Goal: Register for event/course

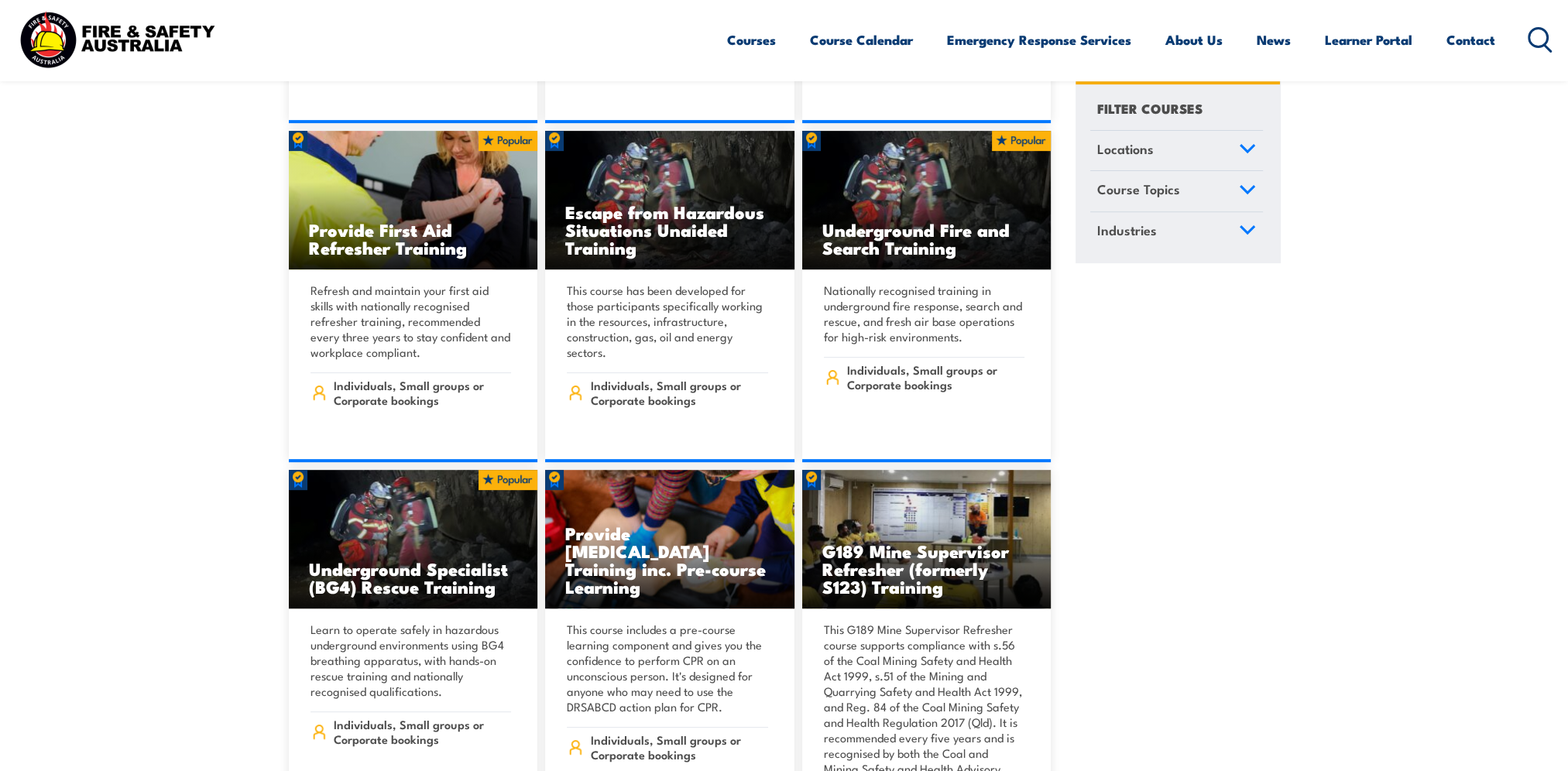
scroll to position [852, 0]
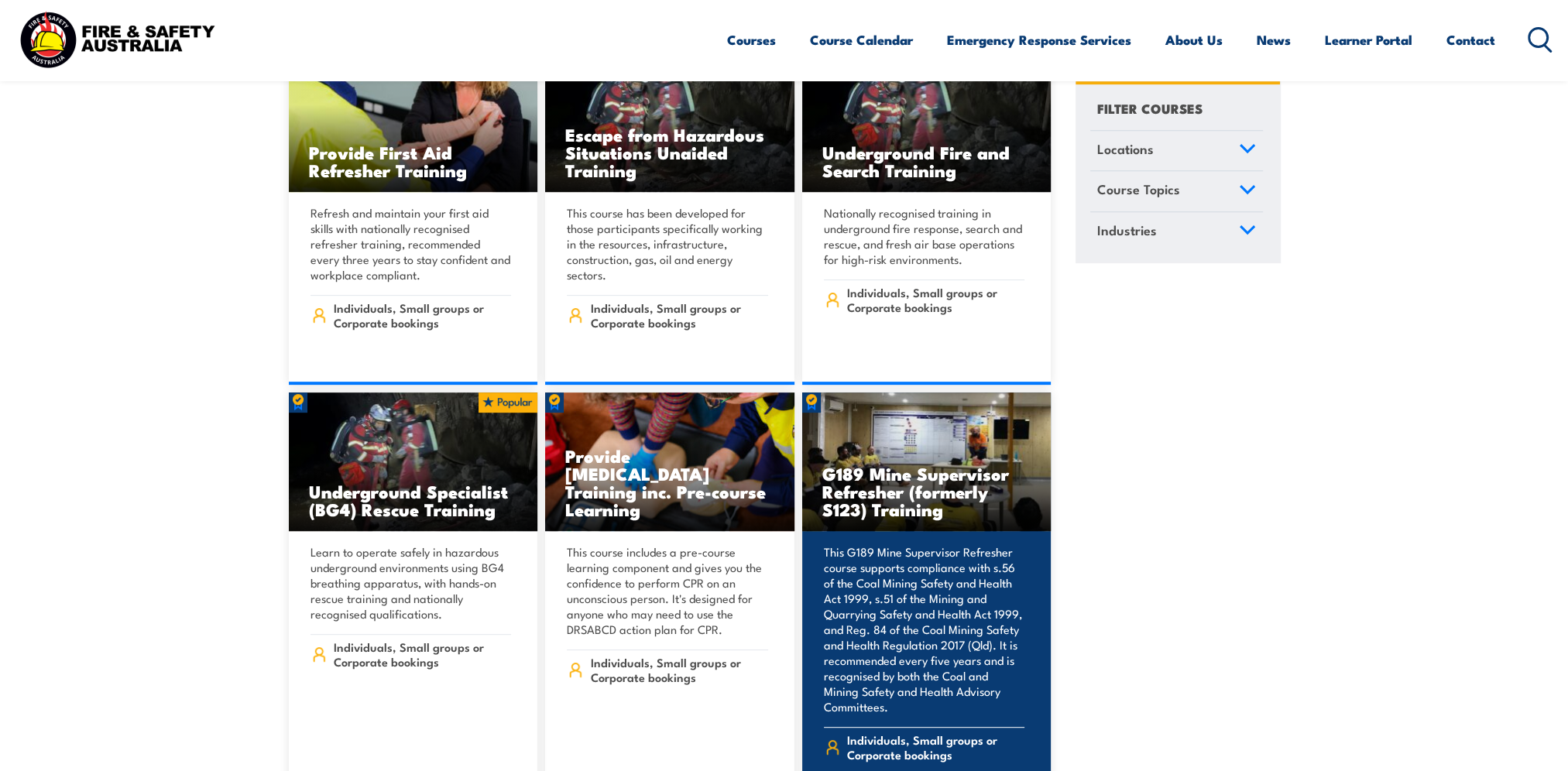
click at [853, 465] on h3 "G189 Mine Supervisor Refresher (formerly S123) Training" at bounding box center [926, 491] width 209 height 54
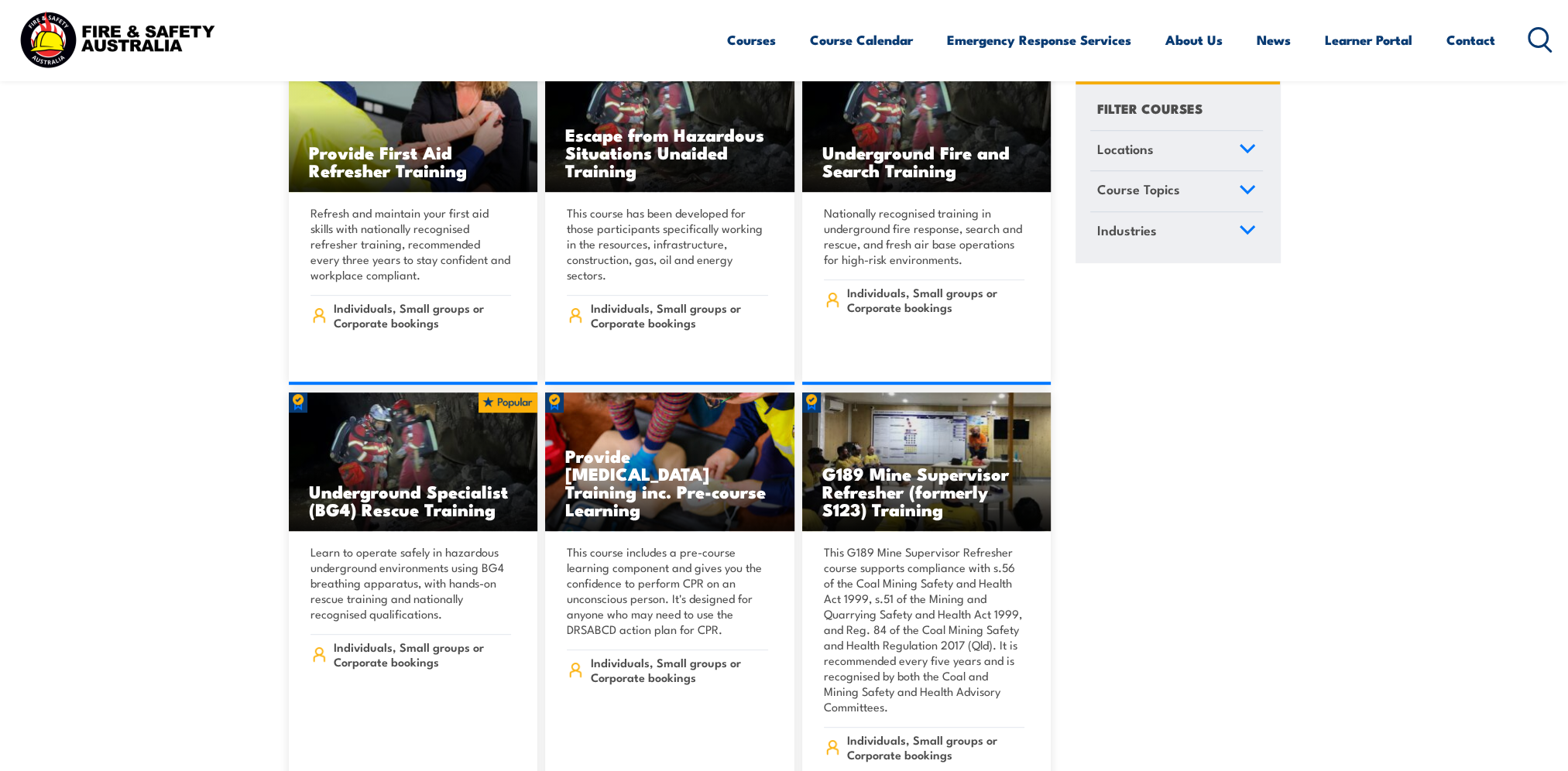
scroll to position [1006, 0]
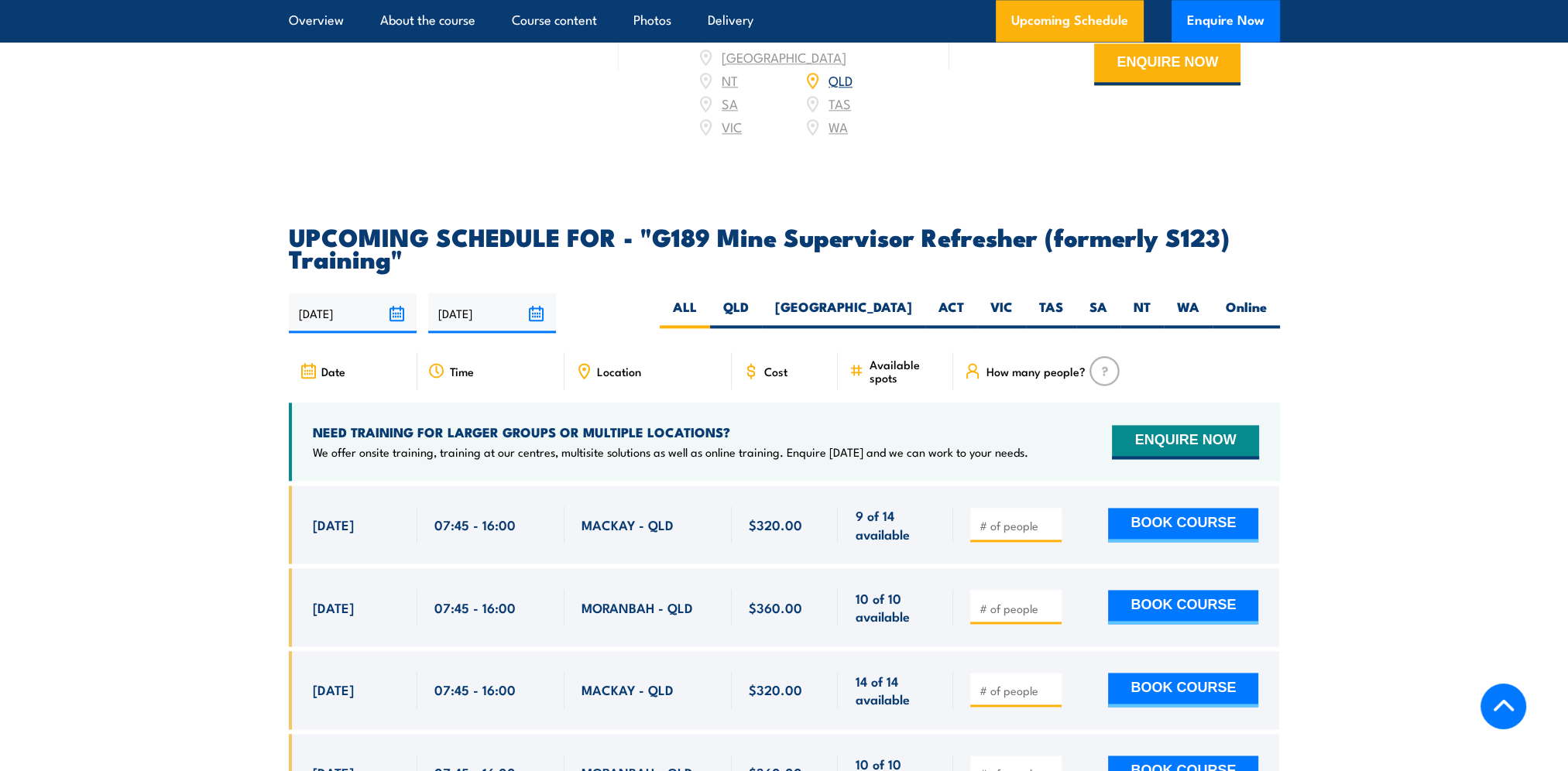
scroll to position [2942, 0]
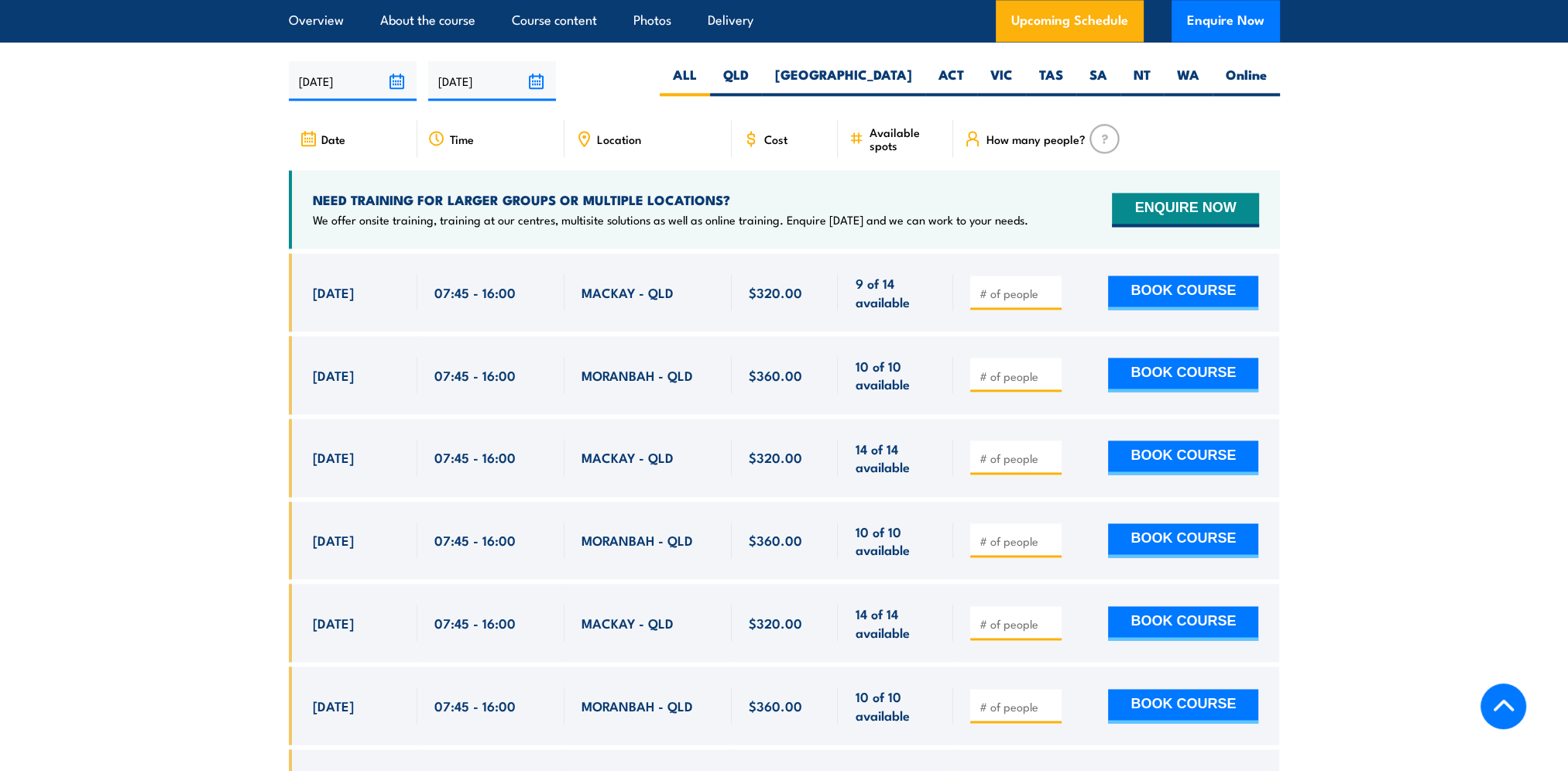
click at [972, 275] on div at bounding box center [1015, 293] width 91 height 34
click at [988, 286] on input "number" at bounding box center [1017, 293] width 78 height 15
type input "1"
click at [1048, 286] on input "1" at bounding box center [1017, 293] width 78 height 15
click at [1181, 275] on button "BOOK COURSE" at bounding box center [1183, 293] width 150 height 34
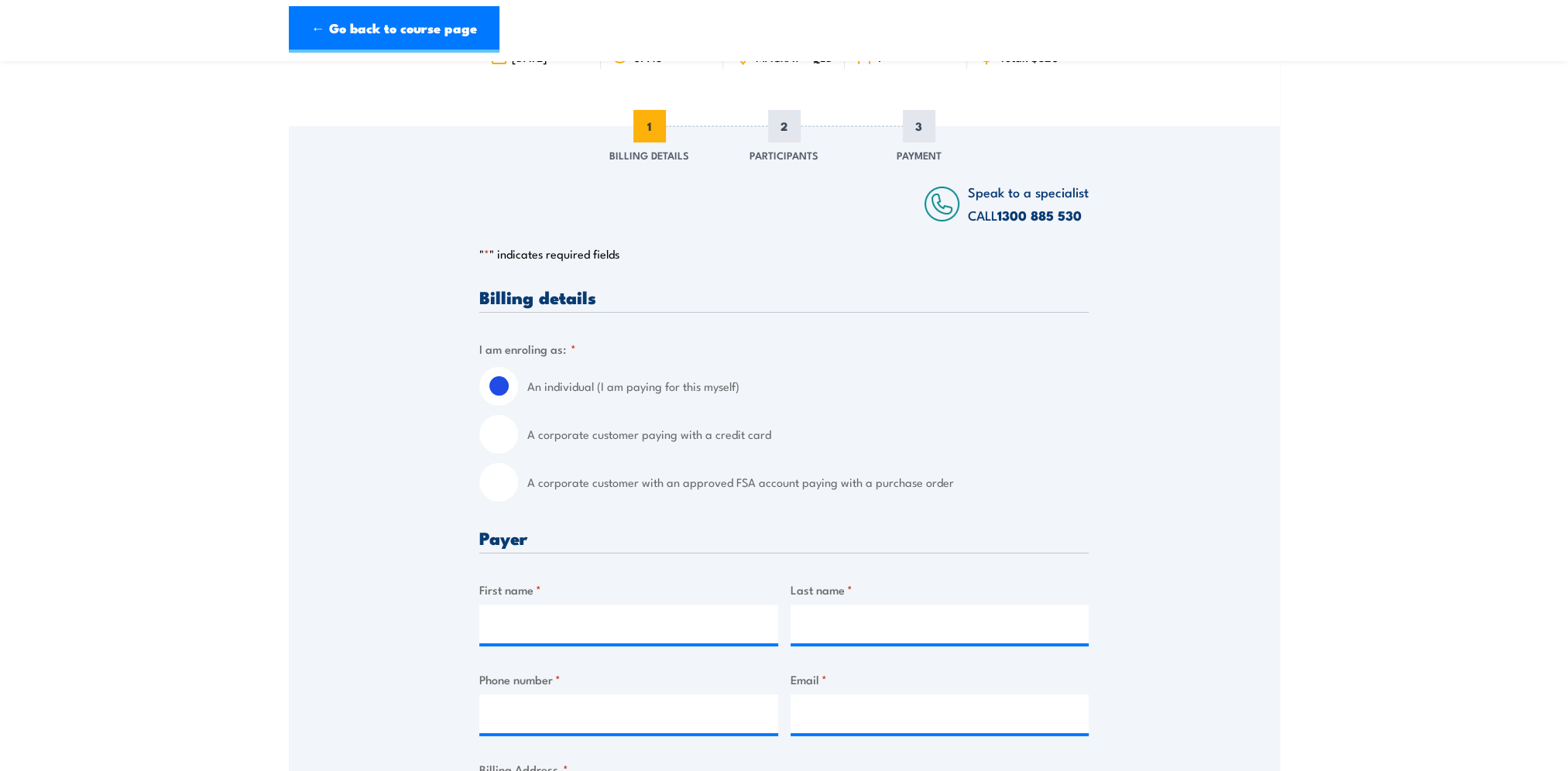
scroll to position [232, 0]
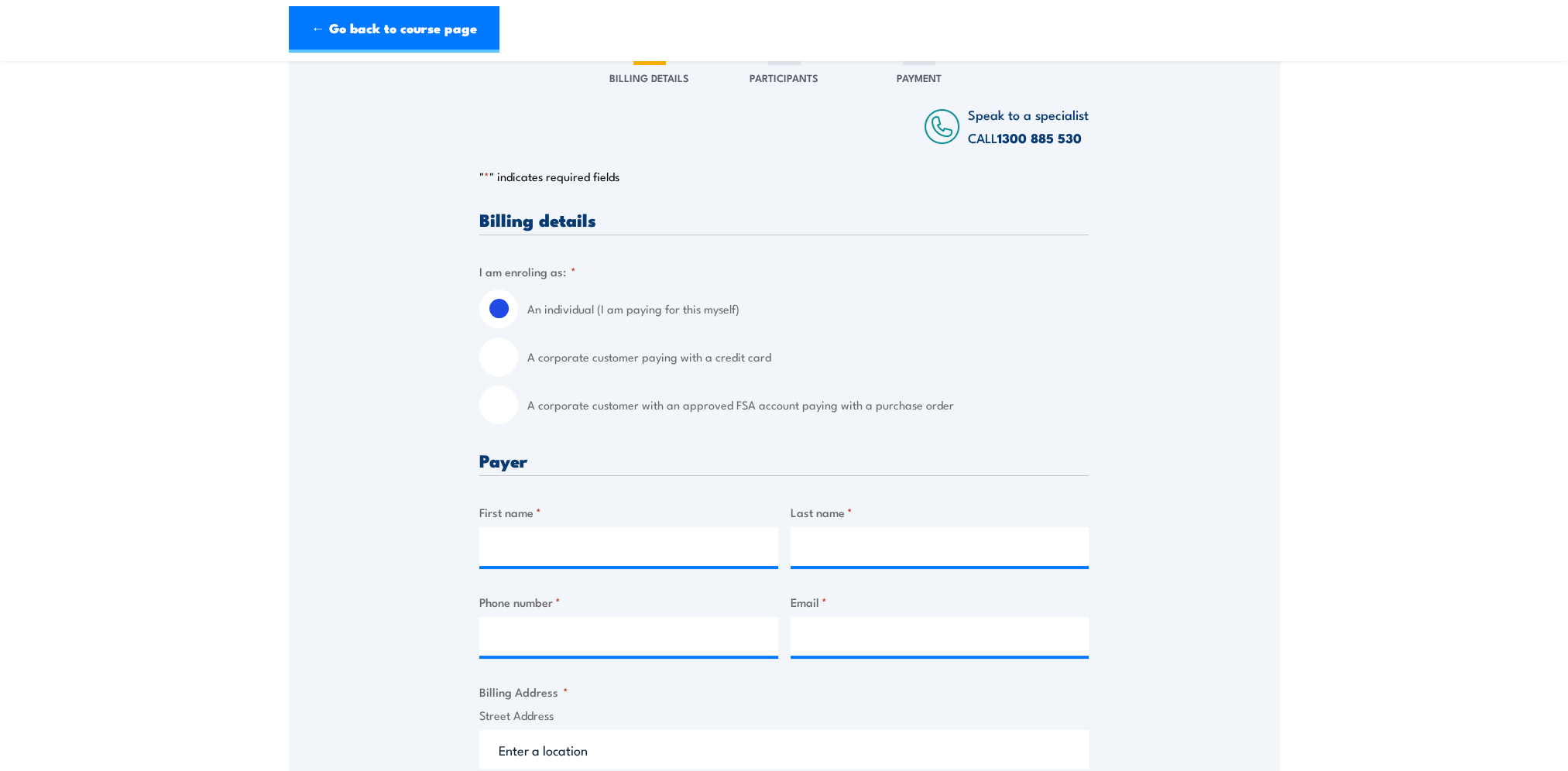
click at [504, 413] on input "A corporate customer with an approved FSA account paying with a purchase order" at bounding box center [498, 404] width 38 height 38
radio input "true"
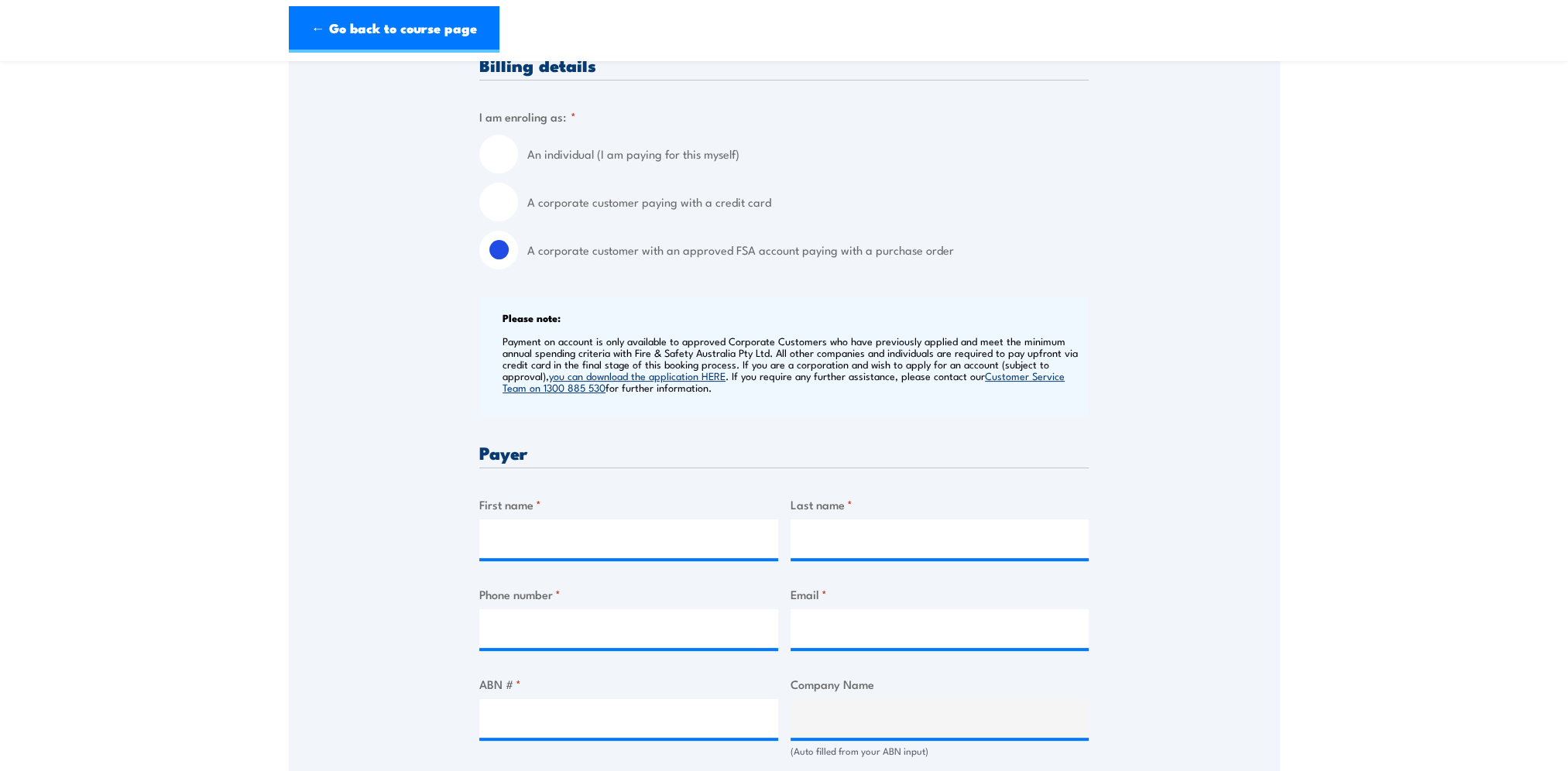
scroll to position [542, 0]
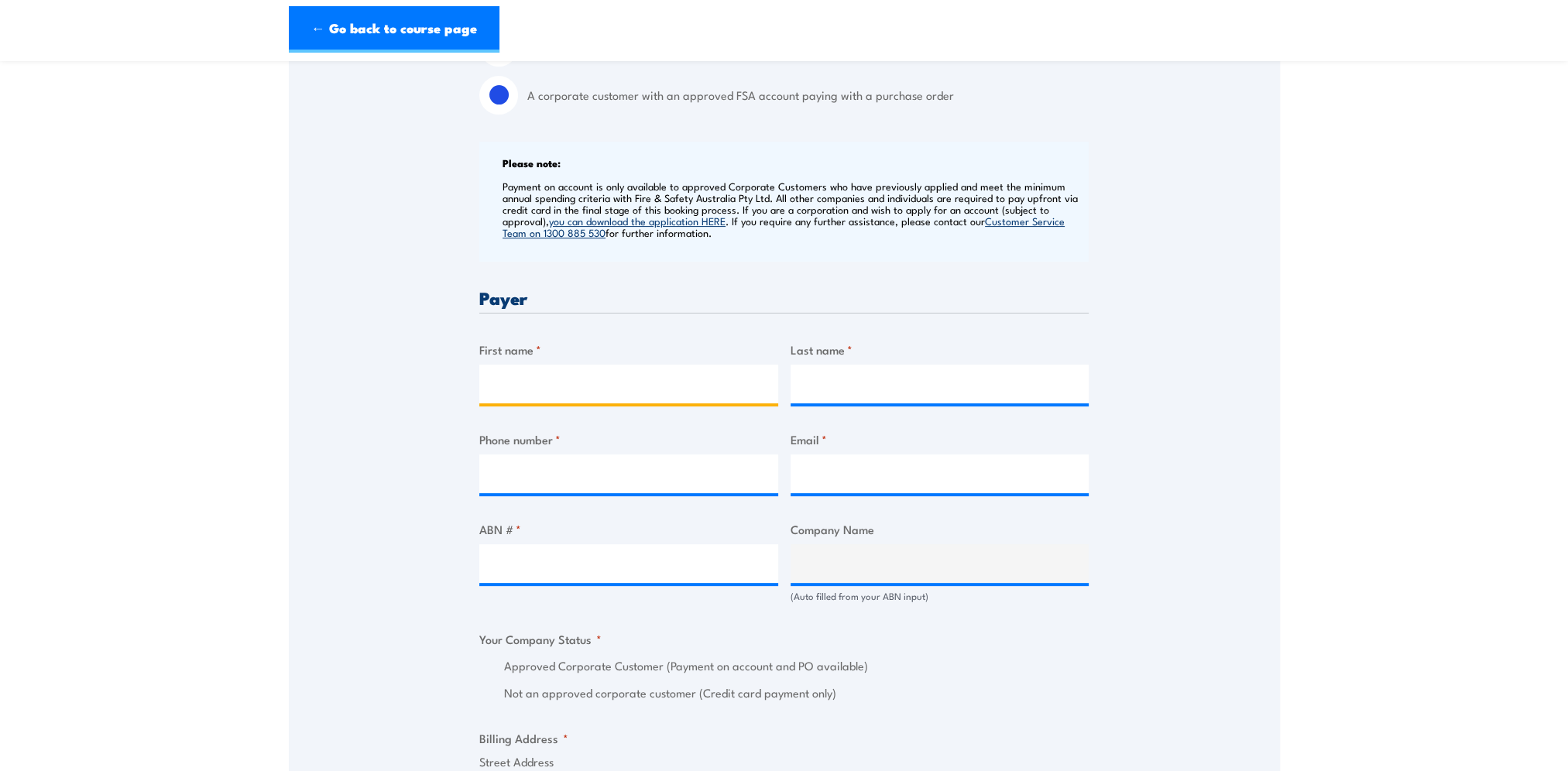
click at [509, 384] on input "First name *" at bounding box center [628, 384] width 298 height 38
click at [505, 565] on input "ABN # *" at bounding box center [628, 563] width 298 height 38
drag, startPoint x: 639, startPoint y: 592, endPoint x: 639, endPoint y: 583, distance: 9.0
click at [639, 583] on div at bounding box center [628, 563] width 298 height 38
click at [639, 574] on input "ABN # *" at bounding box center [628, 563] width 298 height 38
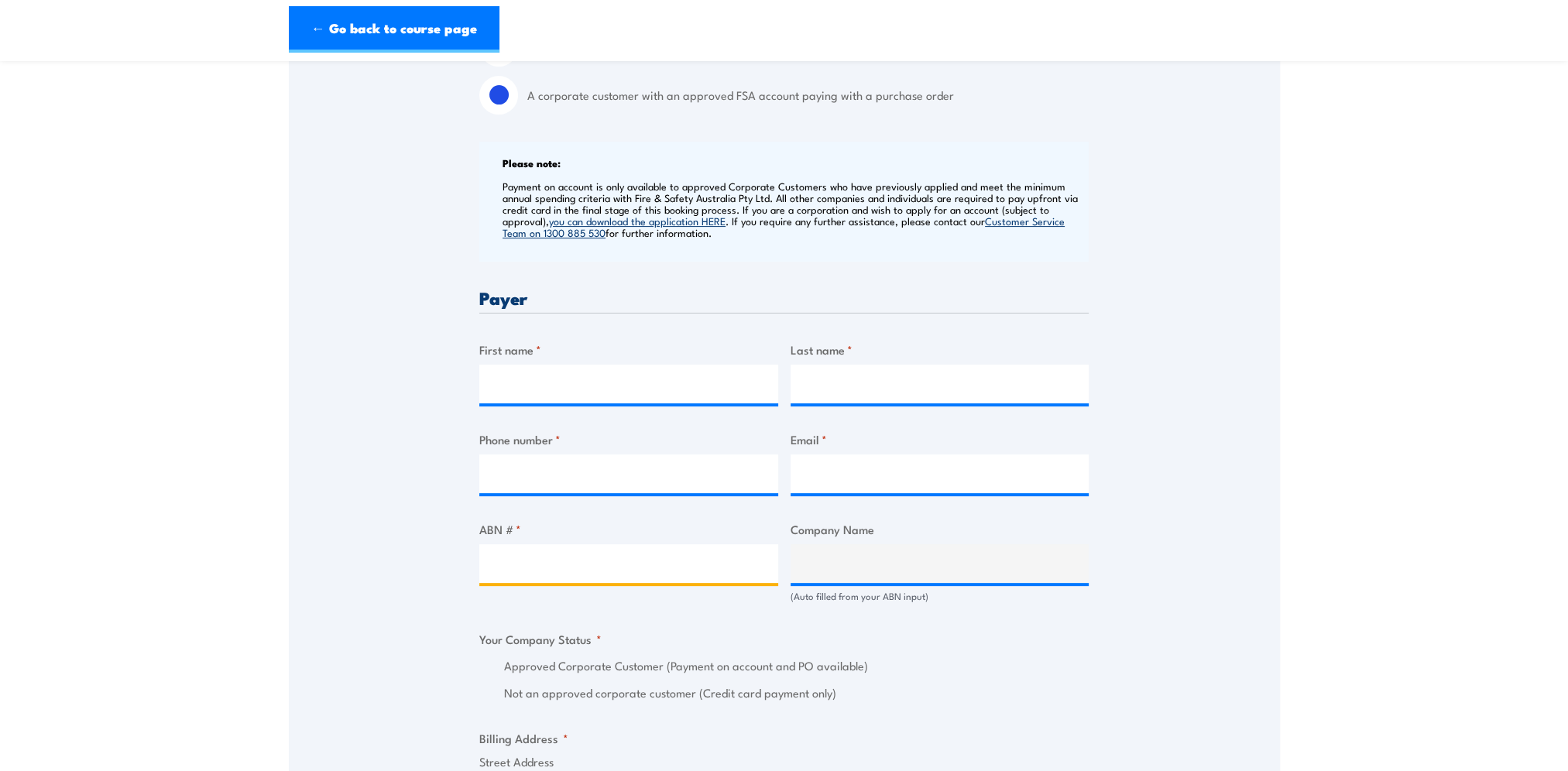
paste input "67096412752"
type input "67096412752"
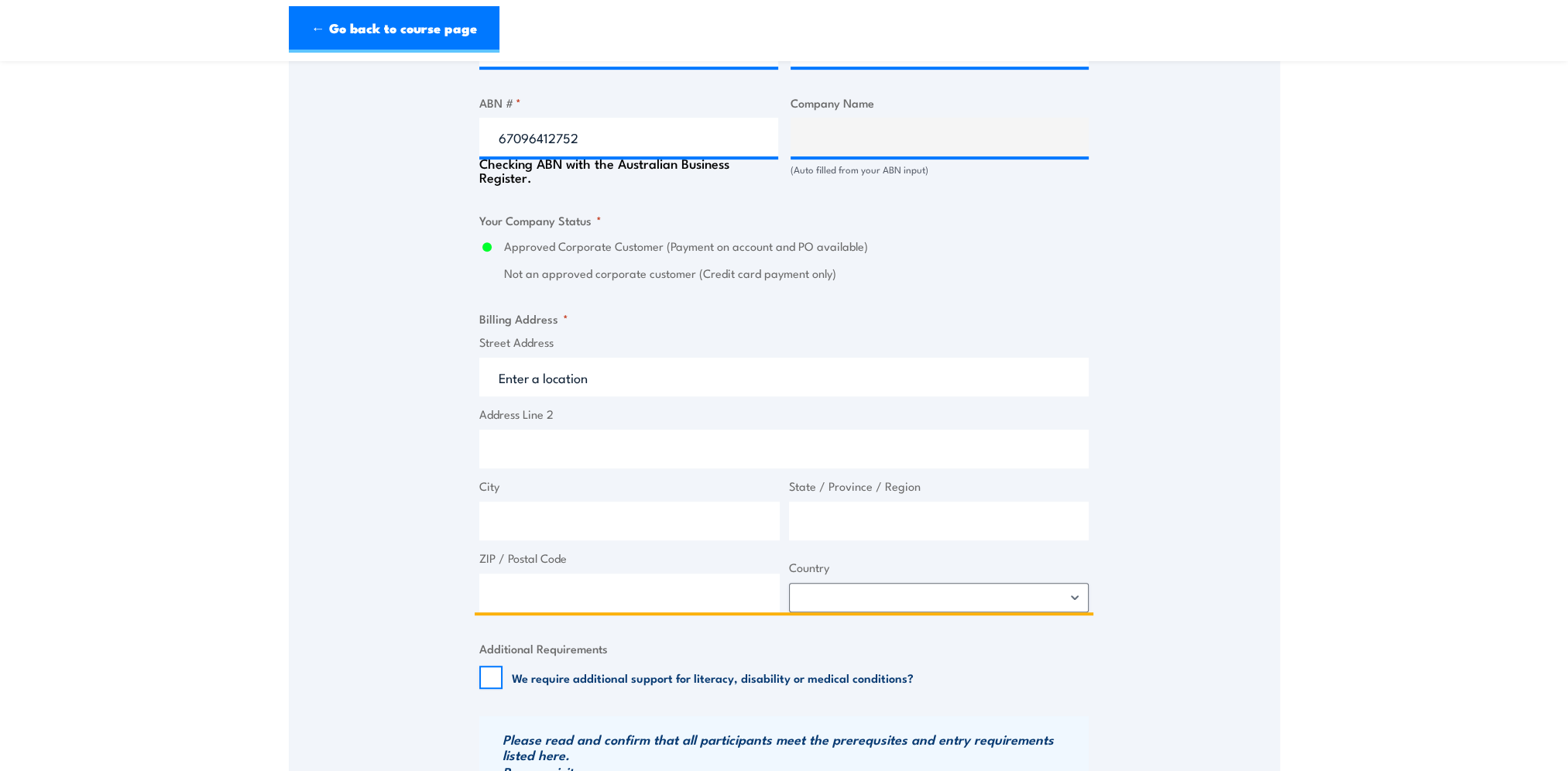
type input "BM ALLIANCE COAL OPERATIONS PTY LIMITED"
radio input "true"
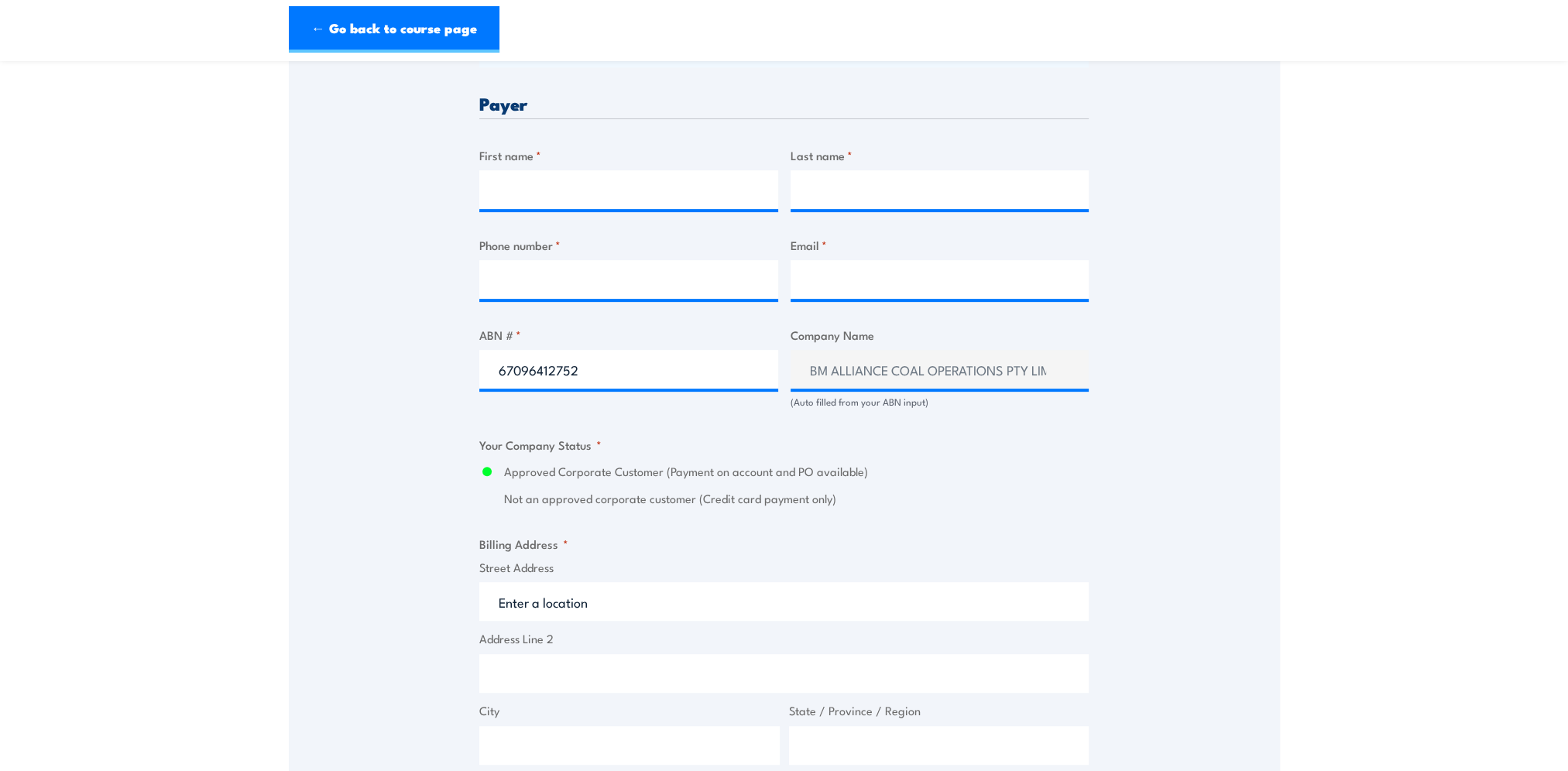
scroll to position [891, 0]
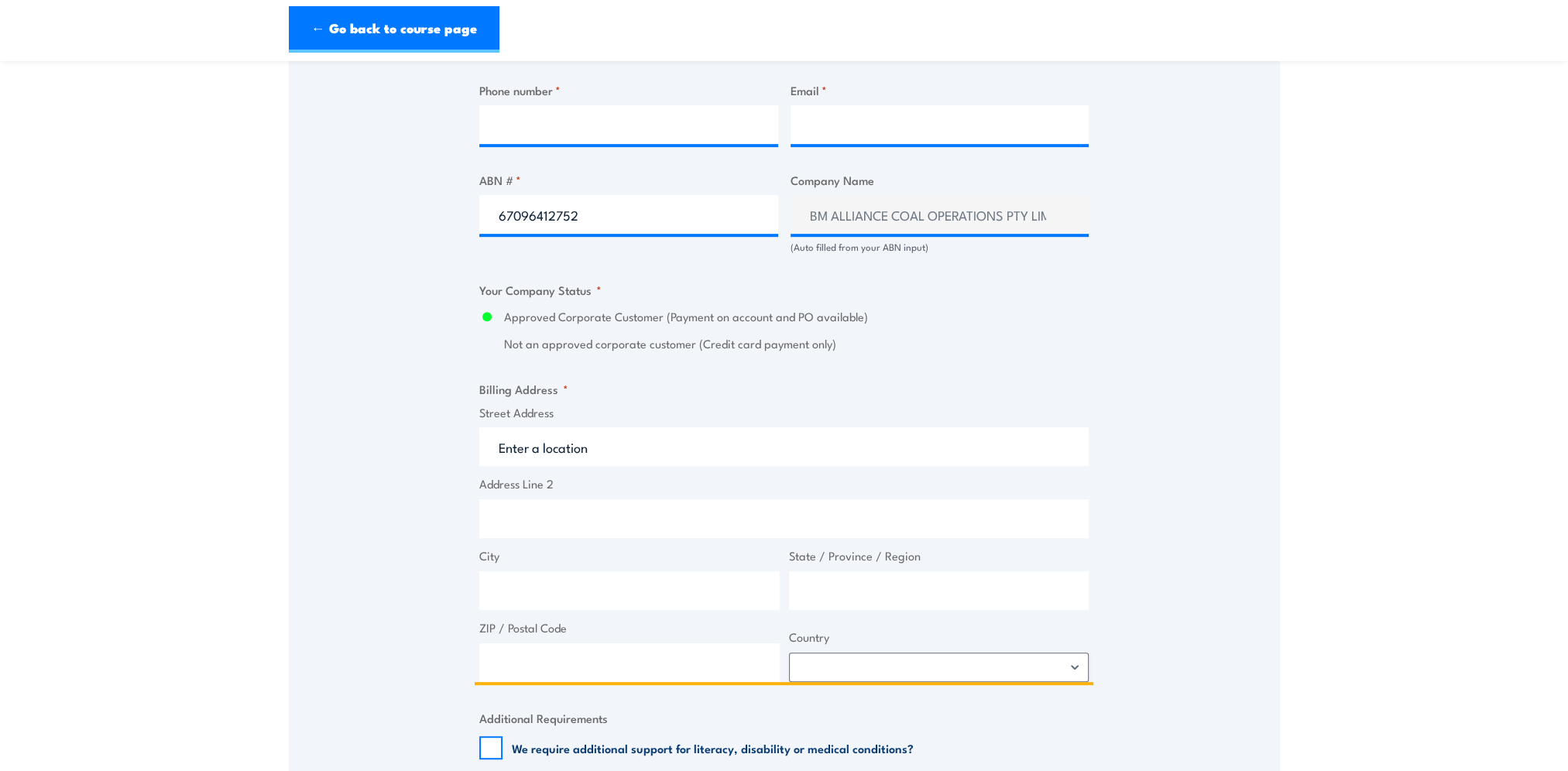
click at [518, 458] on input "Street Address" at bounding box center [784, 446] width 610 height 38
type input "GPO BOX 1389"
click at [529, 601] on input "City" at bounding box center [629, 590] width 300 height 38
type input "BRISBANE"
click at [663, 681] on input "ZIP / Postal Code" at bounding box center [629, 663] width 300 height 38
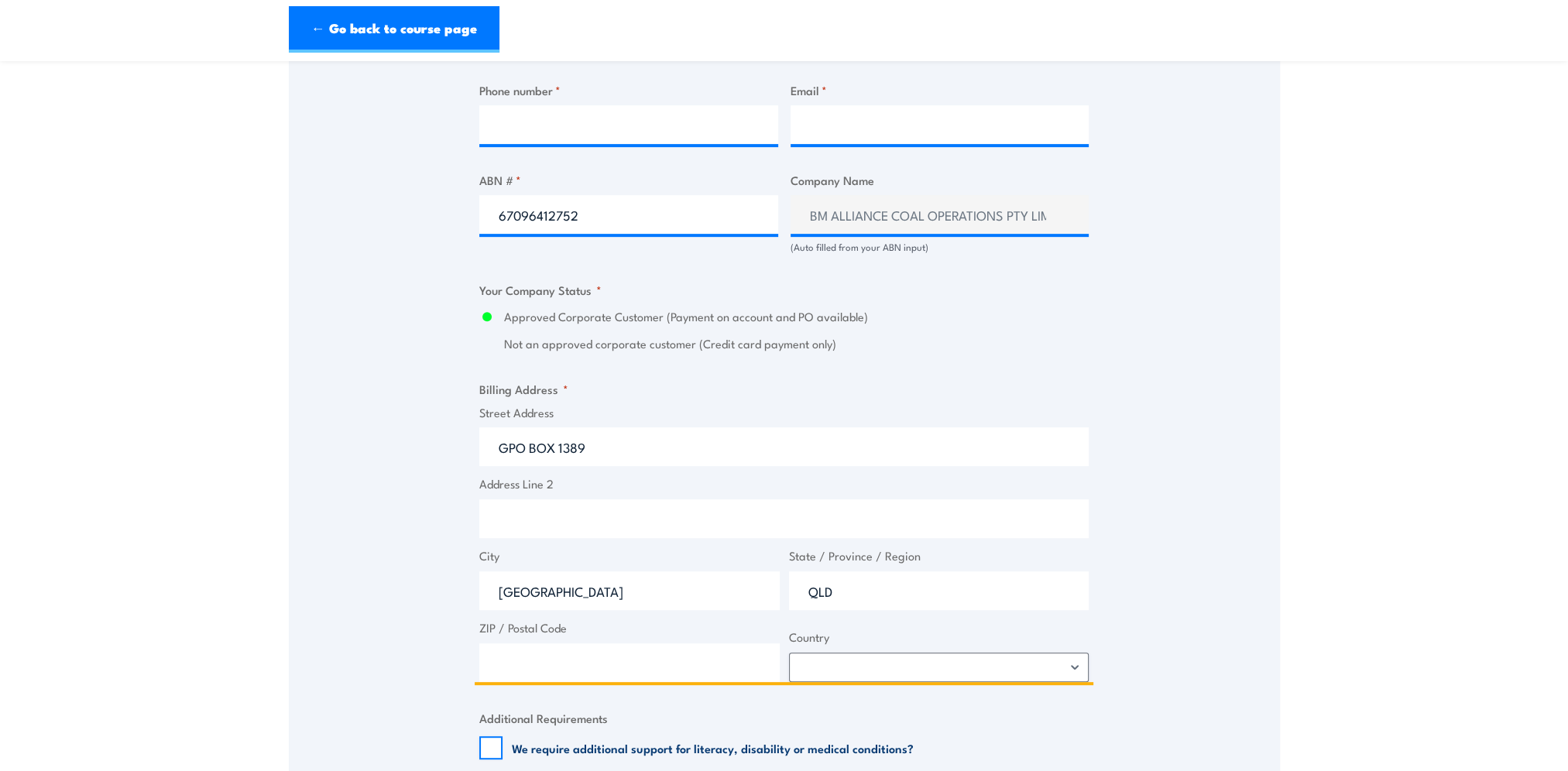
click at [836, 603] on input "QLD" at bounding box center [939, 590] width 300 height 38
drag, startPoint x: 917, startPoint y: 605, endPoint x: 741, endPoint y: 602, distance: 176.0
click at [742, 602] on div "Street Address GPO BOX 1389 Address Line 2 City BRISBANE State / Province / Reg…" at bounding box center [784, 543] width 618 height 279
type input "QUEENSLAND"
drag, startPoint x: 556, startPoint y: 583, endPoint x: 419, endPoint y: 592, distance: 137.3
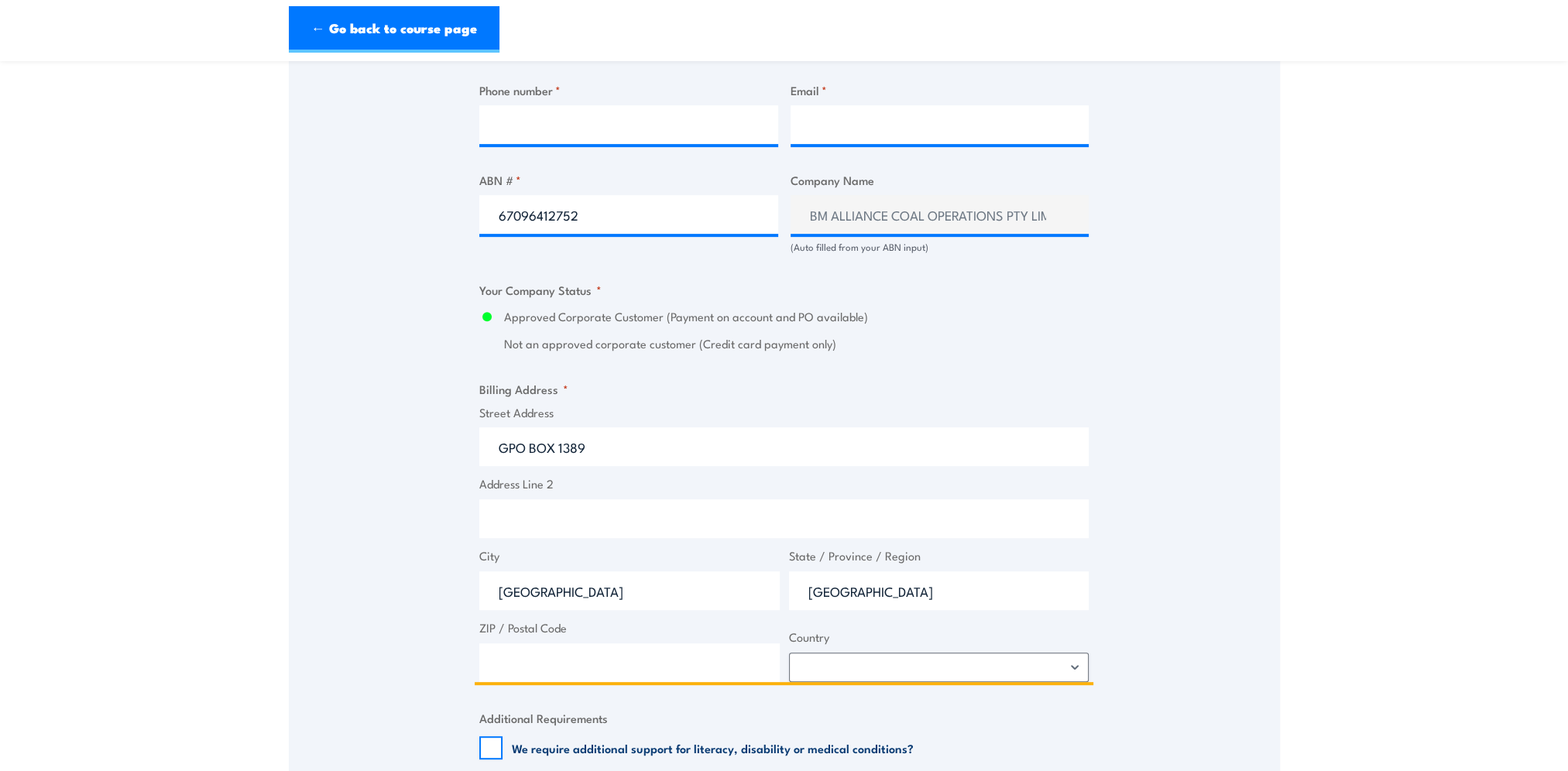
click at [422, 594] on div "Speak to a specialist CALL 1300 885 530 CALL 1300 885 530 " * " indicates requi…" at bounding box center [784, 267] width 991 height 1755
drag, startPoint x: 650, startPoint y: 670, endPoint x: 645, endPoint y: 663, distance: 8.6
click at [650, 670] on input "ZIP / Postal Code" at bounding box center [629, 663] width 300 height 38
type input "4001"
click at [917, 678] on select "Afghanistan Albania Algeria American Samoa Andorra Angola Anguilla Antarctica A…" at bounding box center [939, 667] width 300 height 30
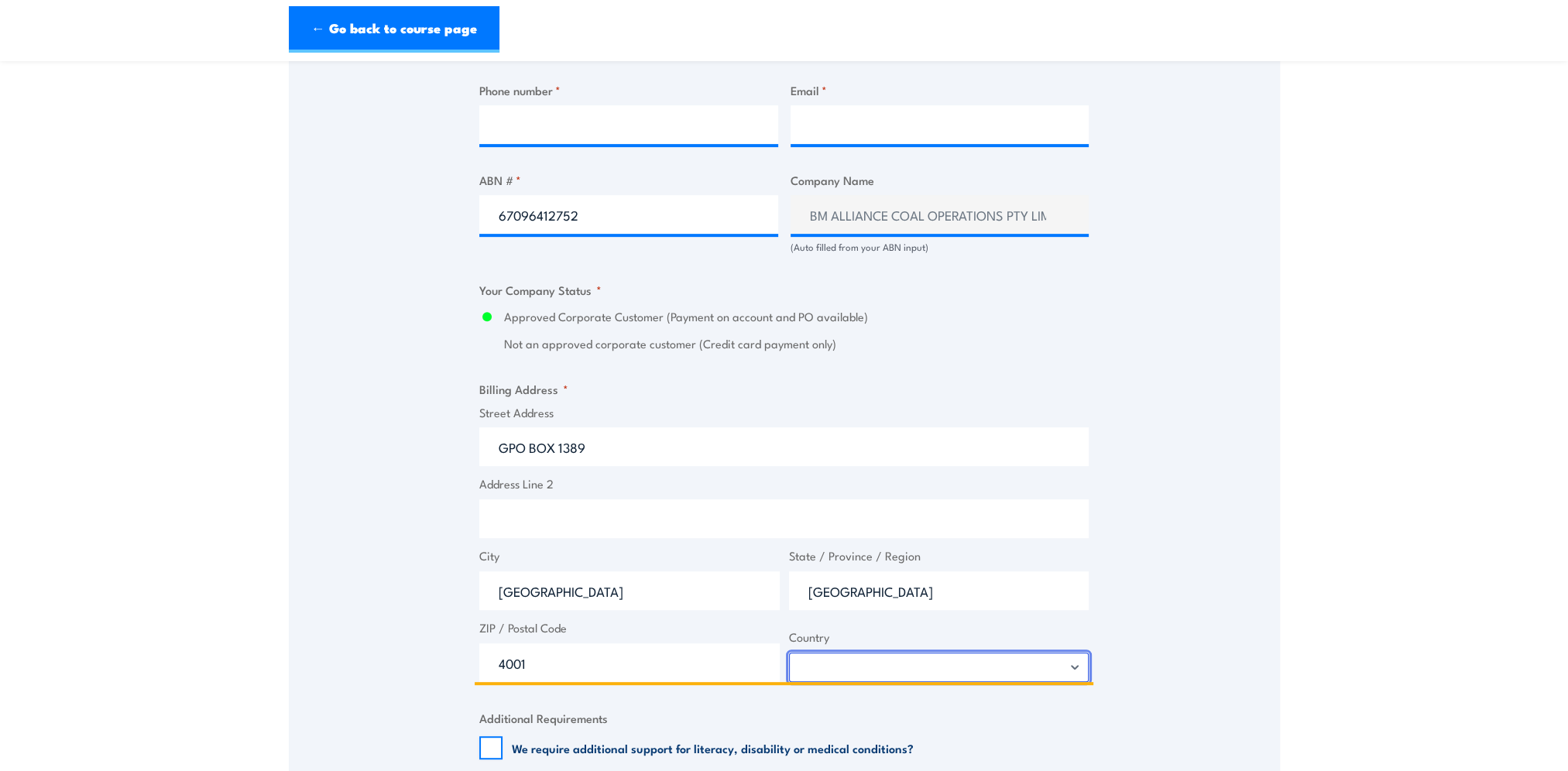
select select "Australia"
click at [789, 661] on select "Afghanistan Albania Algeria American Samoa Andorra Angola Anguilla Antarctica A…" at bounding box center [939, 667] width 300 height 30
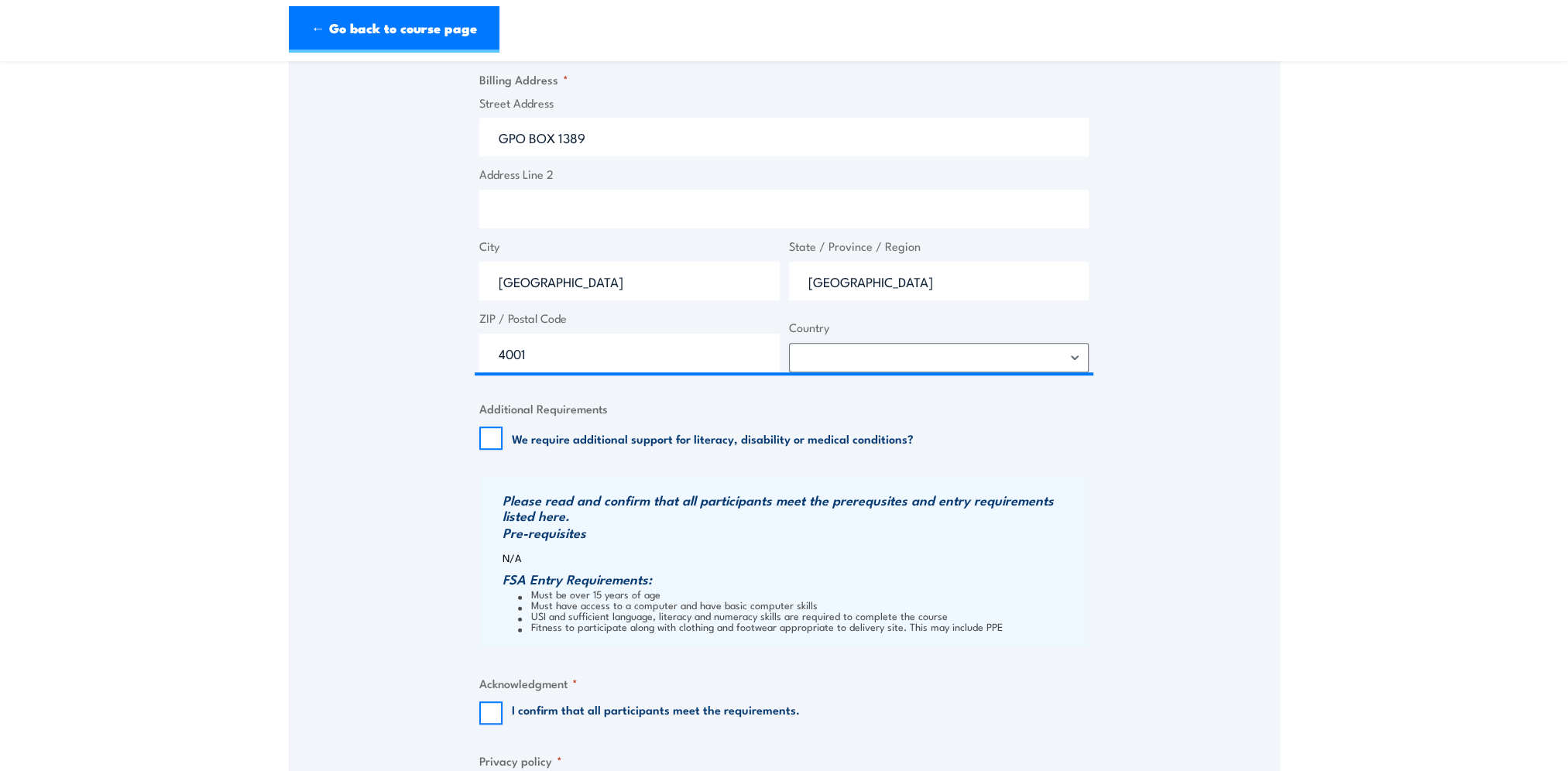
scroll to position [1434, 0]
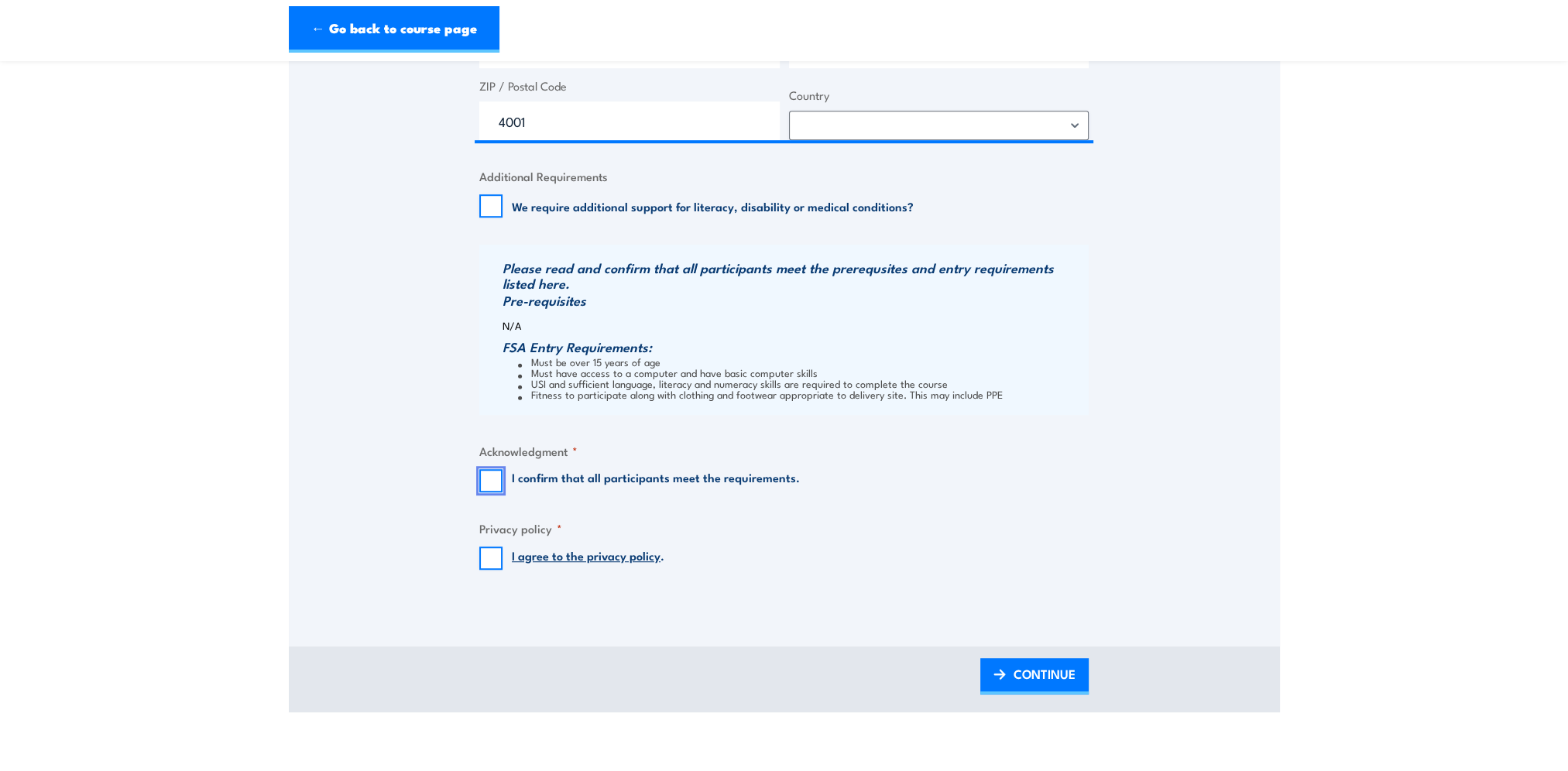
drag, startPoint x: 499, startPoint y: 488, endPoint x: 499, endPoint y: 501, distance: 13.0
click at [499, 488] on input "I confirm that all participants meet the requirements." at bounding box center [490, 480] width 23 height 23
checkbox input "true"
click at [492, 562] on input "I agree to the privacy policy ." at bounding box center [490, 558] width 23 height 23
checkbox input "true"
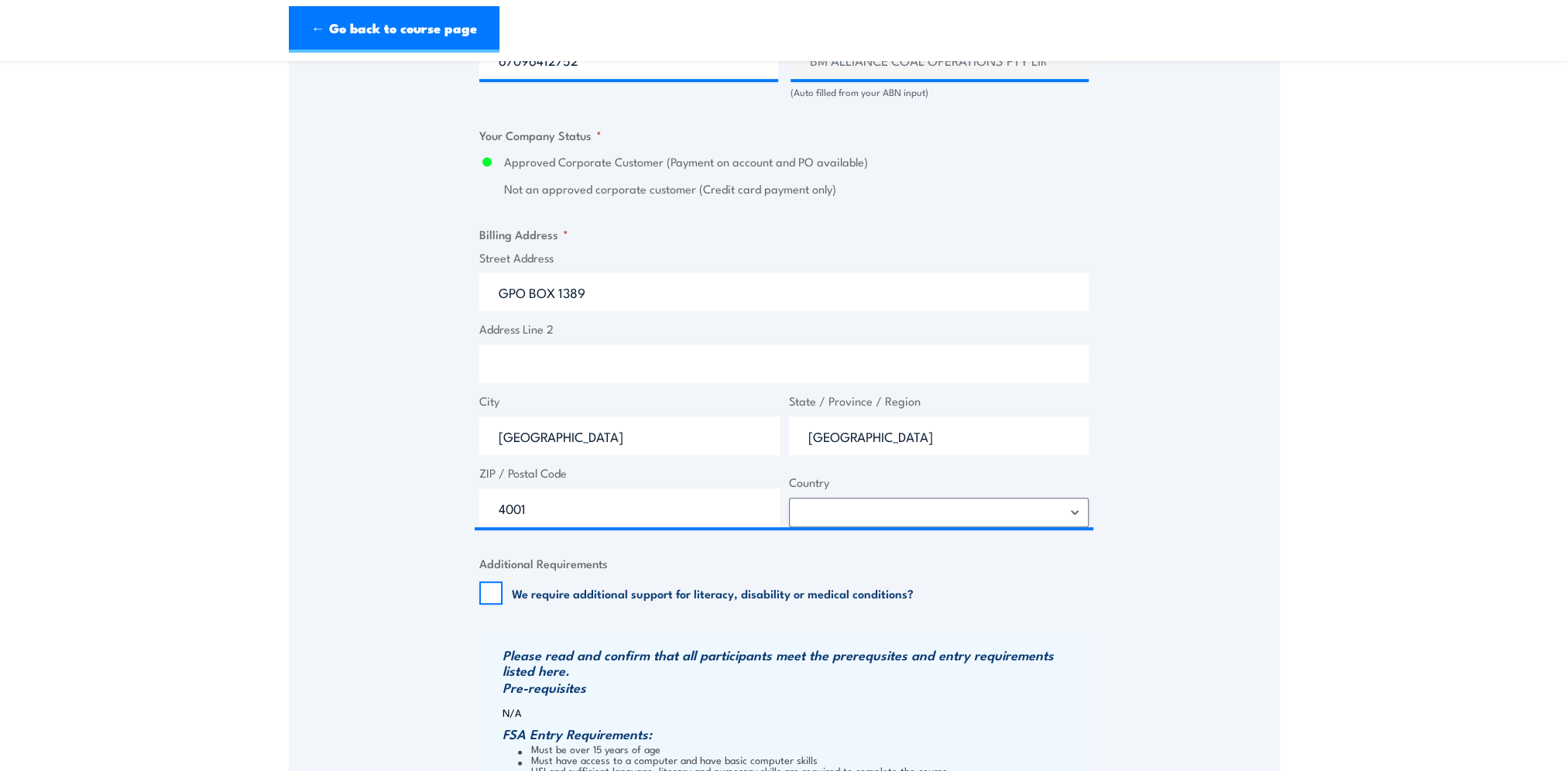
scroll to position [659, 0]
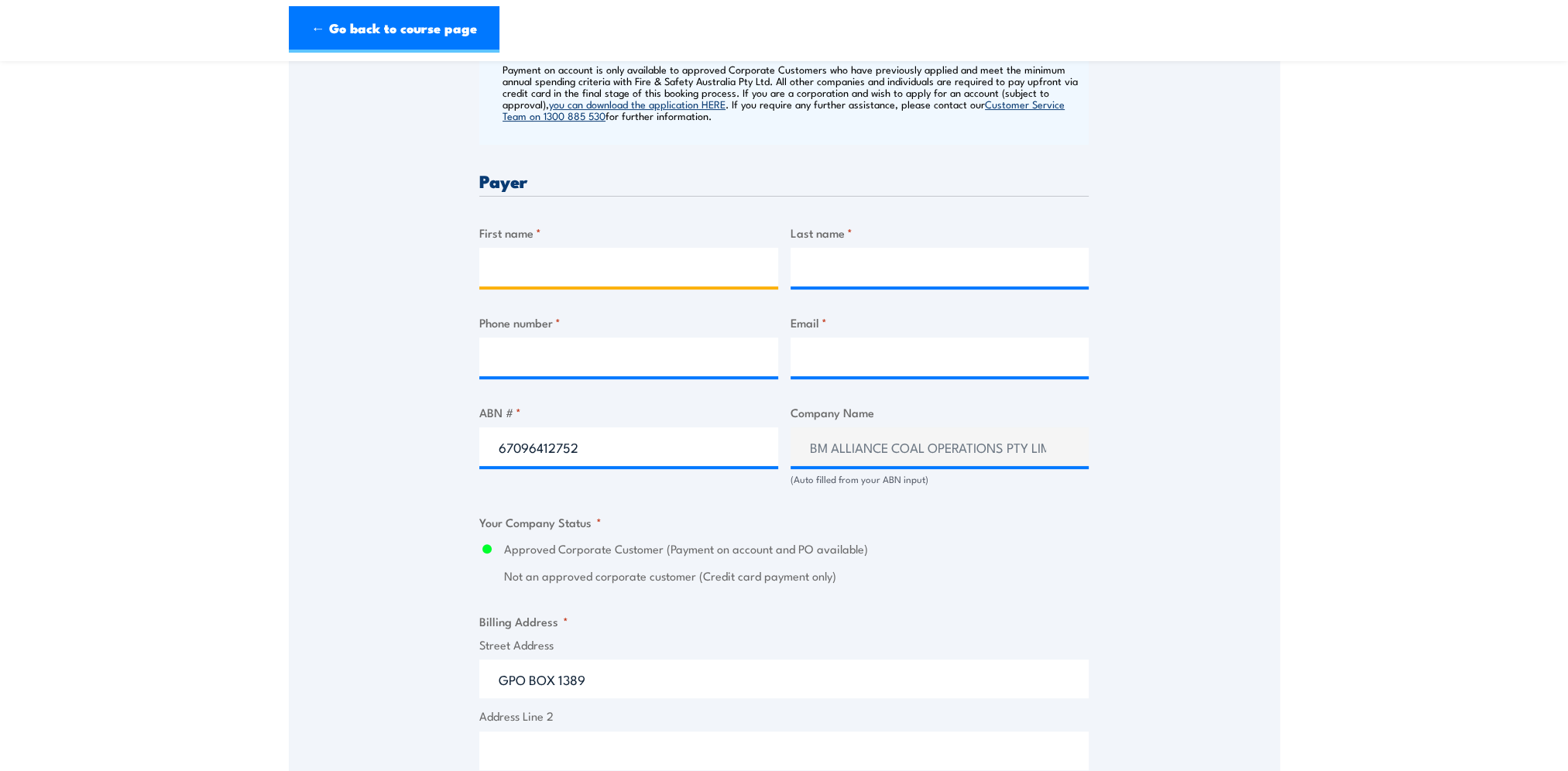
click at [517, 269] on input "First name *" at bounding box center [628, 267] width 298 height 38
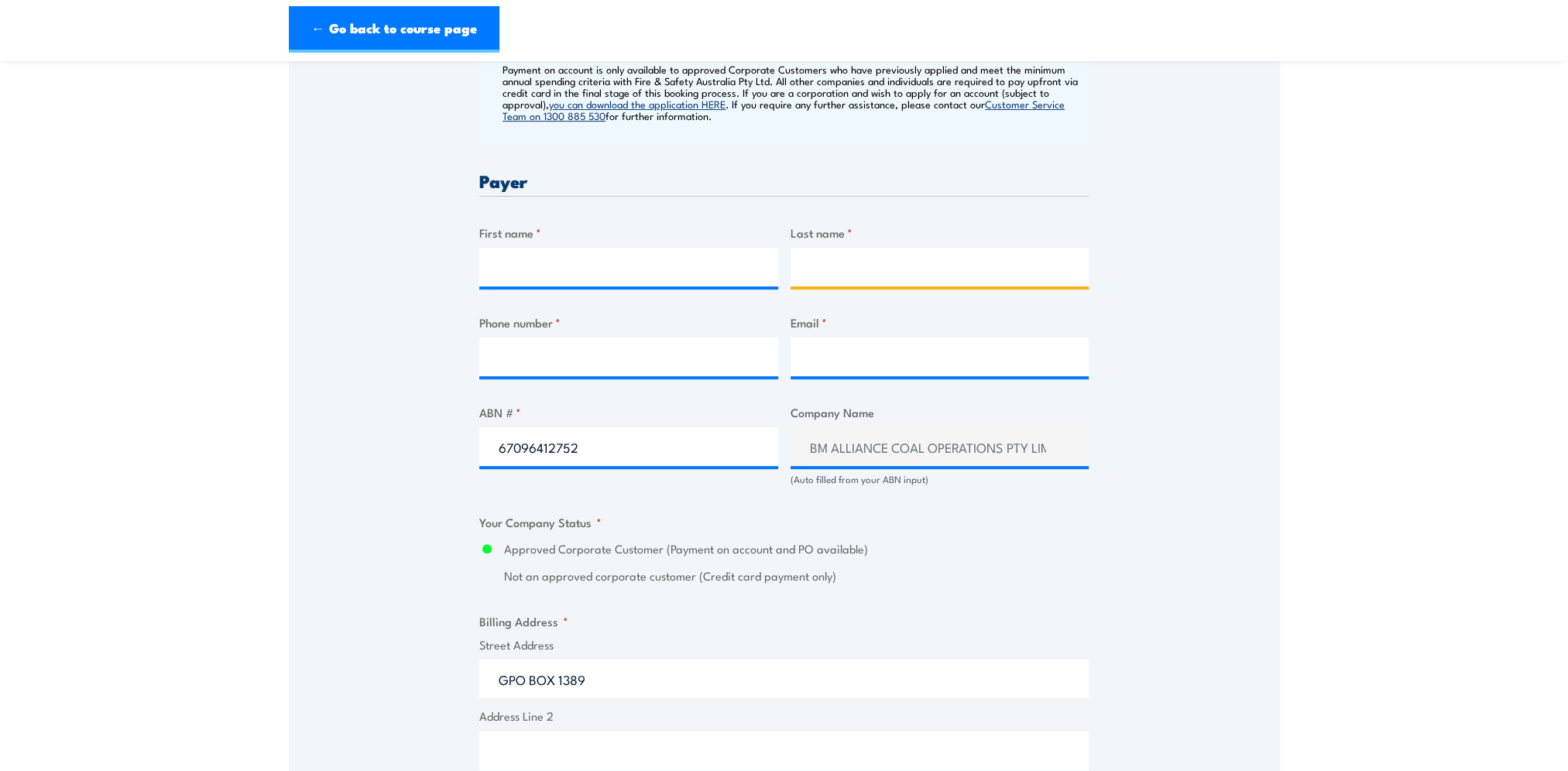
click at [844, 267] on input "Last name *" at bounding box center [940, 267] width 298 height 38
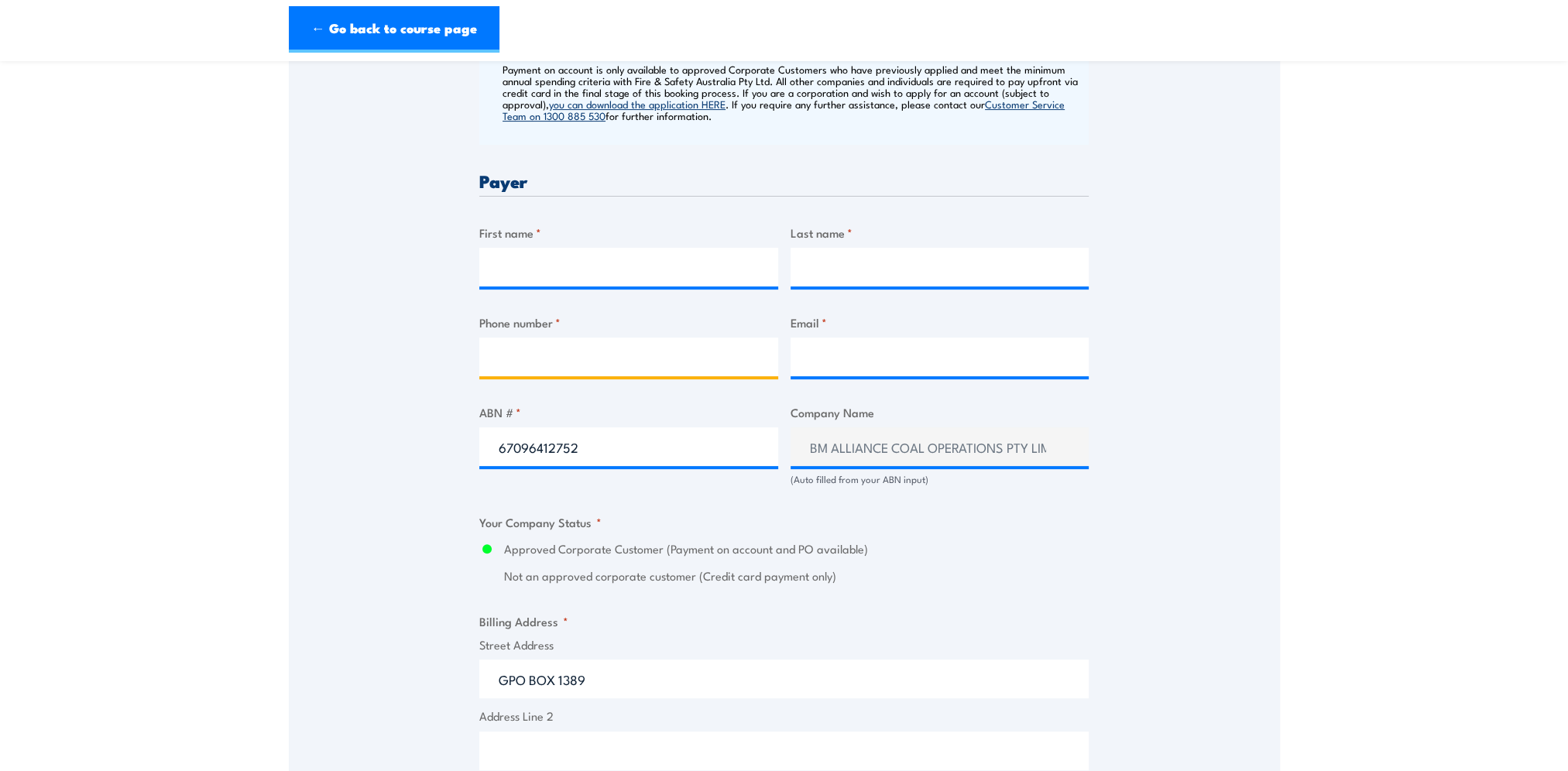
click at [593, 376] on input "Phone number *" at bounding box center [628, 357] width 298 height 38
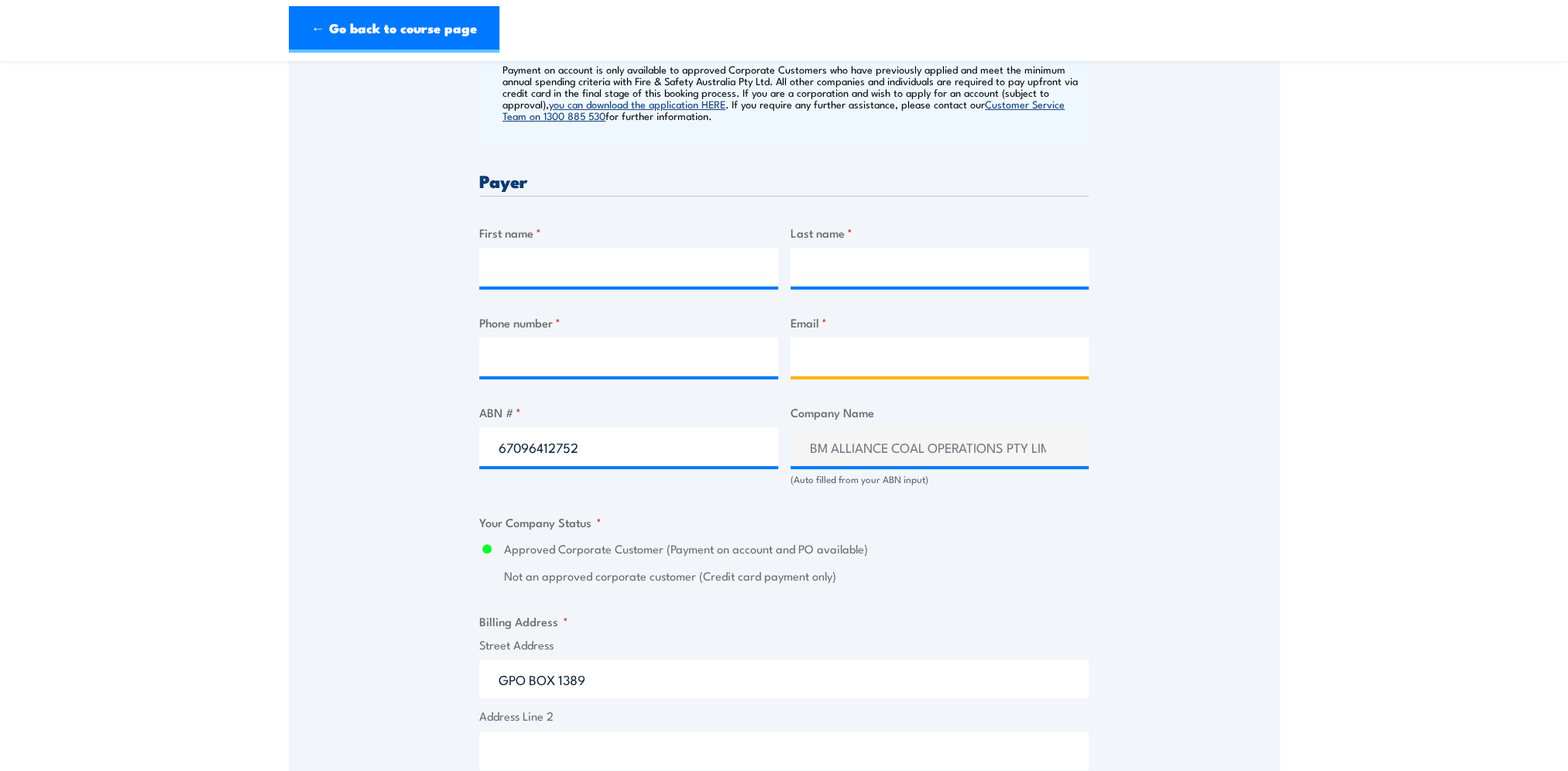
click at [864, 355] on input "Email *" at bounding box center [940, 357] width 298 height 38
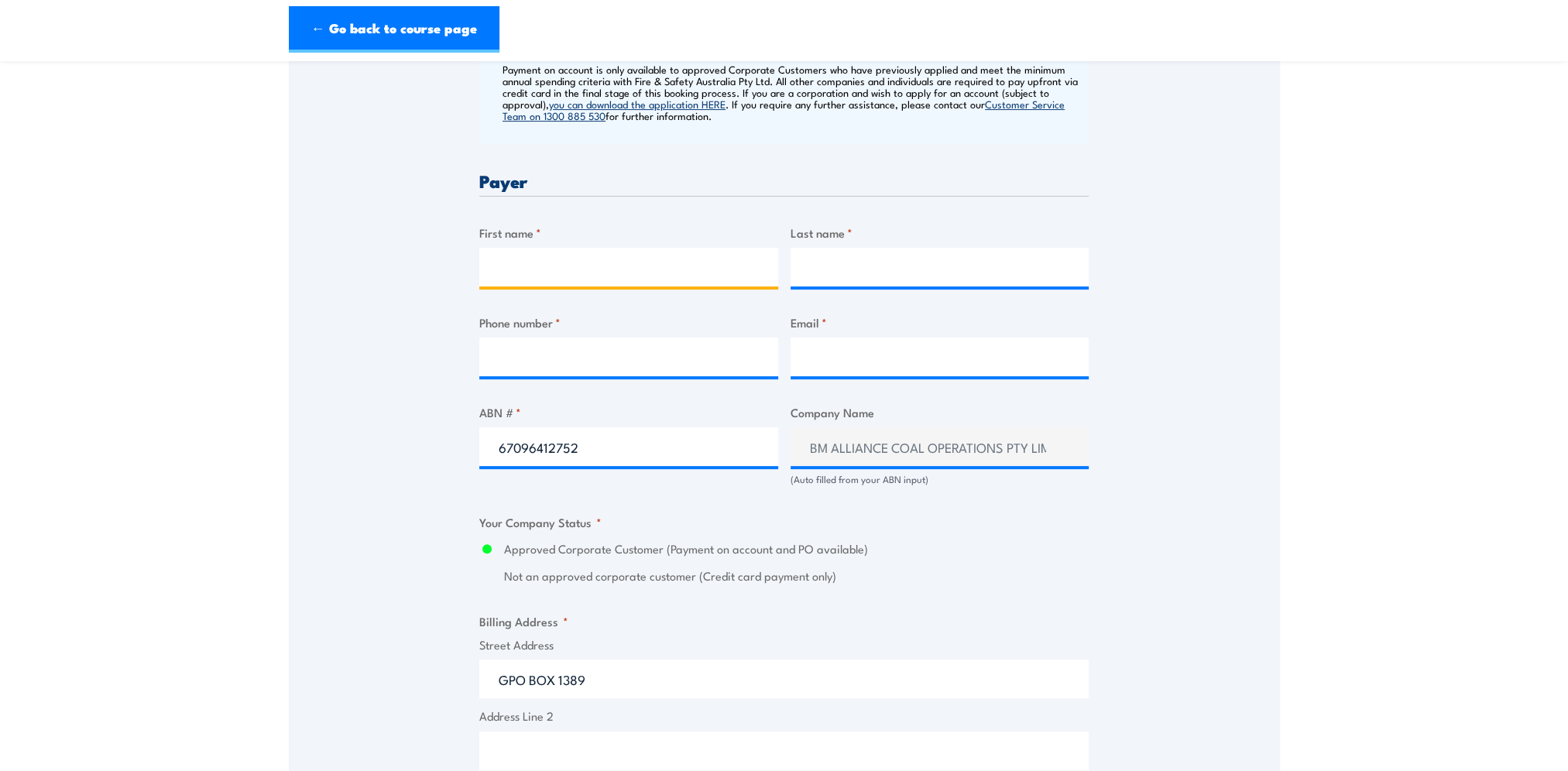
click at [607, 279] on input "First name *" at bounding box center [628, 267] width 298 height 38
click at [605, 279] on input "First name *" at bounding box center [628, 267] width 298 height 38
click at [594, 273] on input "First name *" at bounding box center [628, 267] width 298 height 38
type input "TARA"
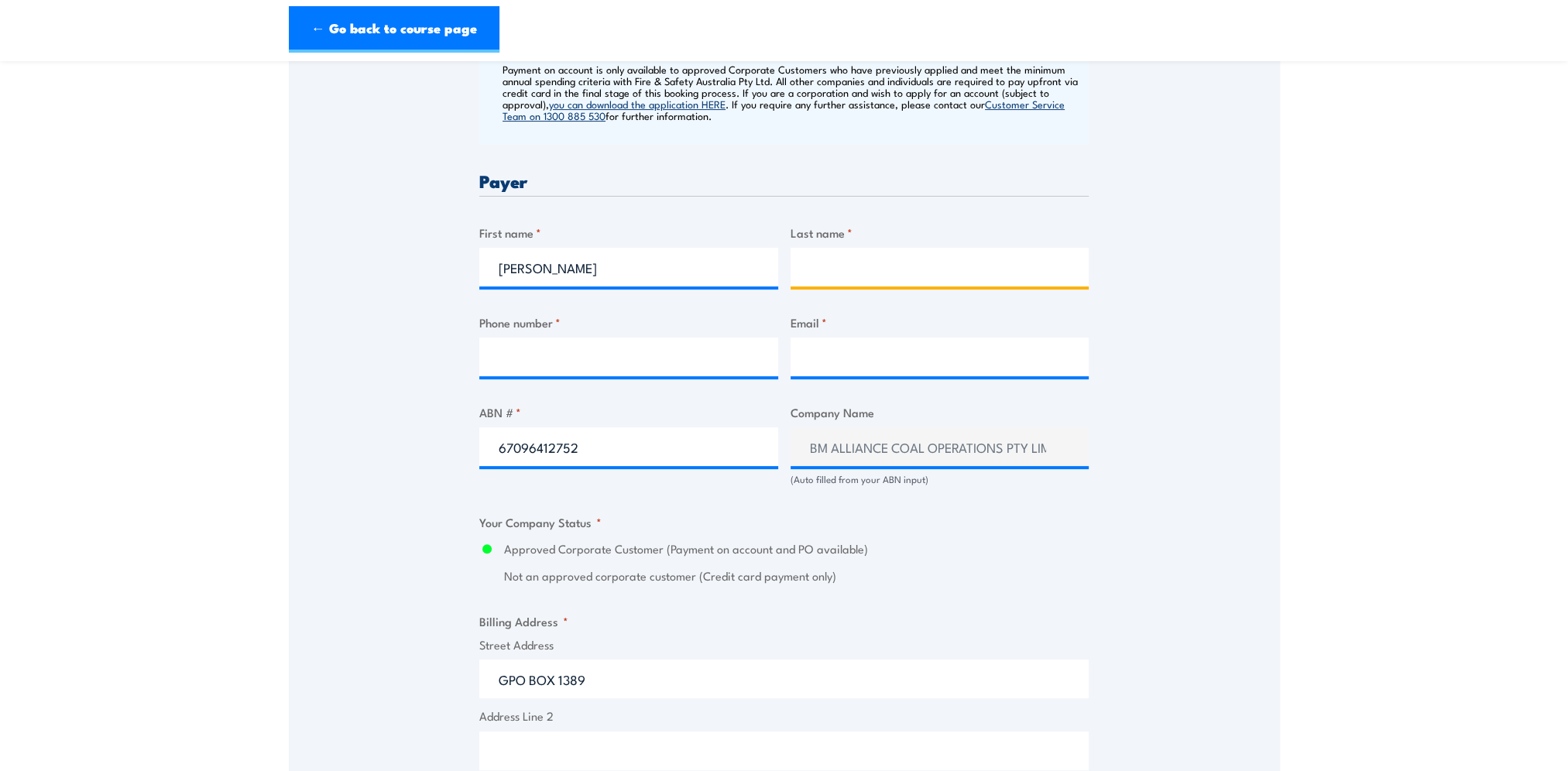
click at [852, 264] on input "Last name *" at bounding box center [940, 267] width 298 height 38
type input "WALKER"
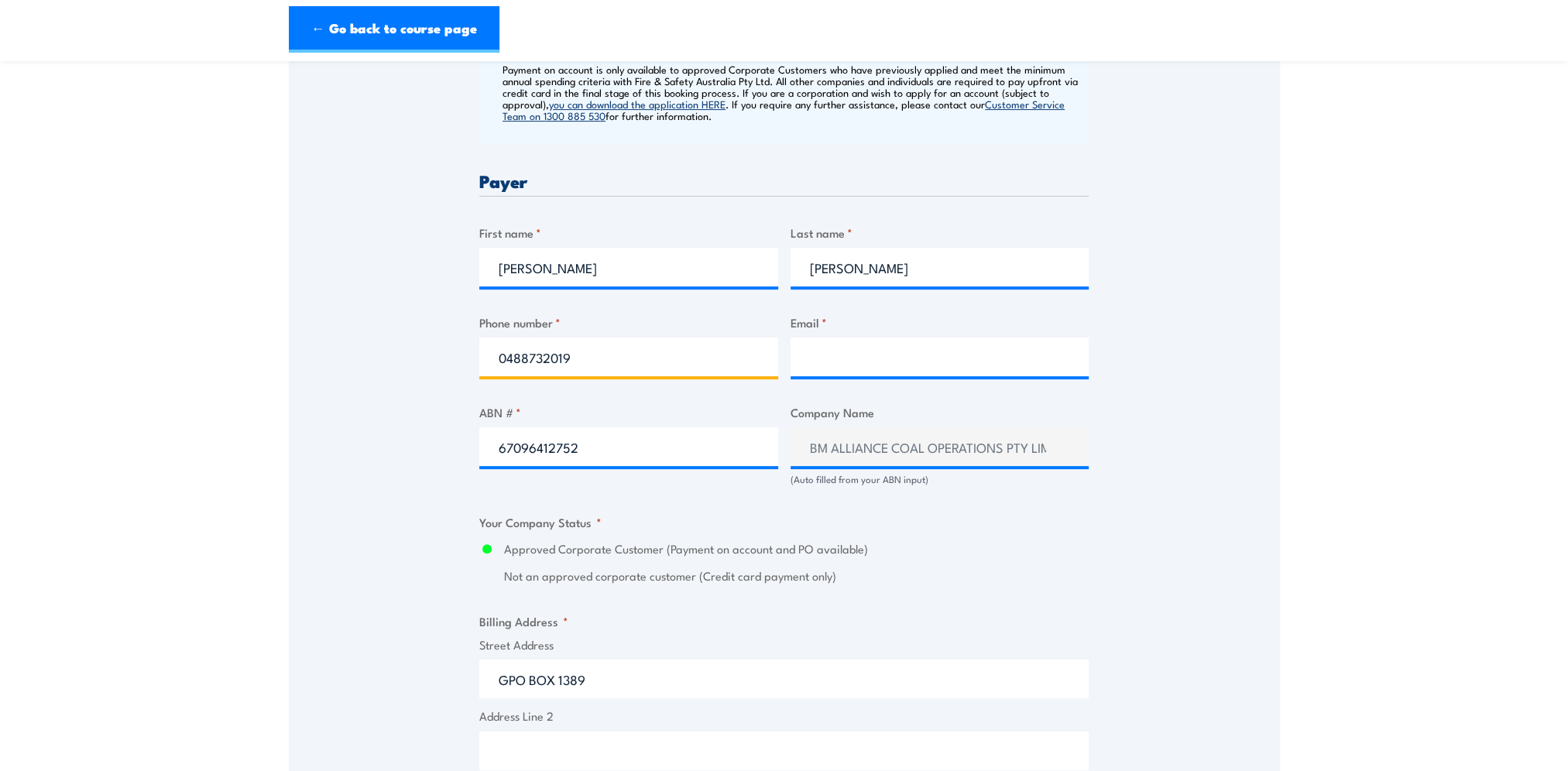
type input "0488732019"
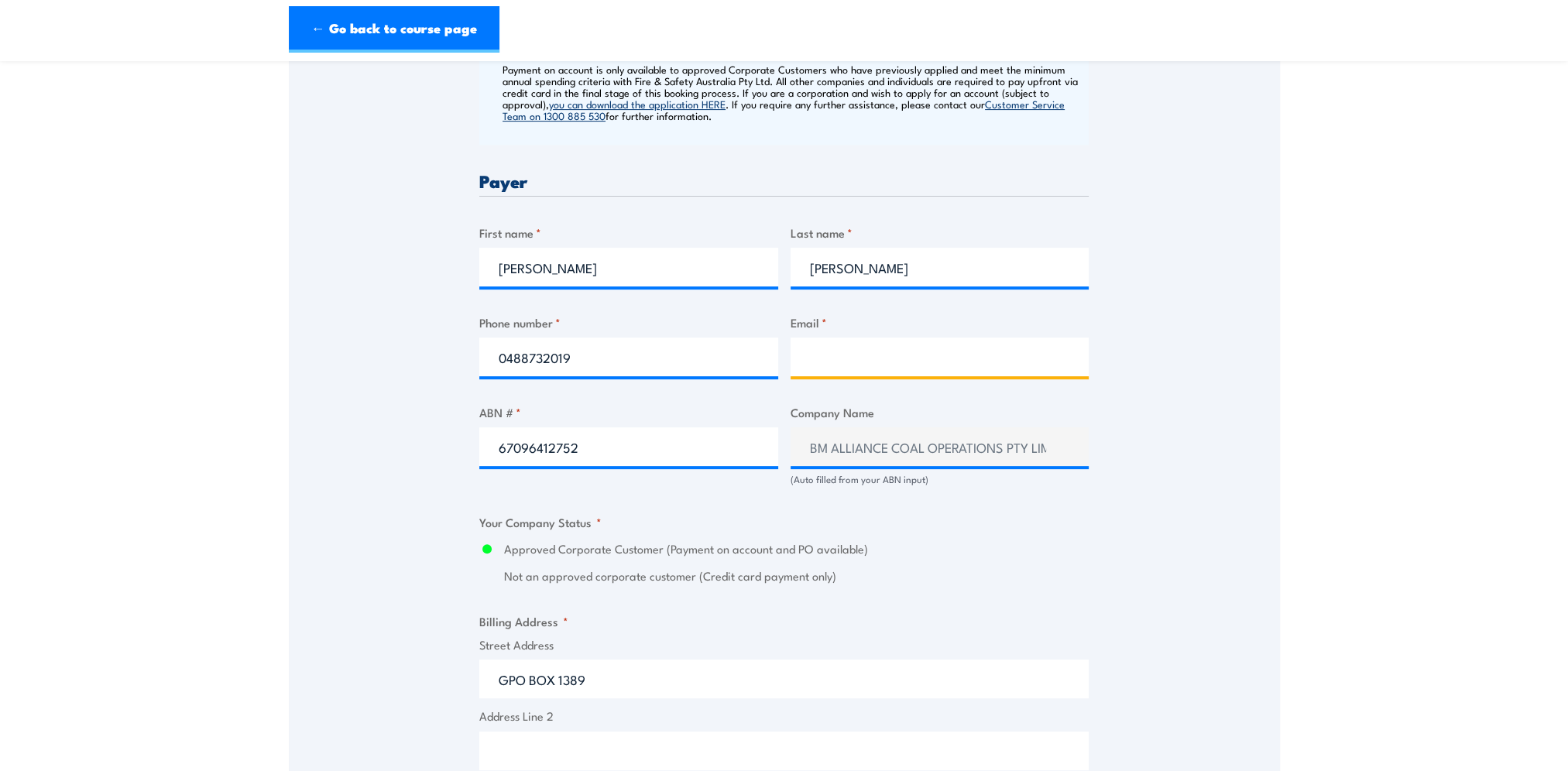
click at [906, 350] on input "Email *" at bounding box center [940, 357] width 298 height 38
click at [1022, 369] on input "bmatrainingbookingform@bhp.com" at bounding box center [940, 357] width 298 height 38
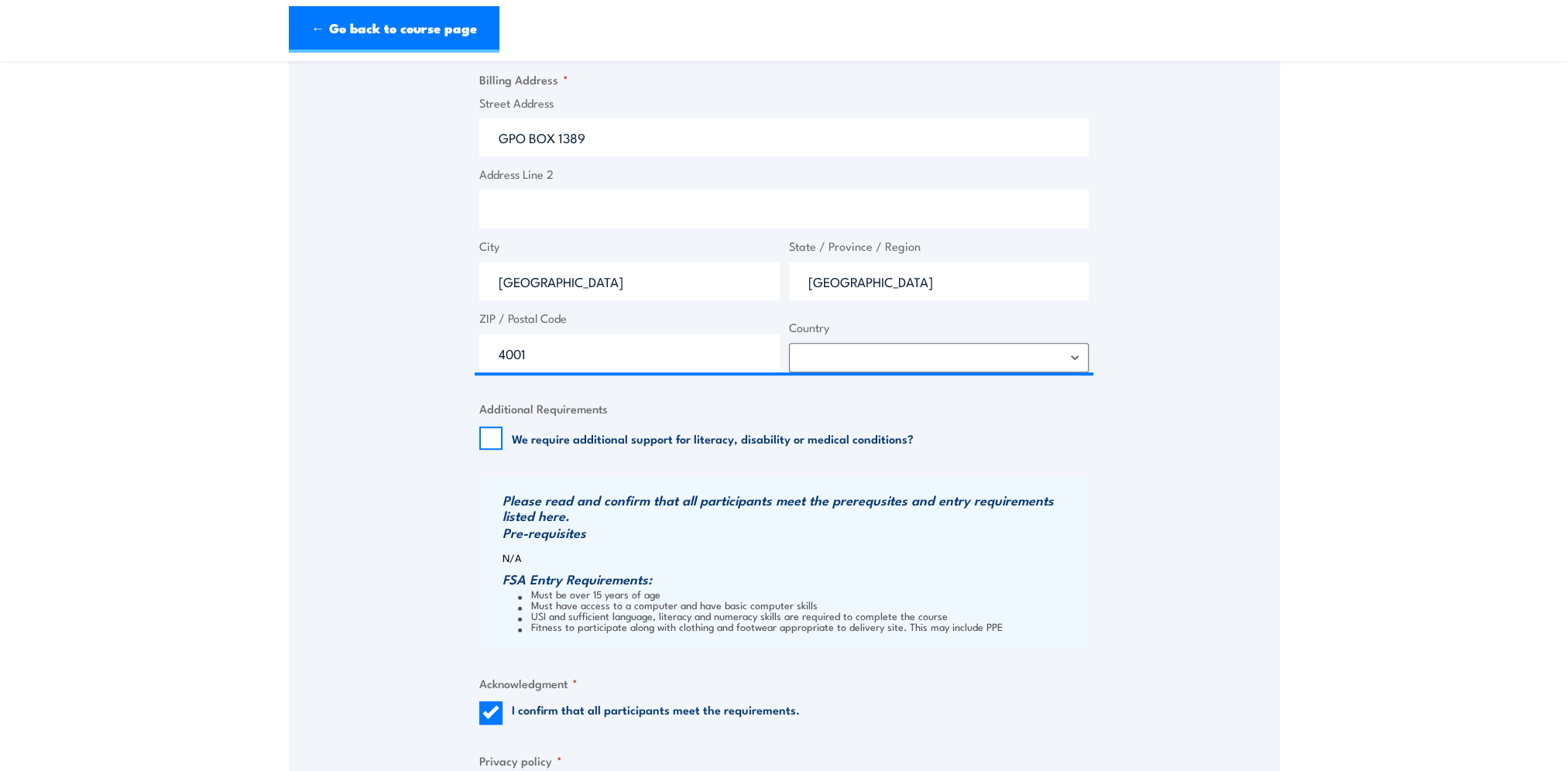
scroll to position [1434, 0]
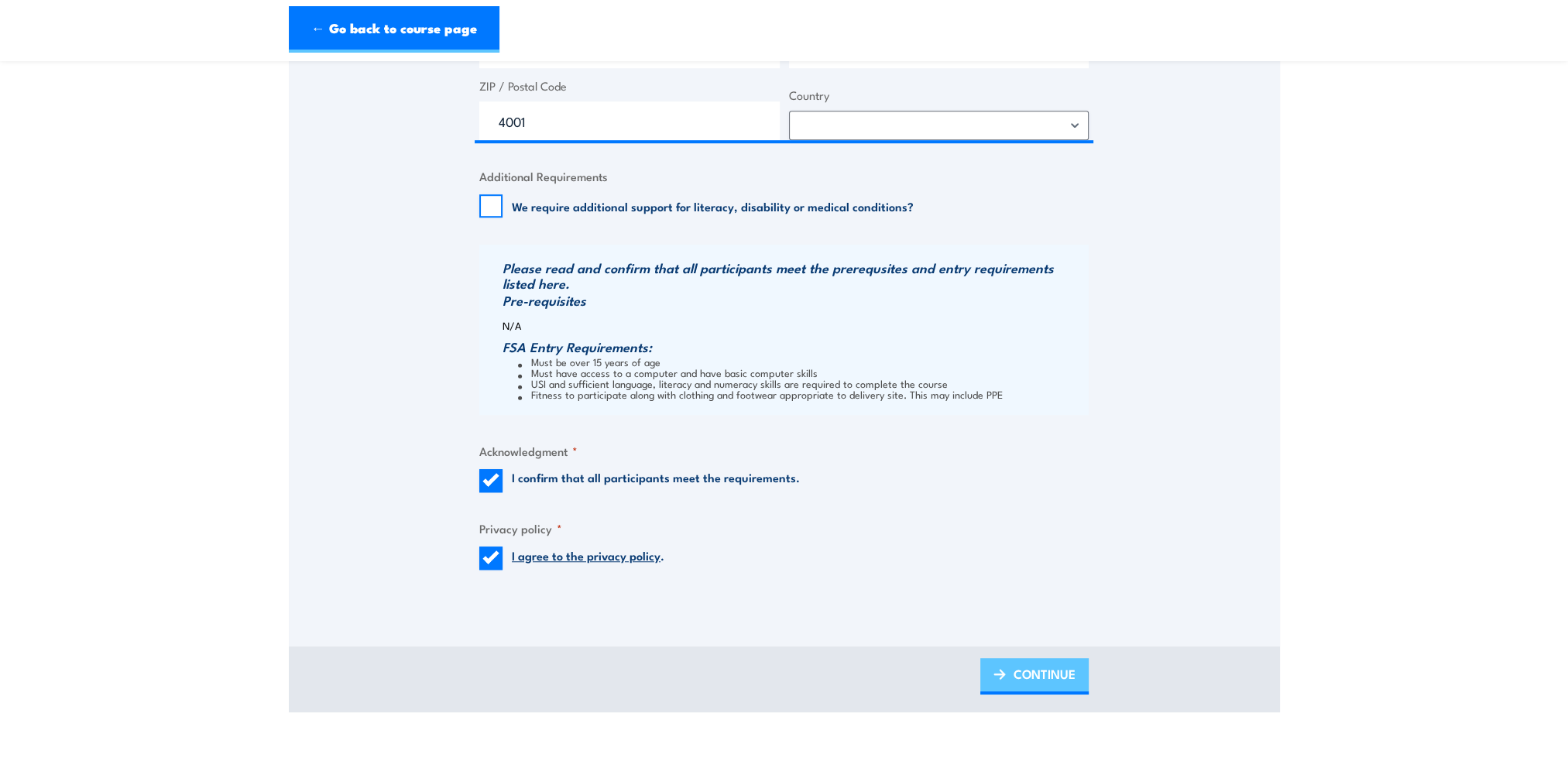
type input "bmatrainingbookingform@bhp.com"
drag, startPoint x: 1044, startPoint y: 692, endPoint x: 922, endPoint y: 500, distance: 227.5
click at [1044, 692] on span "CONTINUE" at bounding box center [1044, 674] width 62 height 41
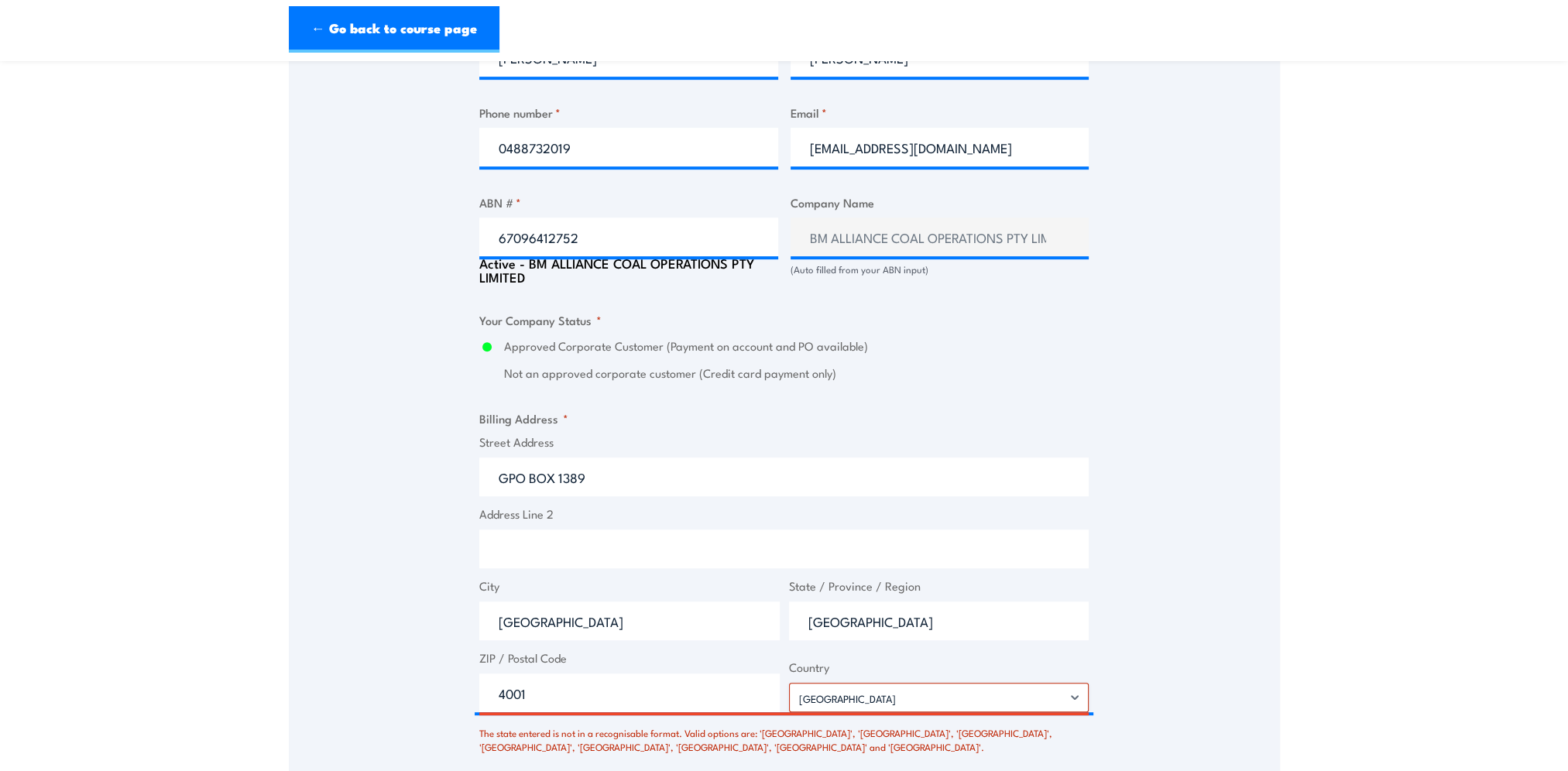
scroll to position [1006, 0]
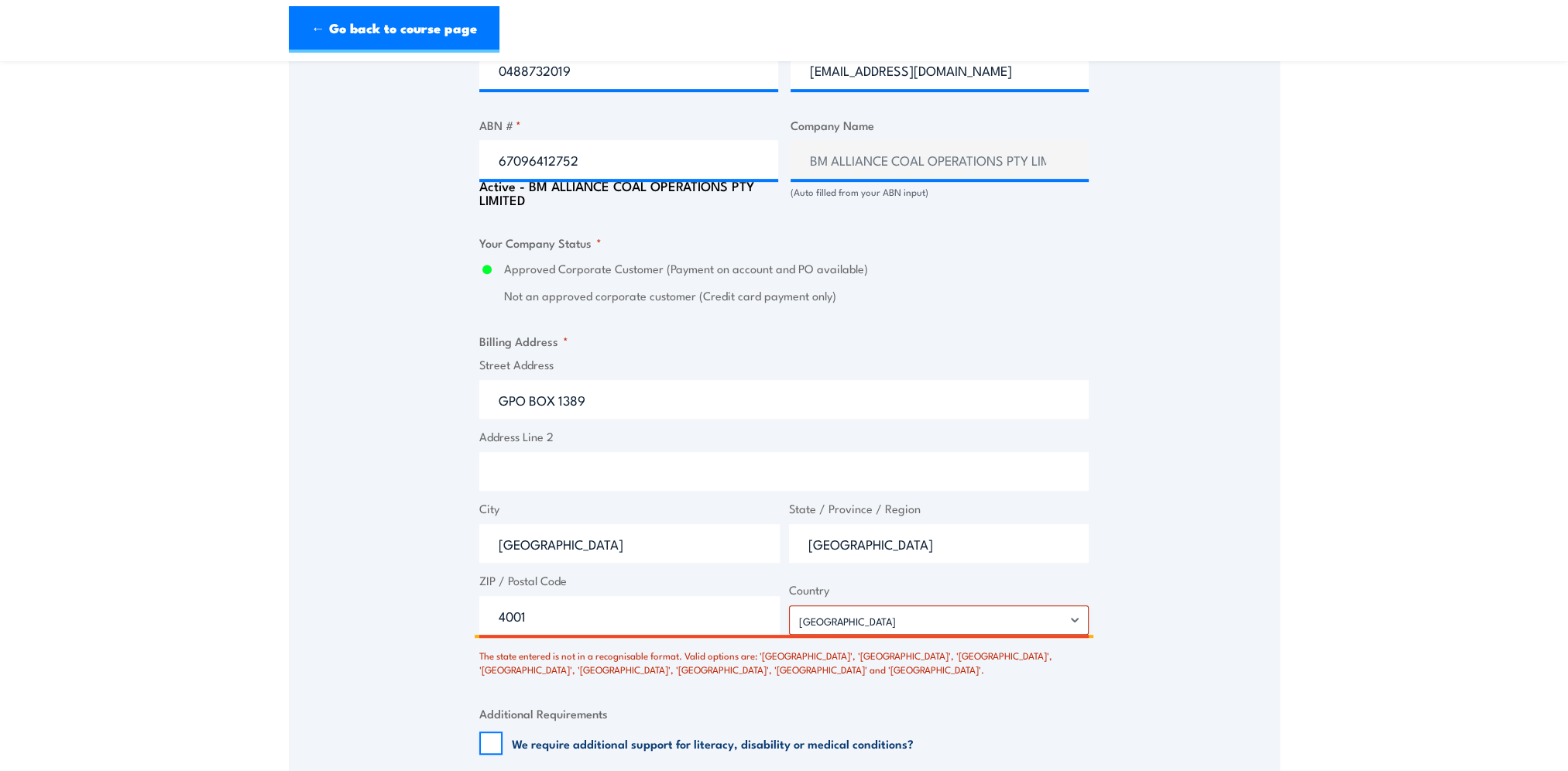
click at [600, 635] on input "4001" at bounding box center [629, 615] width 300 height 38
drag, startPoint x: 621, startPoint y: 622, endPoint x: 913, endPoint y: 629, distance: 292.1
click at [638, 623] on input "4001" at bounding box center [629, 615] width 300 height 38
click at [546, 631] on input "4001" at bounding box center [629, 615] width 300 height 38
click at [498, 629] on input "4001" at bounding box center [629, 615] width 300 height 38
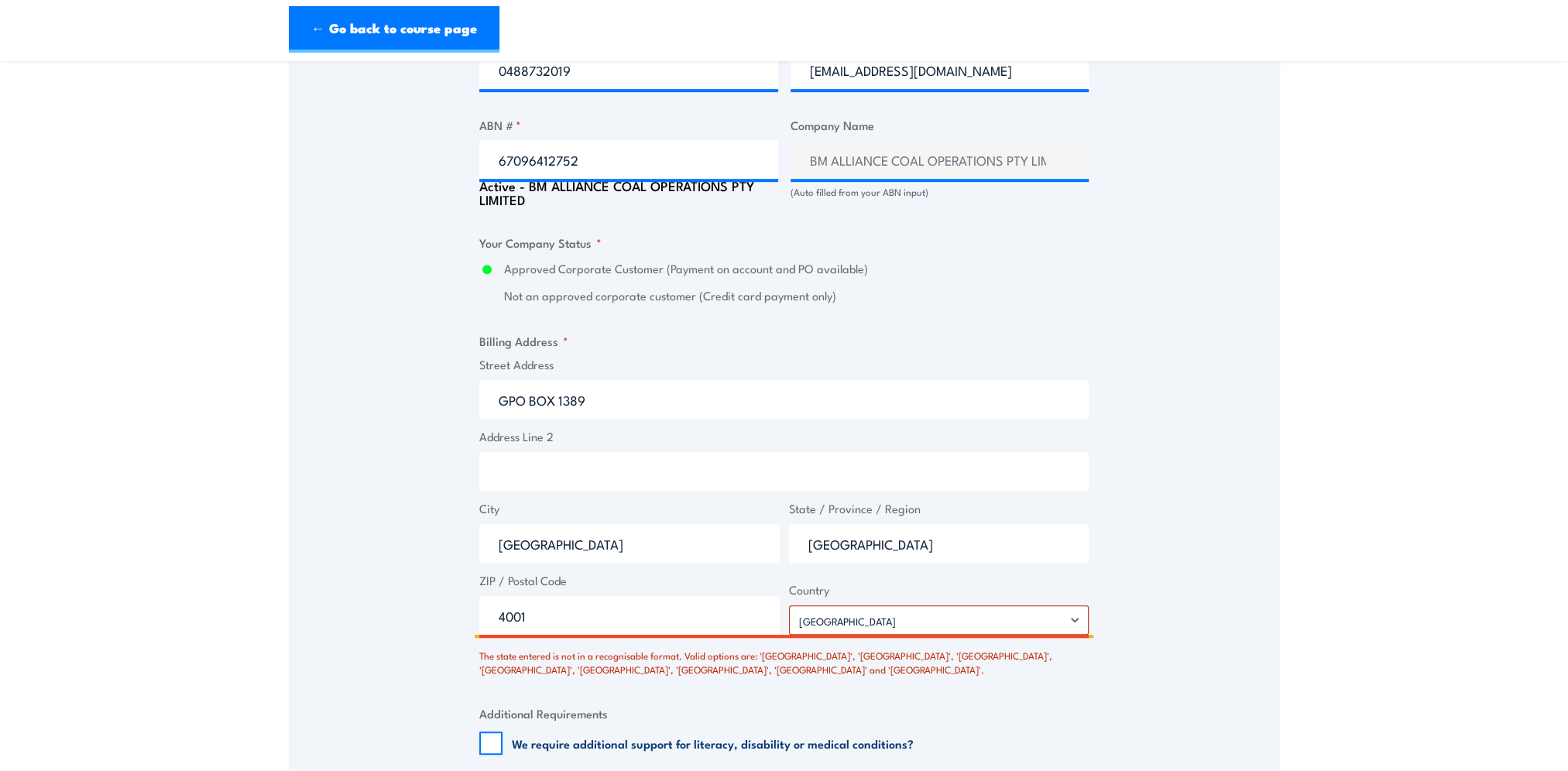
drag, startPoint x: 933, startPoint y: 530, endPoint x: 890, endPoint y: 544, distance: 45.2
click at [890, 544] on span "State / Province / Region QUEENSLAND" at bounding box center [939, 532] width 310 height 63
drag, startPoint x: 784, startPoint y: 552, endPoint x: 747, endPoint y: 552, distance: 37.0
click at [747, 552] on div "Street Address GPO BOX 1389 Address Line 2 City BRISBANE State / Province / Reg…" at bounding box center [784, 496] width 618 height 279
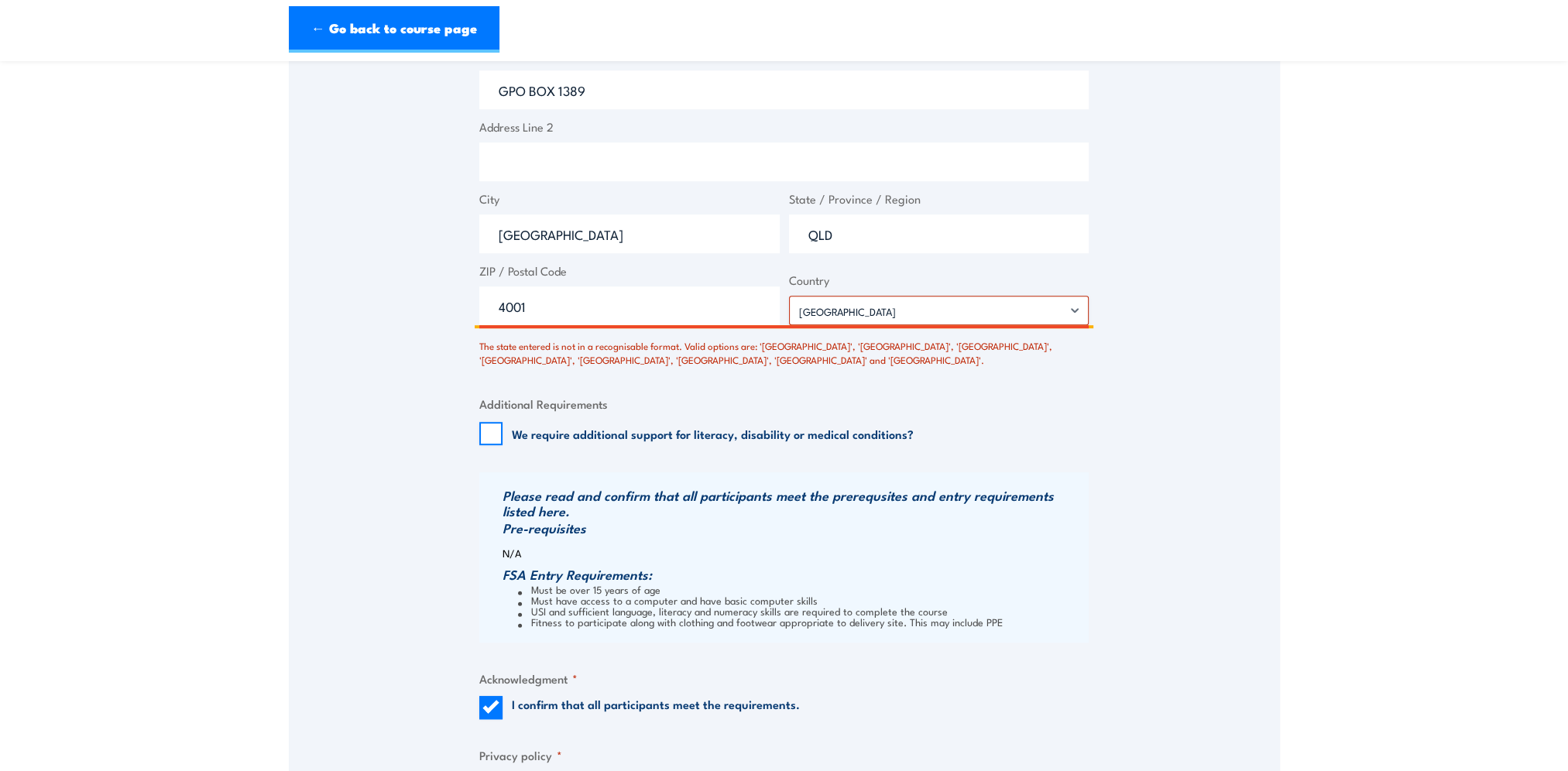
scroll to position [1704, 0]
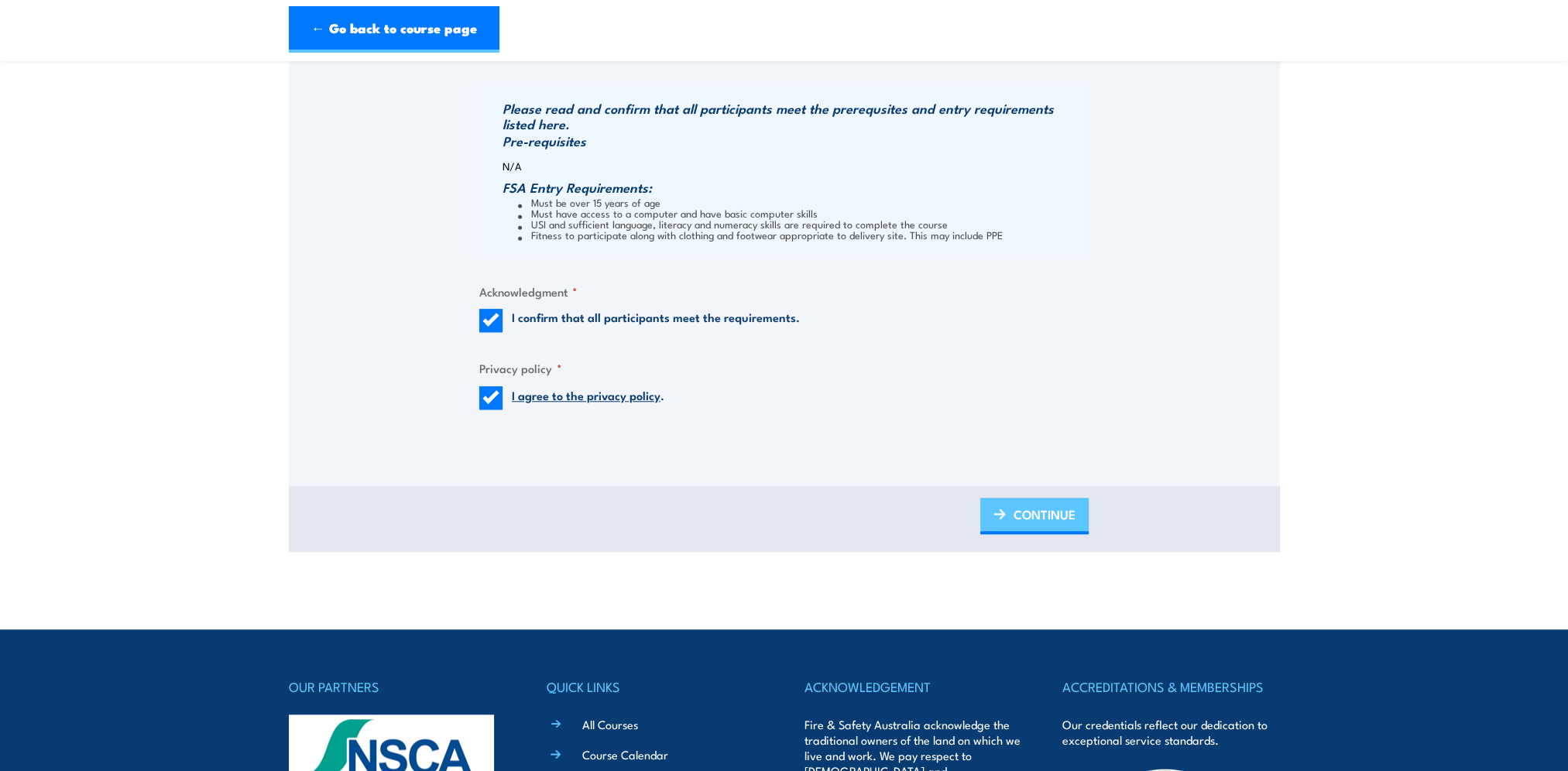
type input "QLD"
click at [1010, 520] on link "CONTINUE" at bounding box center [1034, 516] width 108 height 37
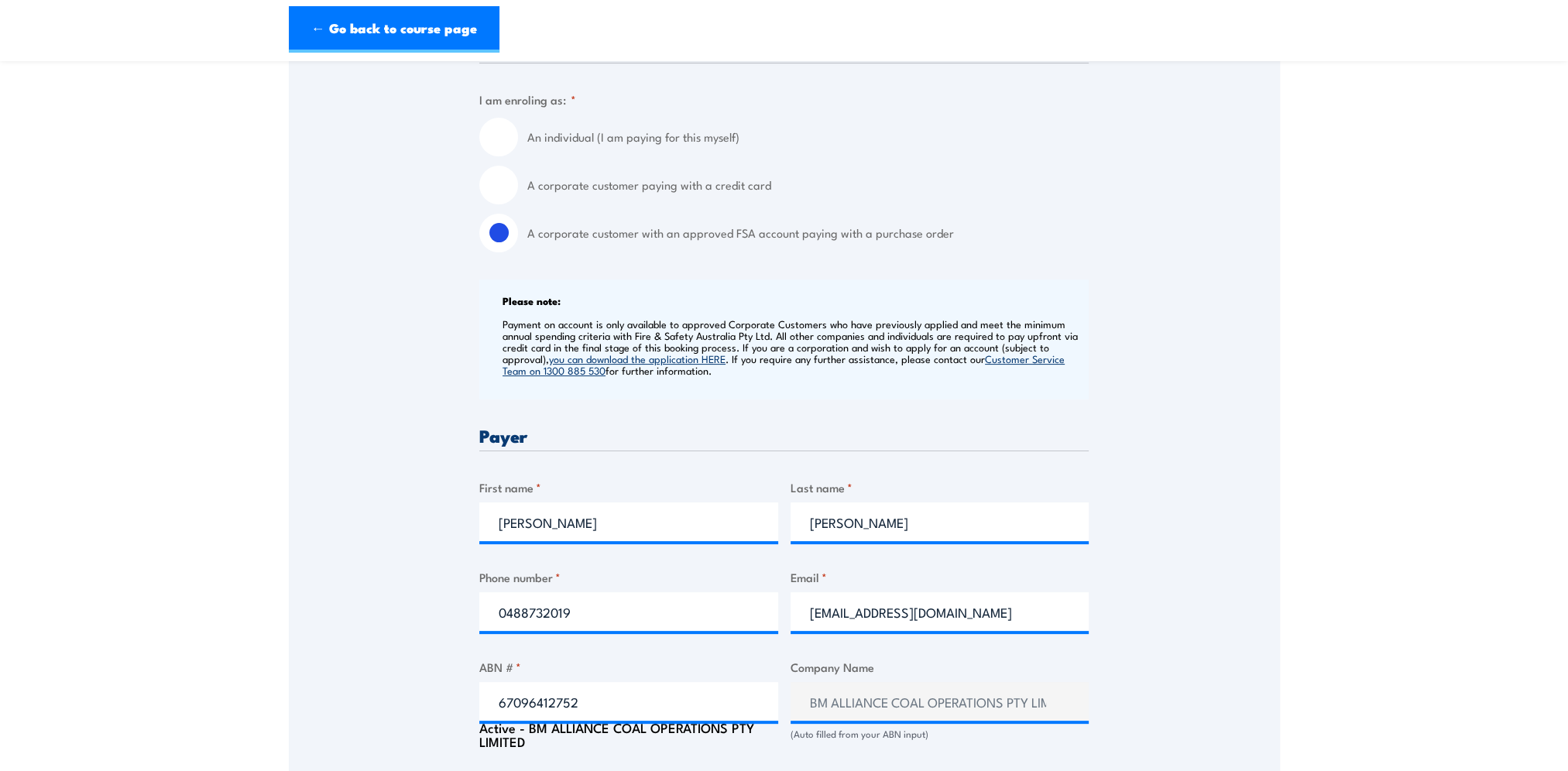
scroll to position [619, 0]
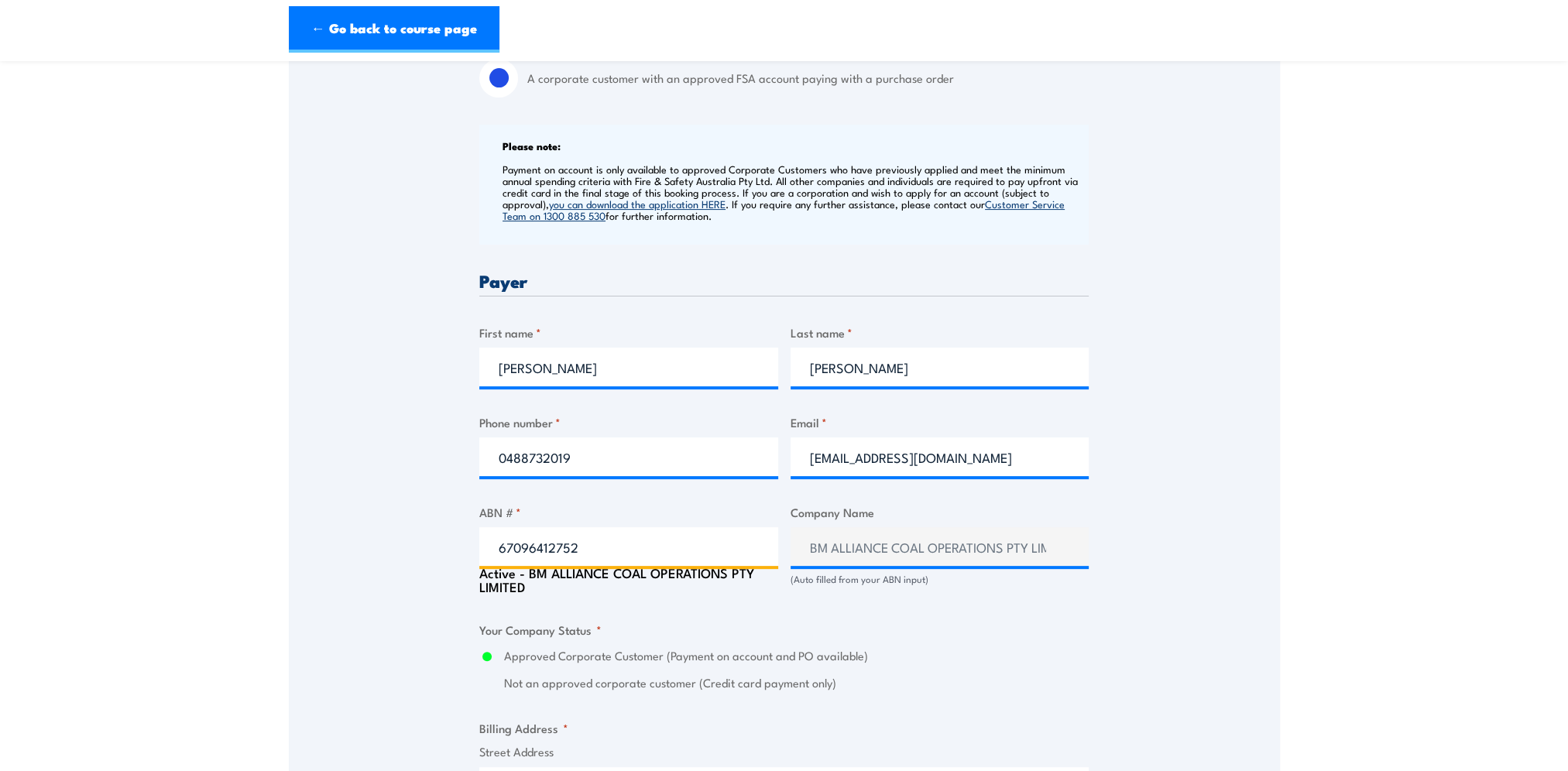
click at [628, 536] on input "67096412752" at bounding box center [628, 546] width 298 height 38
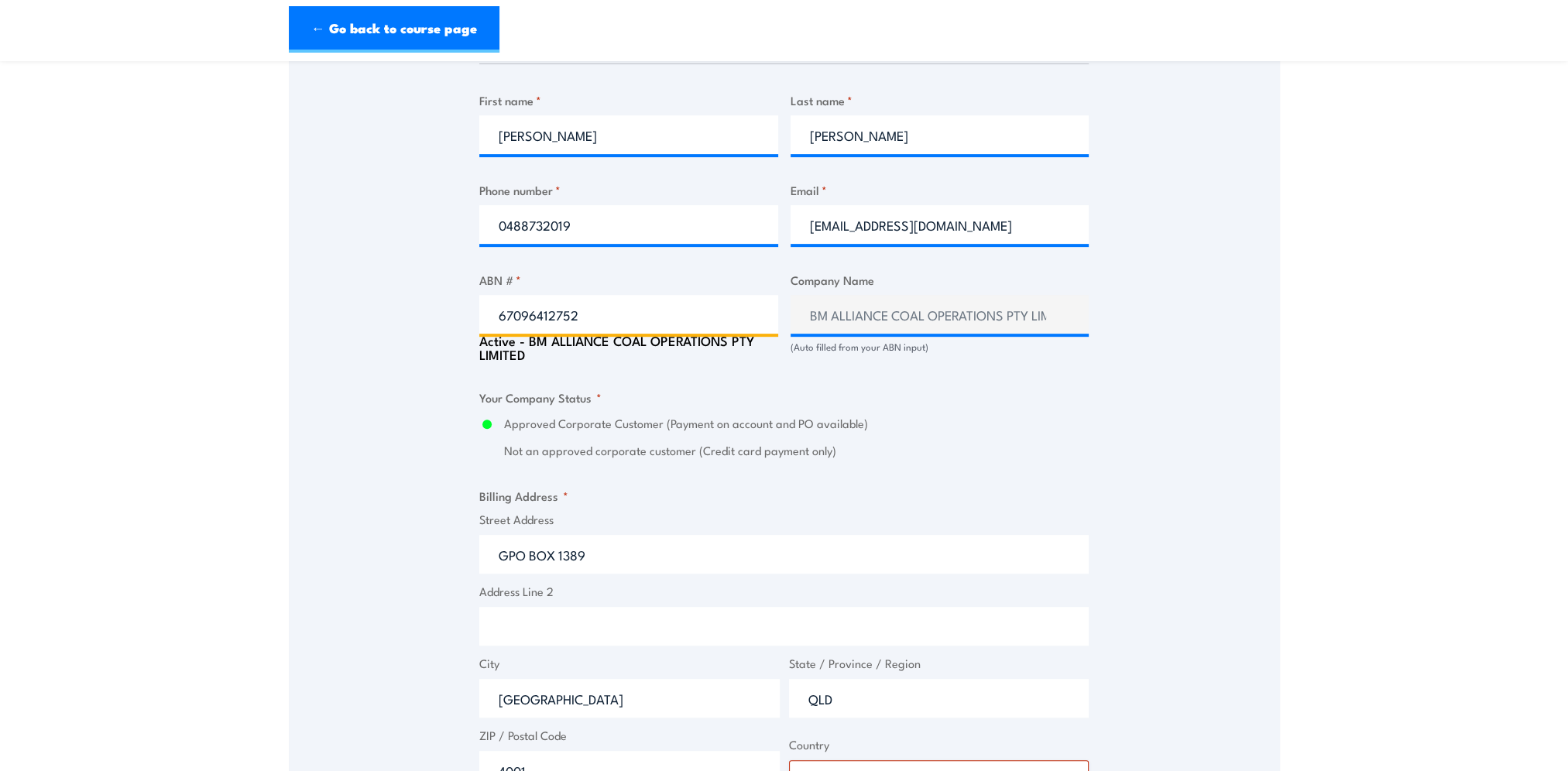
scroll to position [1006, 0]
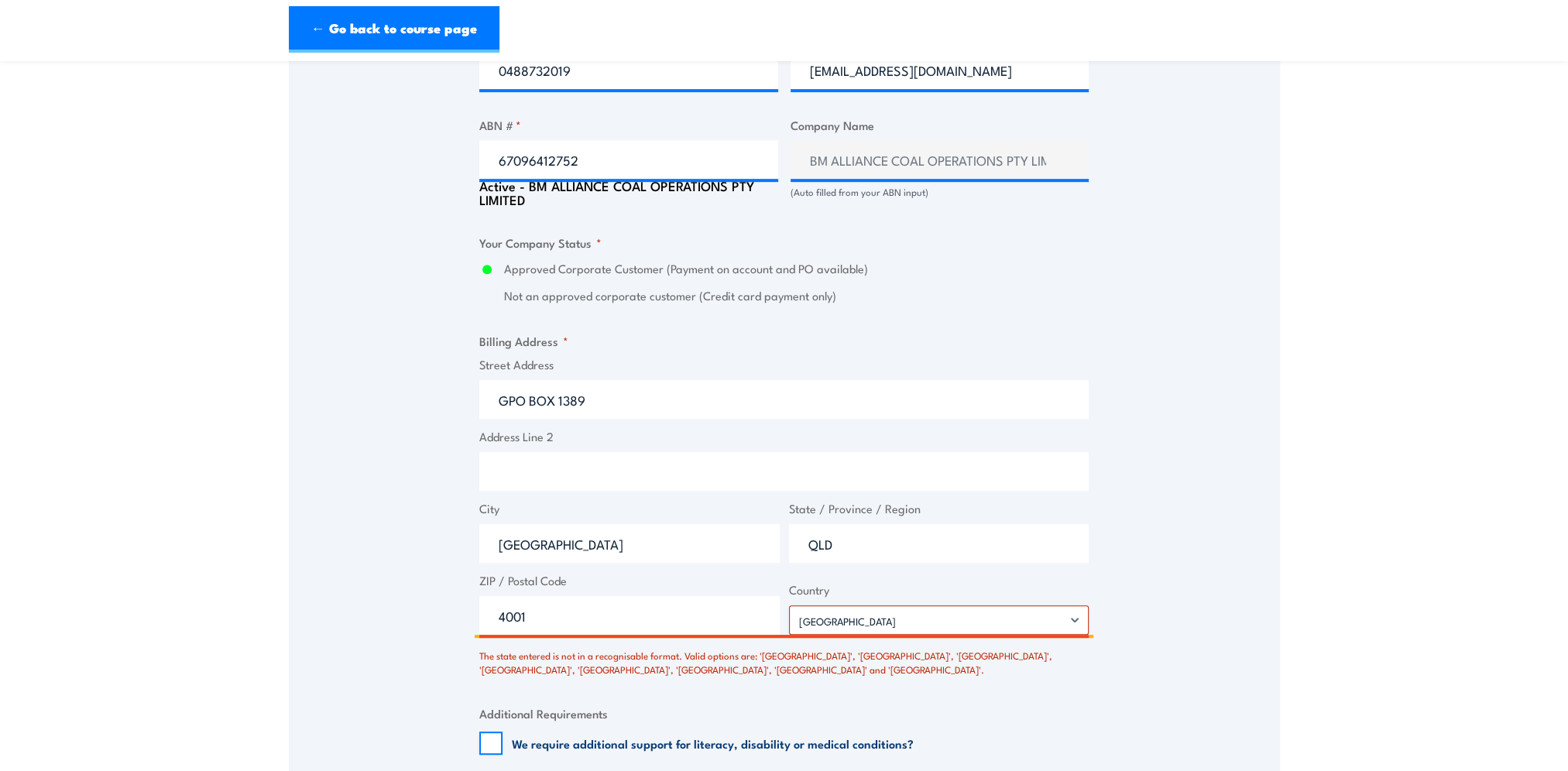
click at [554, 626] on input "4001" at bounding box center [629, 615] width 300 height 38
type input "4"
type input "4001"
drag, startPoint x: 859, startPoint y: 547, endPoint x: 754, endPoint y: 551, distance: 105.1
click at [754, 551] on div "Street Address GPO BOX 1389 Address Line 2 City BRISBANE State / Province / Reg…" at bounding box center [784, 496] width 618 height 279
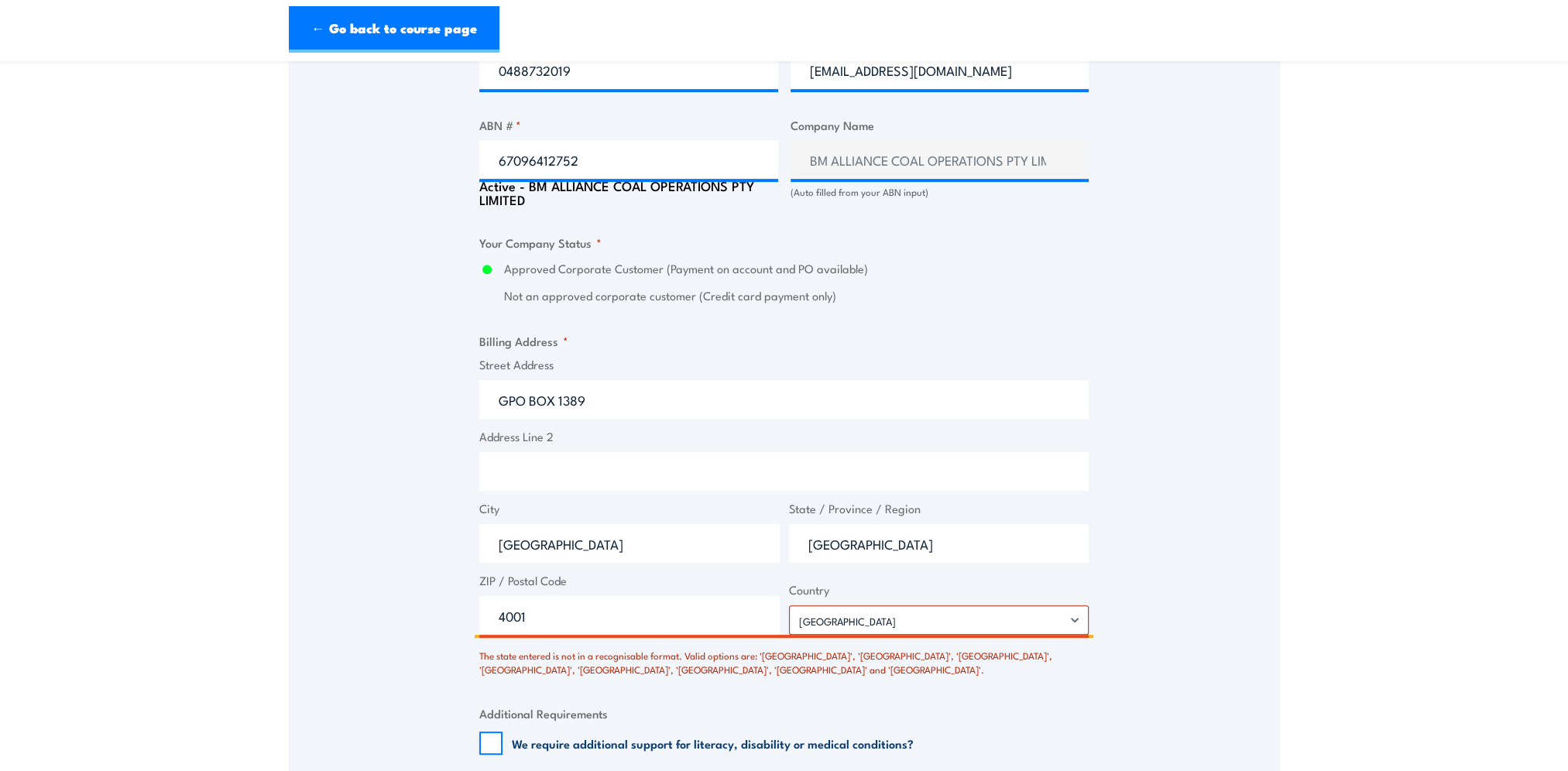
type input "[GEOGRAPHIC_DATA]"
drag, startPoint x: 616, startPoint y: 561, endPoint x: 333, endPoint y: 577, distance: 283.5
click at [333, 577] on div "Speak to a specialist CALL 1300 885 530 CALL 1300 885 530 There was a problem w…" at bounding box center [784, 206] width 991 height 1865
type input "Brisbane"
click at [987, 631] on select "Afghanistan Albania Algeria American Samoa Andorra Angola Anguilla Antarctica A…" at bounding box center [939, 620] width 300 height 30
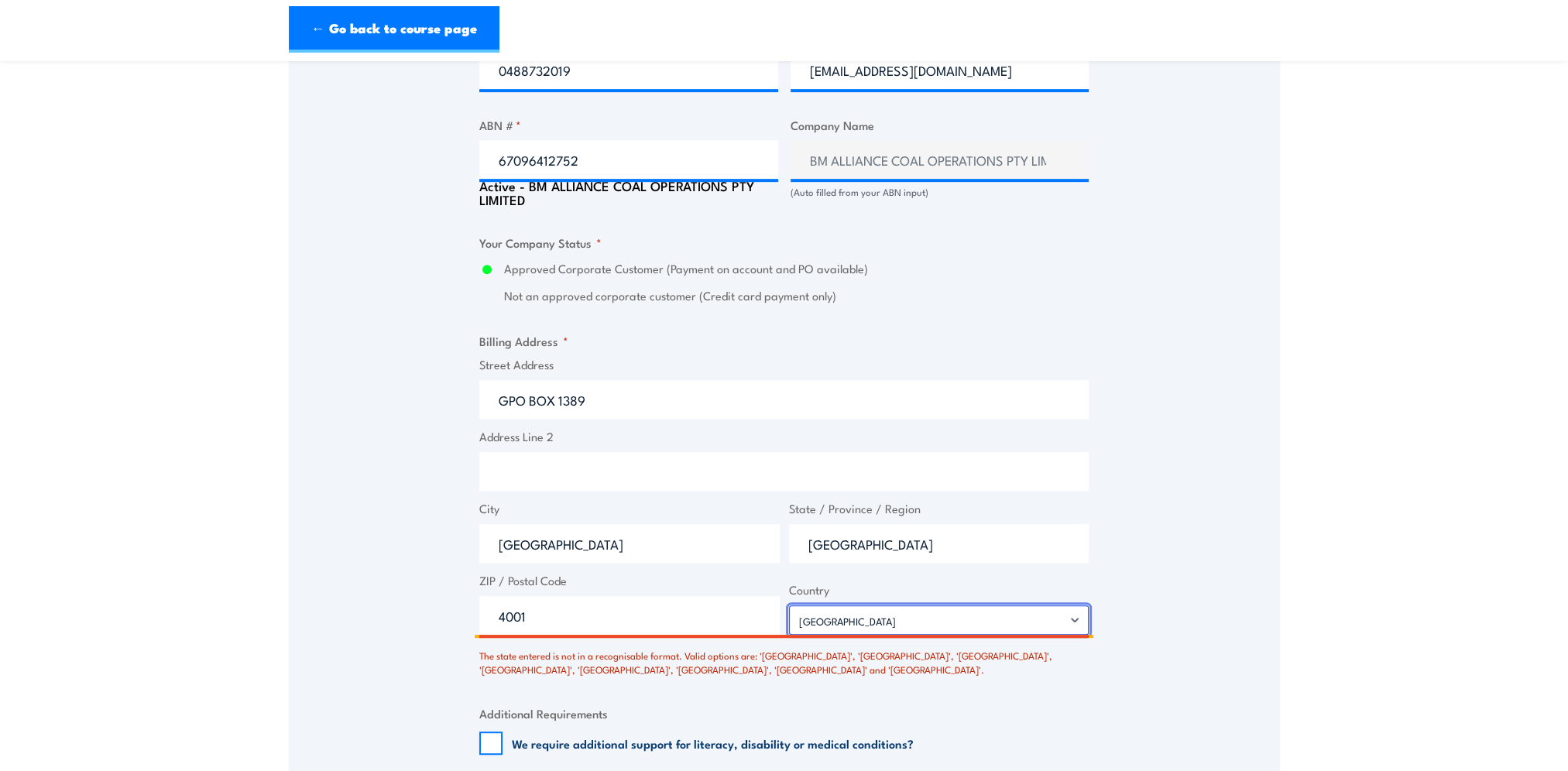
click at [789, 614] on select "Afghanistan Albania Algeria American Samoa Andorra Angola Anguilla Antarctica A…" at bounding box center [939, 620] width 300 height 30
click at [690, 374] on label "Street Address" at bounding box center [784, 365] width 610 height 18
click at [690, 380] on input "GPO BOX 1389" at bounding box center [784, 399] width 610 height 38
drag, startPoint x: 667, startPoint y: 406, endPoint x: 543, endPoint y: 407, distance: 124.0
click at [666, 406] on input "GPO BOX 1389" at bounding box center [784, 399] width 610 height 38
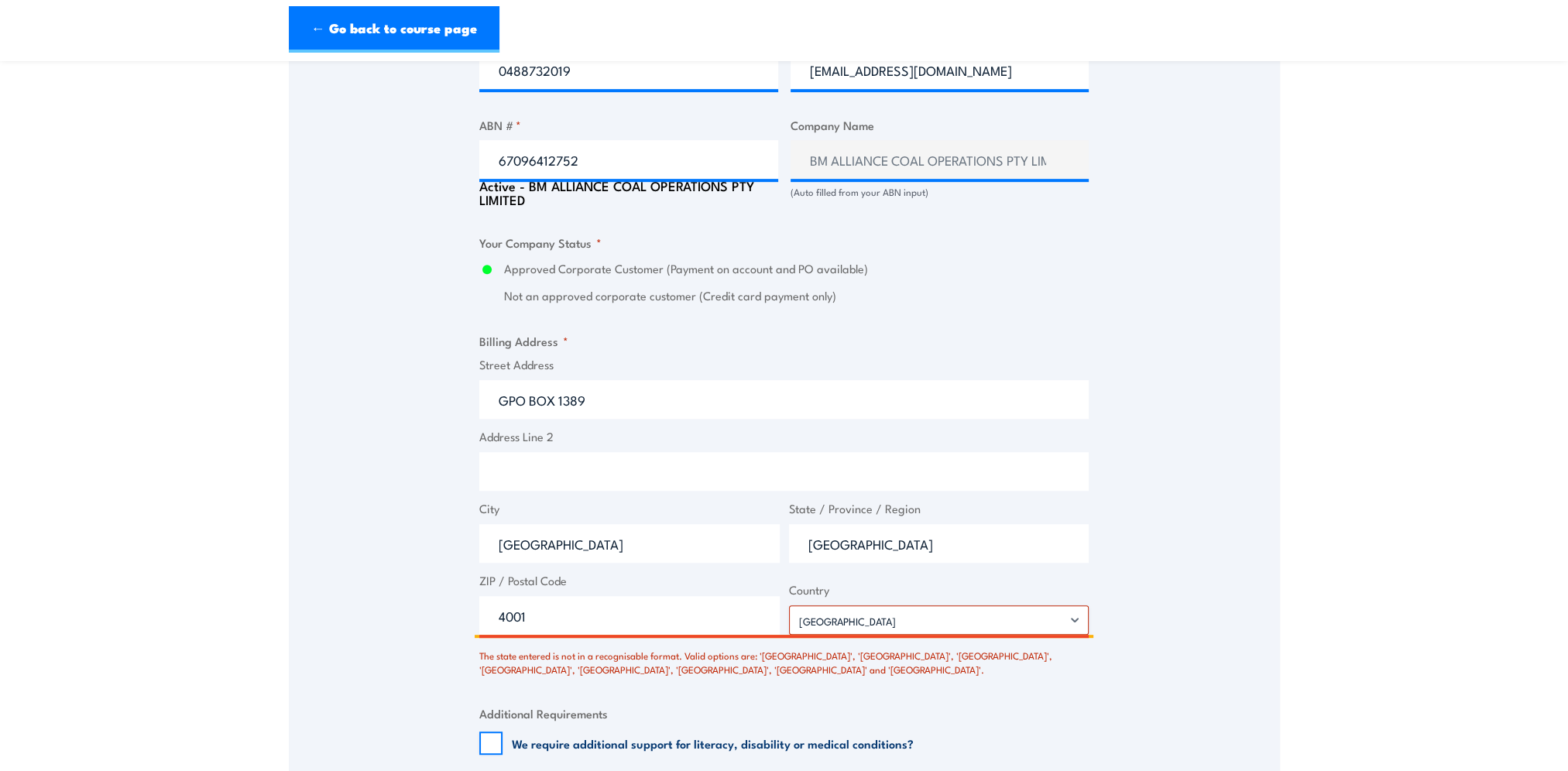
click at [613, 412] on input "GPO BOX 1389" at bounding box center [784, 399] width 610 height 38
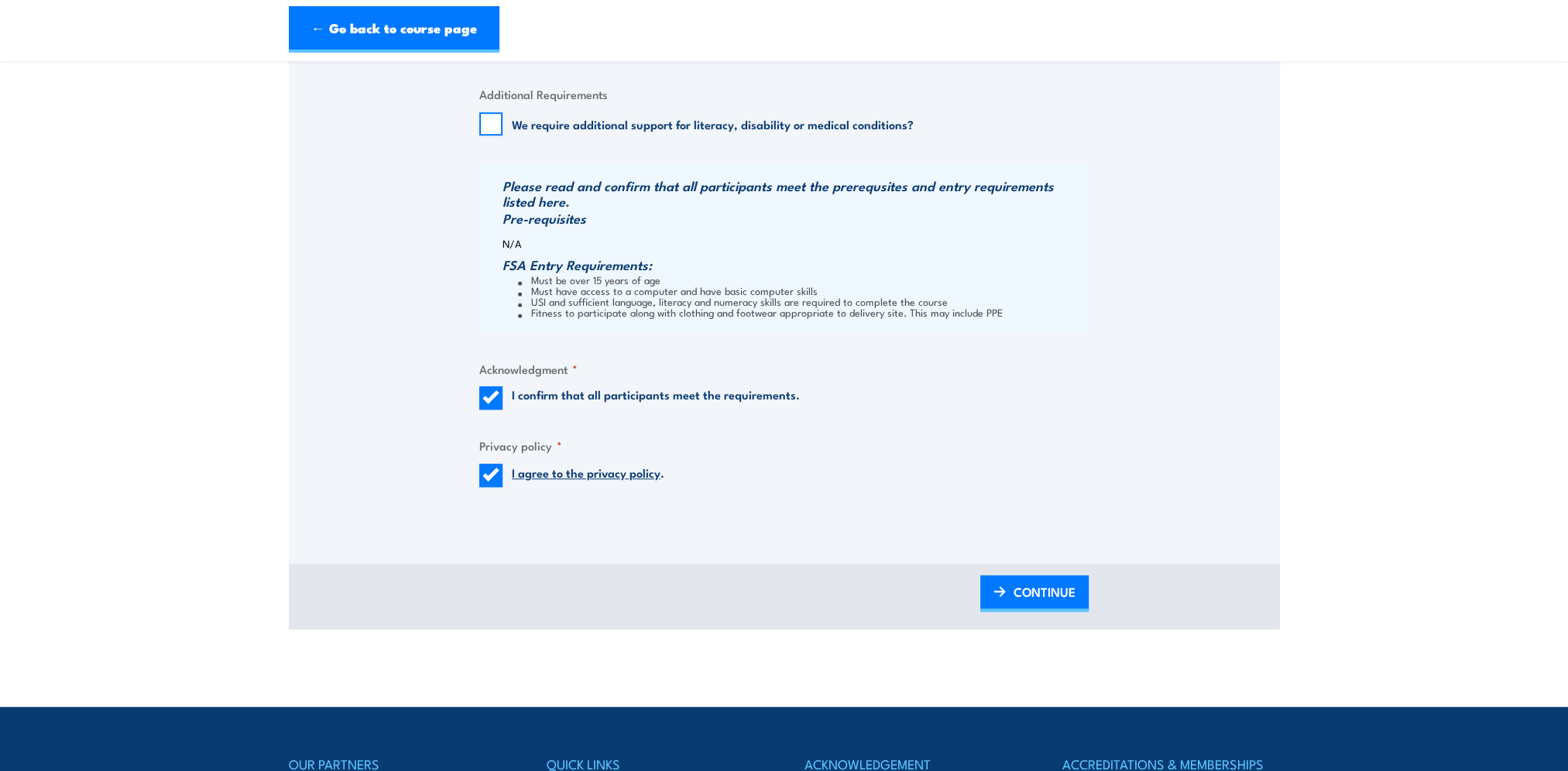
scroll to position [1781, 0]
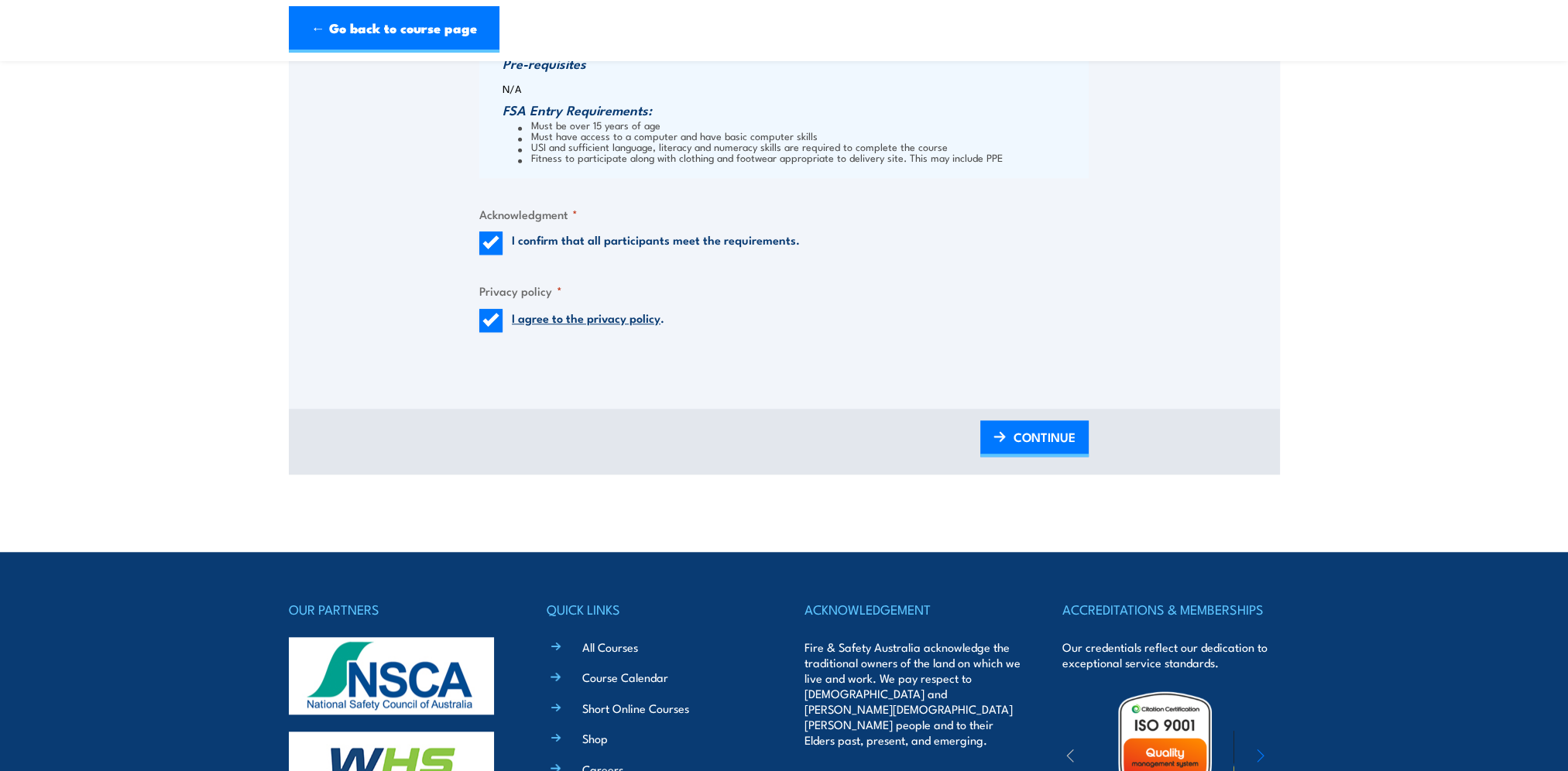
click at [1062, 444] on span "CONTINUE" at bounding box center [1044, 438] width 62 height 41
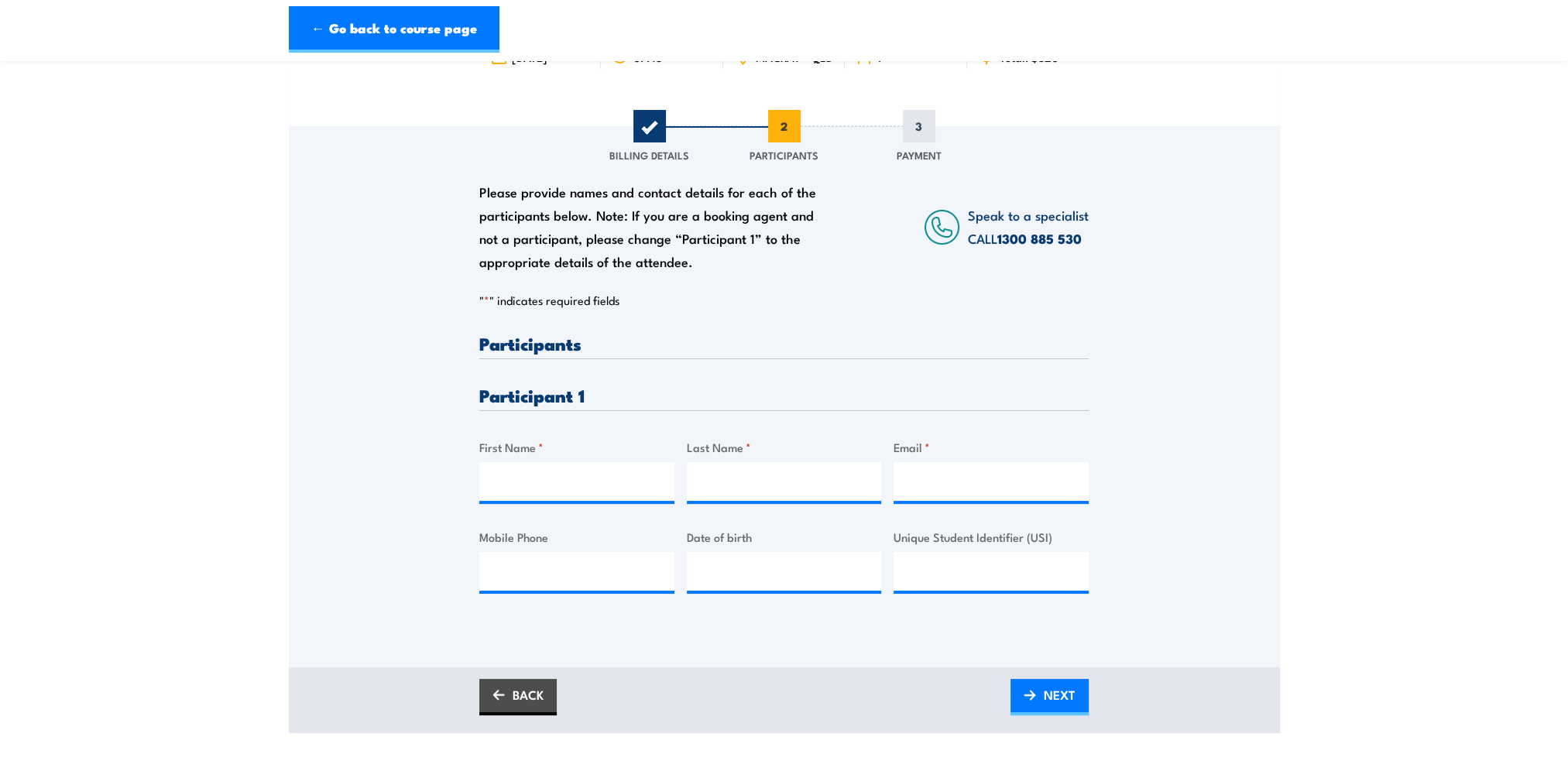
scroll to position [78, 0]
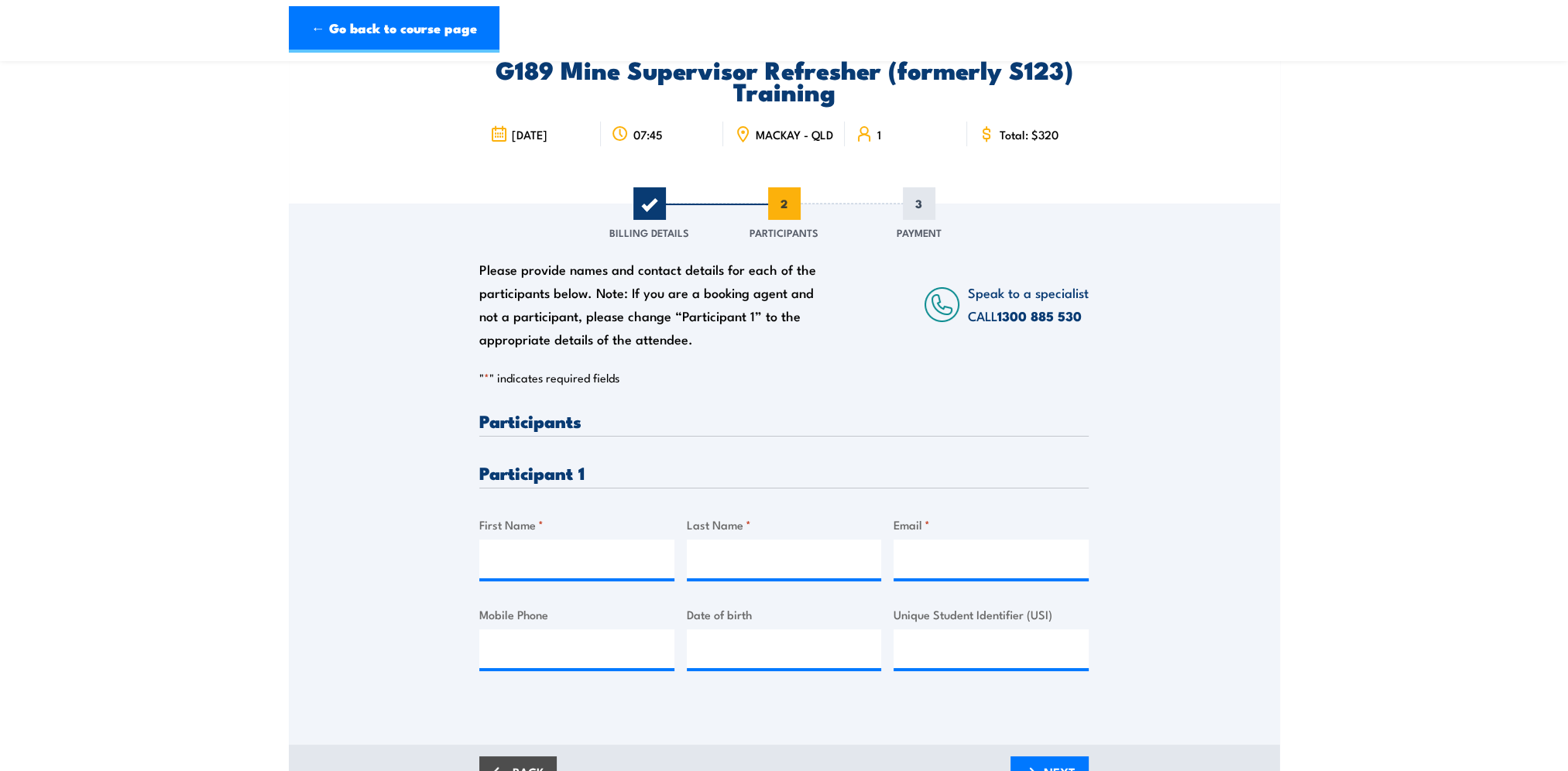
click at [539, 430] on h3 "Participants" at bounding box center [784, 420] width 610 height 18
click at [545, 482] on h3 "Participant 1" at bounding box center [784, 472] width 610 height 18
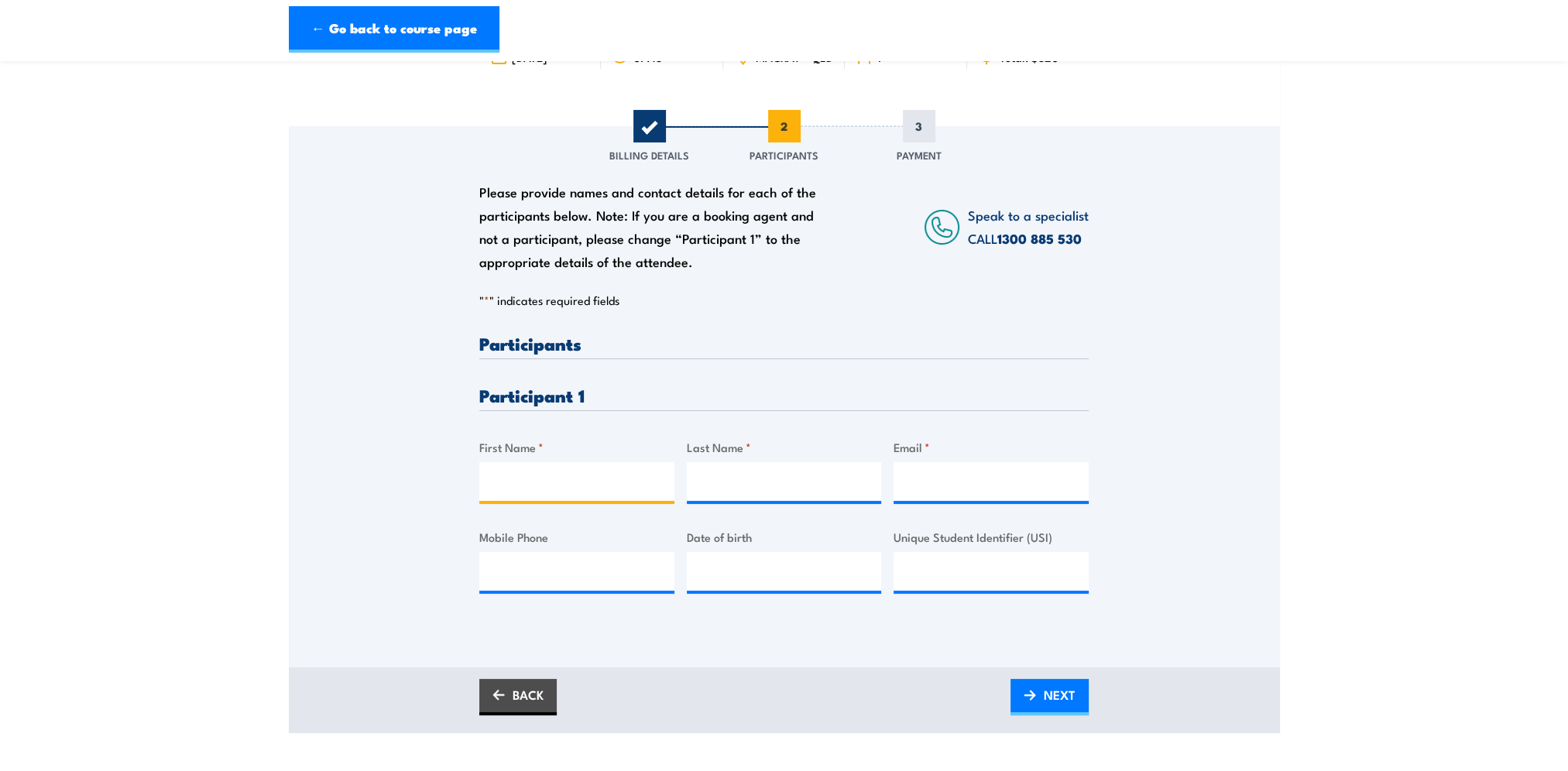
click at [518, 490] on input "First Name *" at bounding box center [576, 481] width 195 height 38
type input "Amanda"
type input "Twaddell"
type input "amanda.twal@bhp.com"
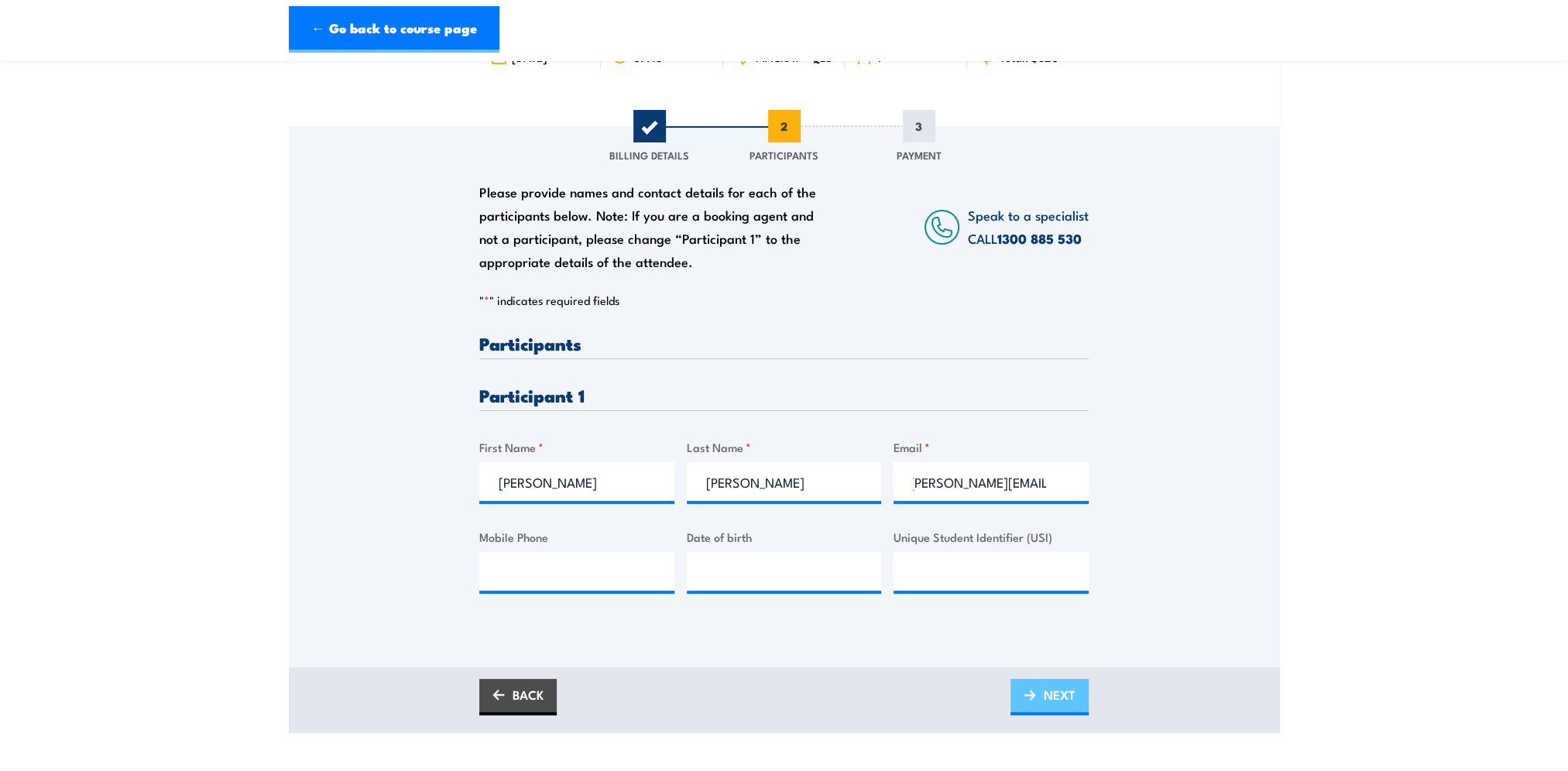
scroll to position [0, 0]
click at [1057, 704] on span "NEXT" at bounding box center [1059, 695] width 32 height 41
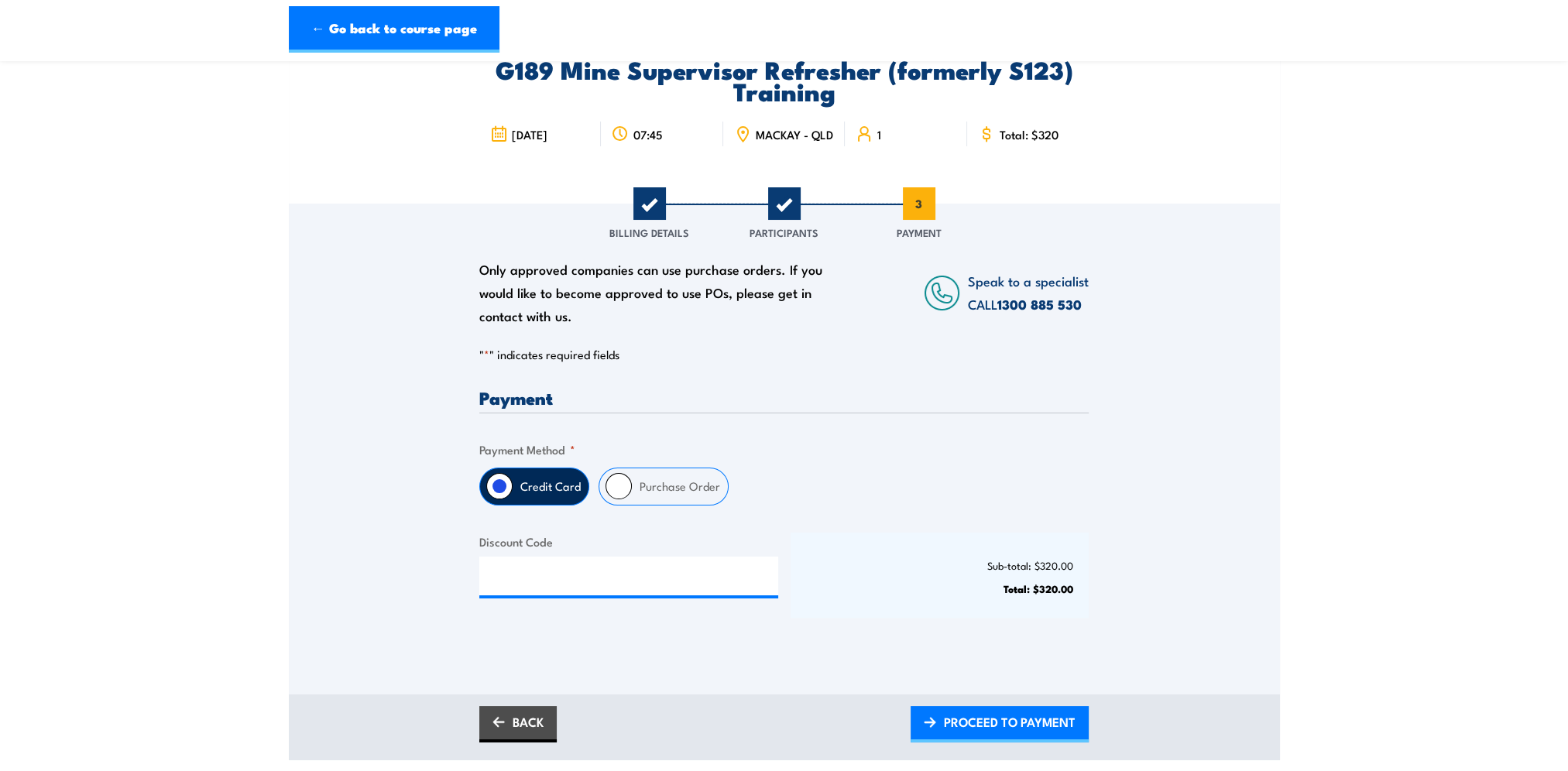
scroll to position [155, 0]
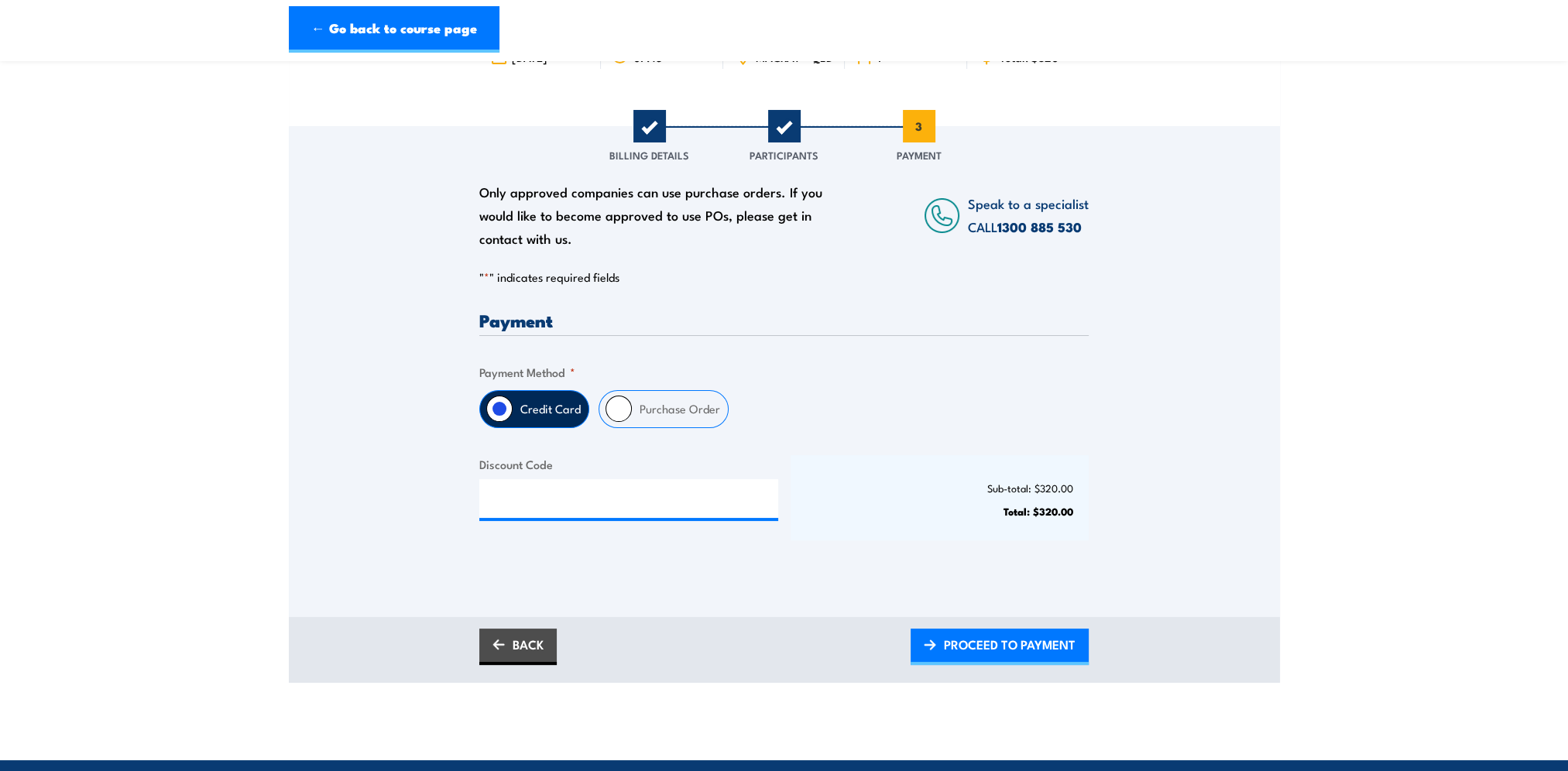
click at [619, 417] on input "Purchase Order" at bounding box center [618, 409] width 26 height 26
radio input "true"
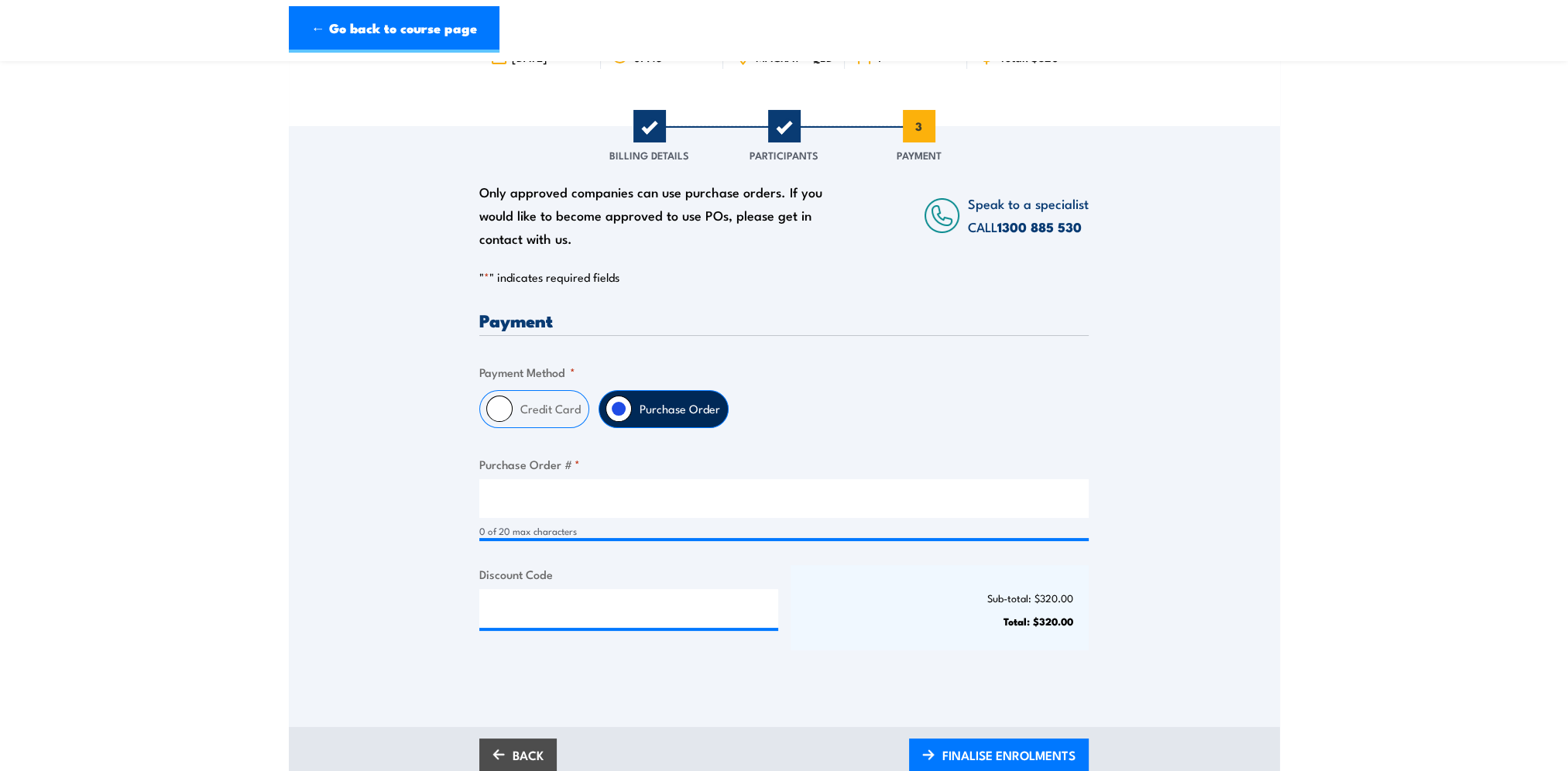
click at [596, 528] on div "0 of 20 max characters" at bounding box center [784, 509] width 610 height 60
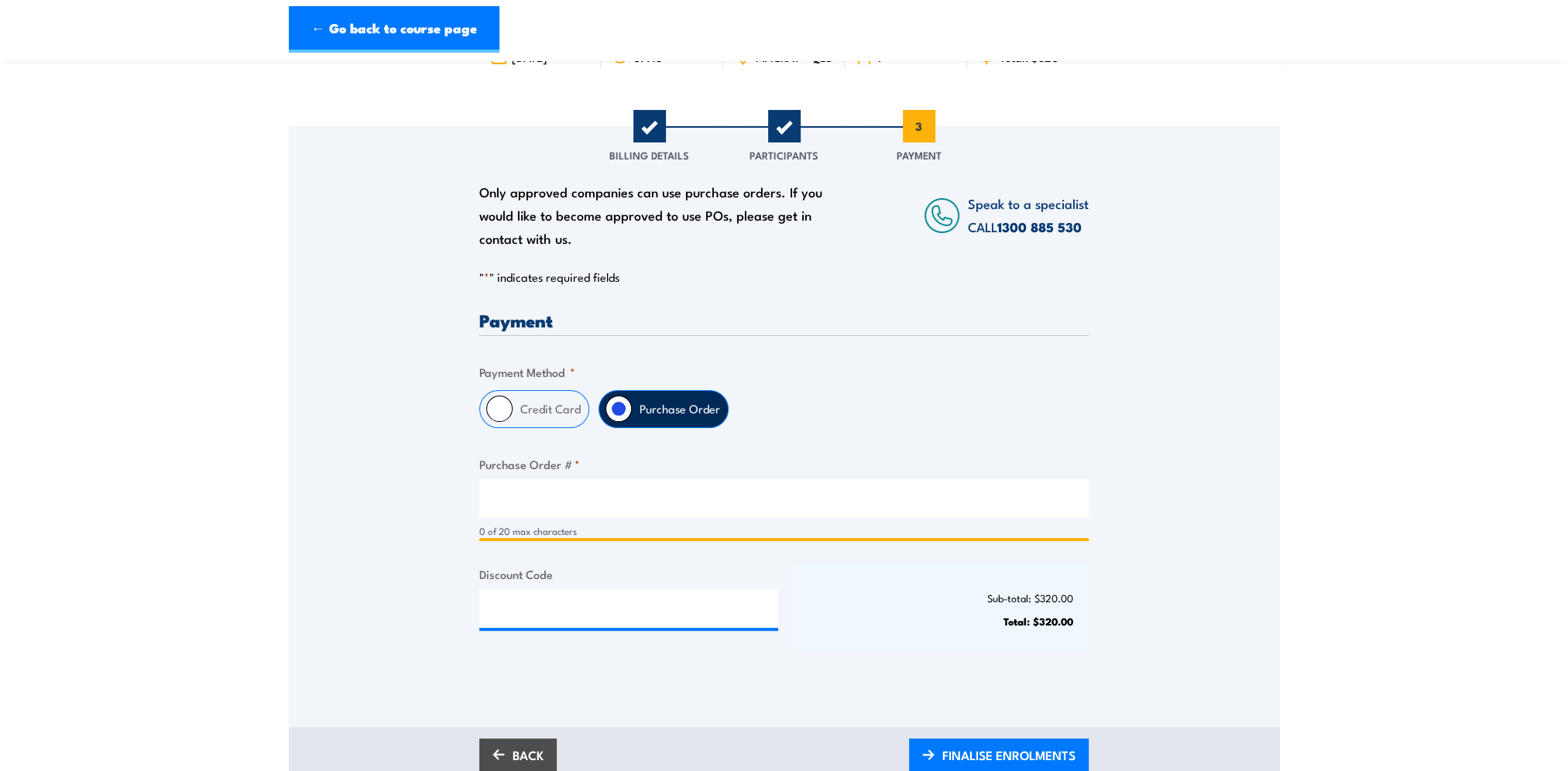
click at [599, 511] on input "Purchase Order # *" at bounding box center [784, 498] width 610 height 38
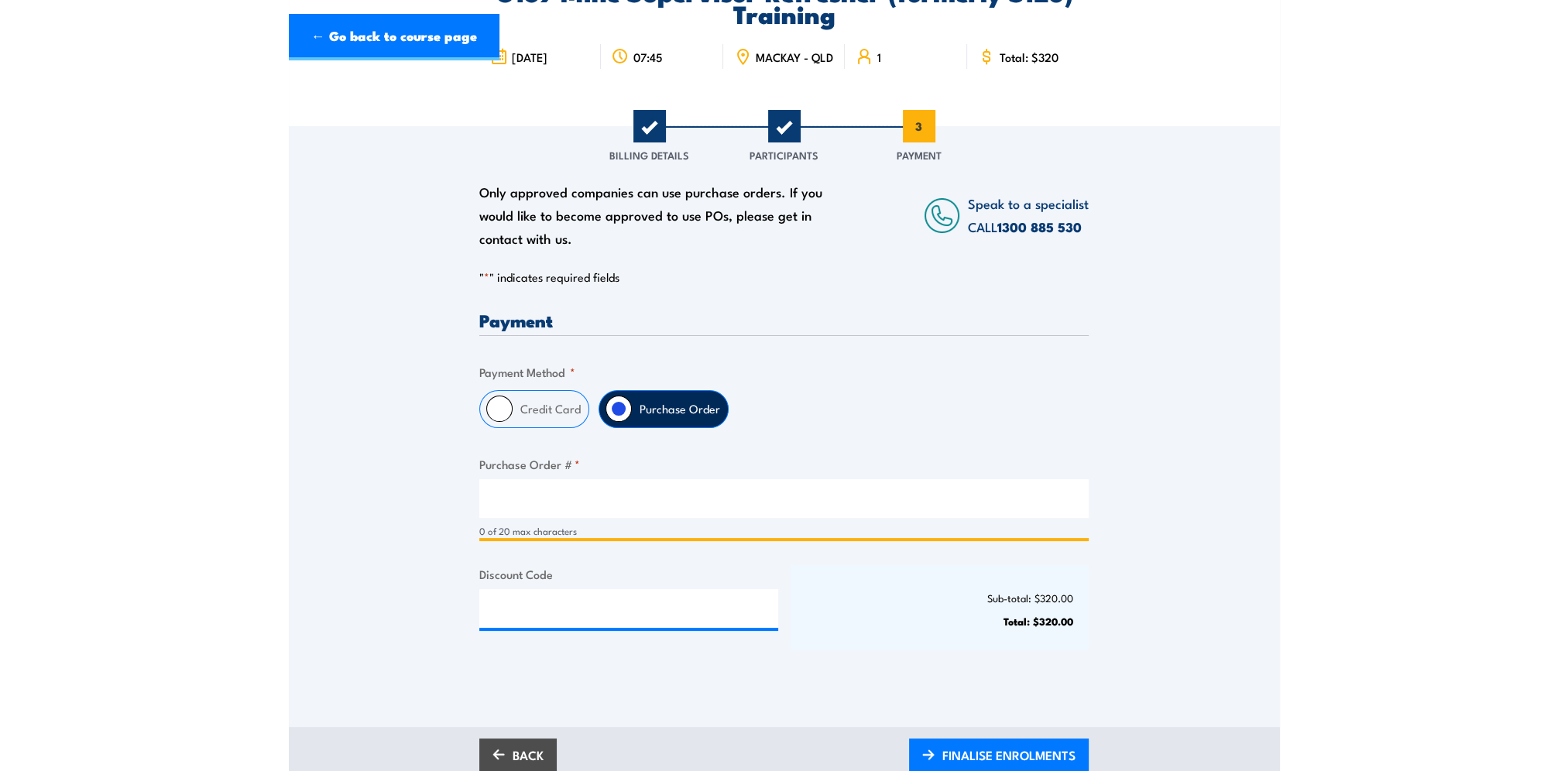
scroll to position [232, 0]
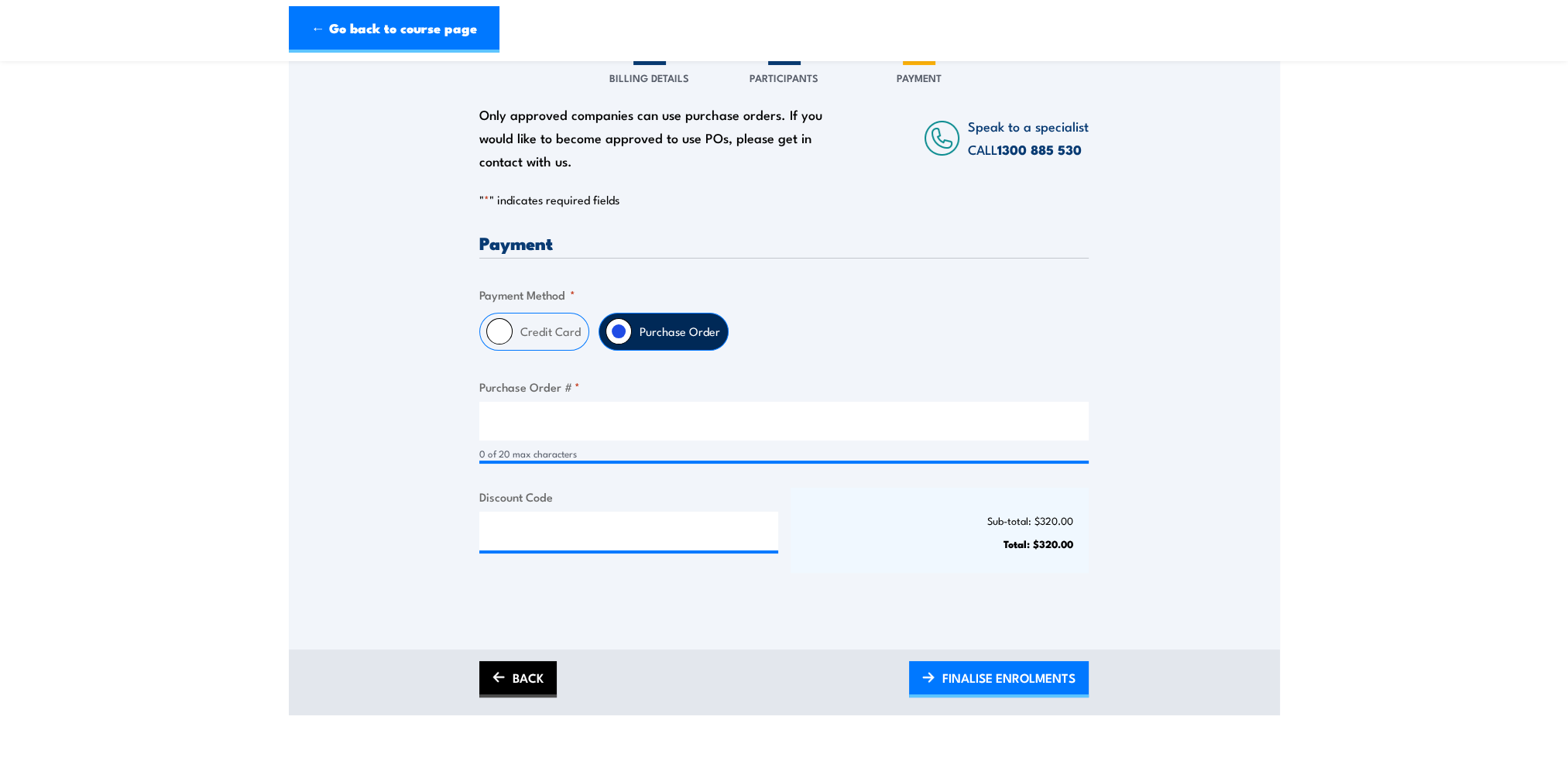
click at [489, 687] on link "BACK" at bounding box center [518, 679] width 78 height 37
click at [513, 680] on link "BACK" at bounding box center [518, 679] width 78 height 37
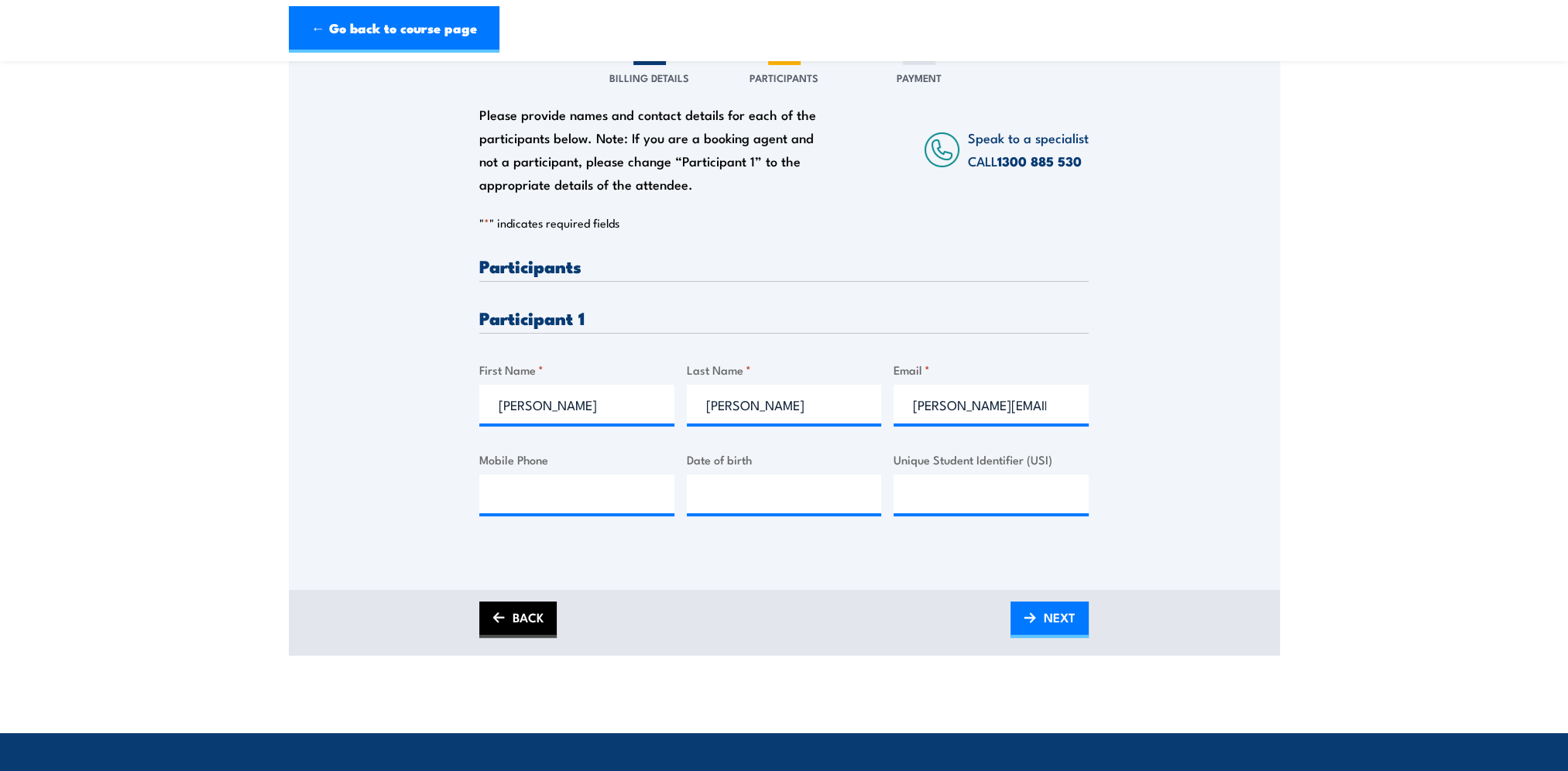
click at [526, 630] on link "BACK" at bounding box center [518, 620] width 78 height 37
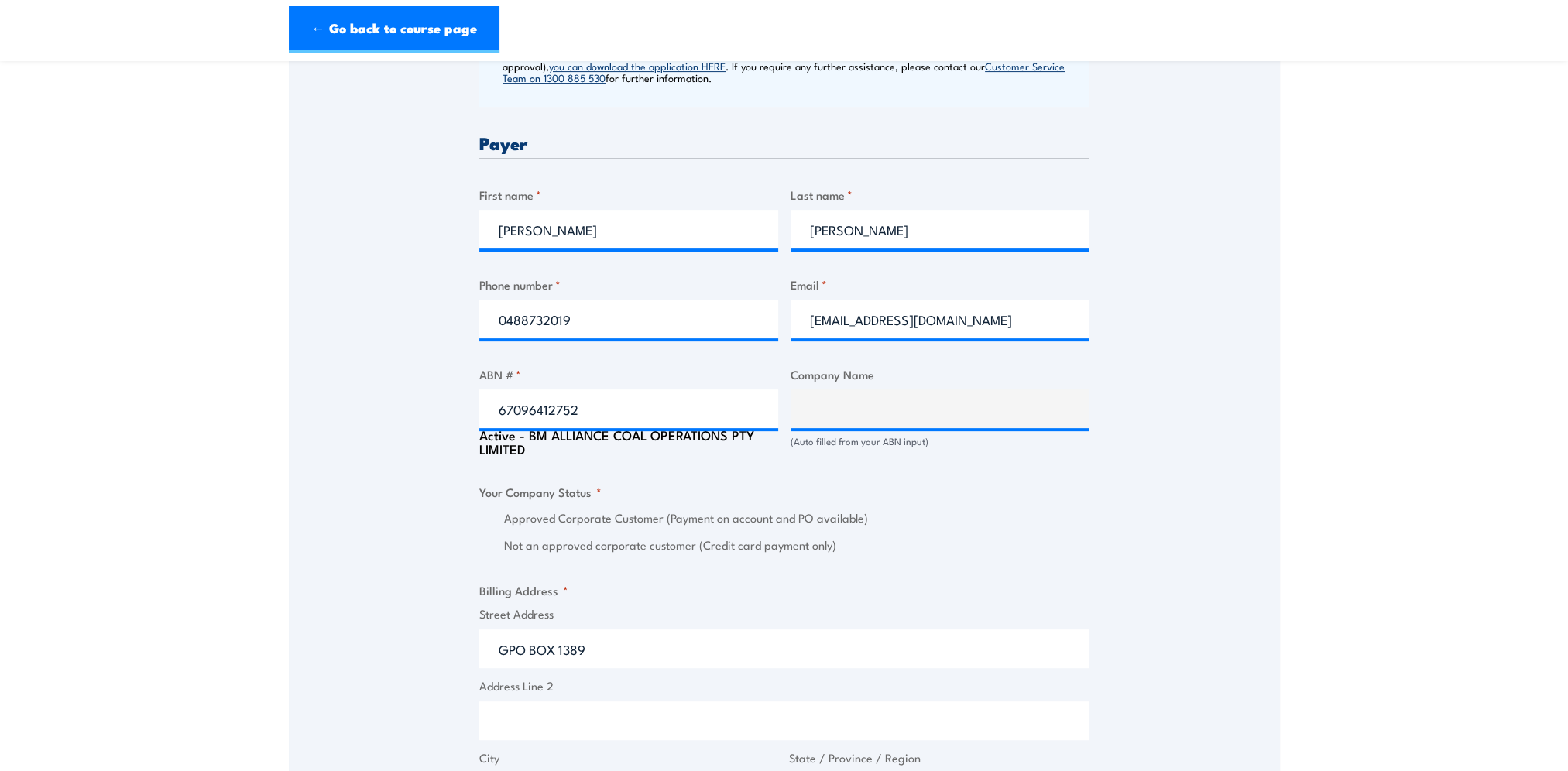
scroll to position [619, 0]
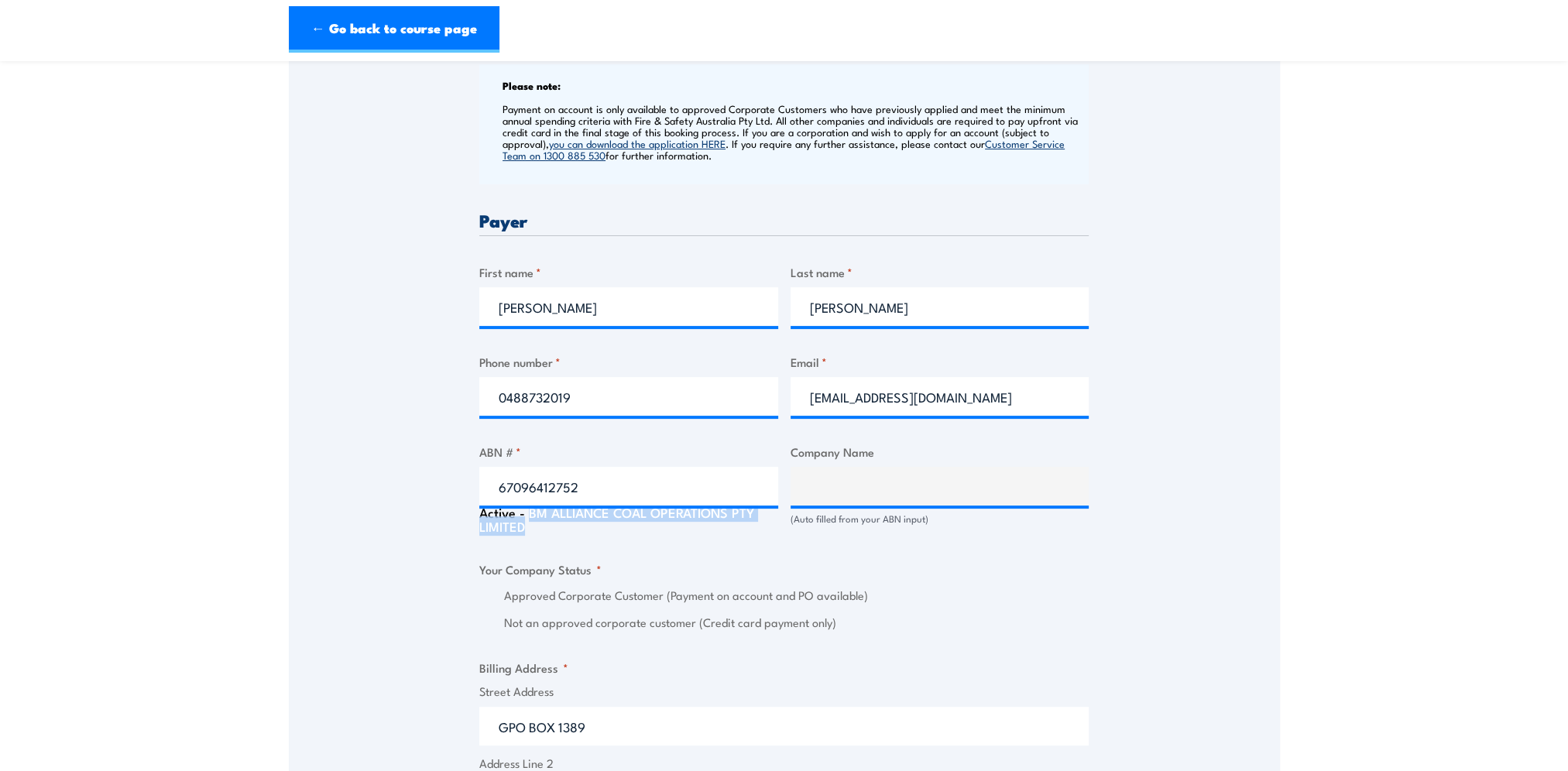
drag, startPoint x: 539, startPoint y: 535, endPoint x: 529, endPoint y: 520, distance: 18.0
click at [529, 520] on div "Active - BM ALLIANCE COAL OPERATIONS PTY LIMITED" at bounding box center [628, 519] width 298 height 28
copy div "BM ALLIANCE COAL OPERATIONS PTY LIMITED"
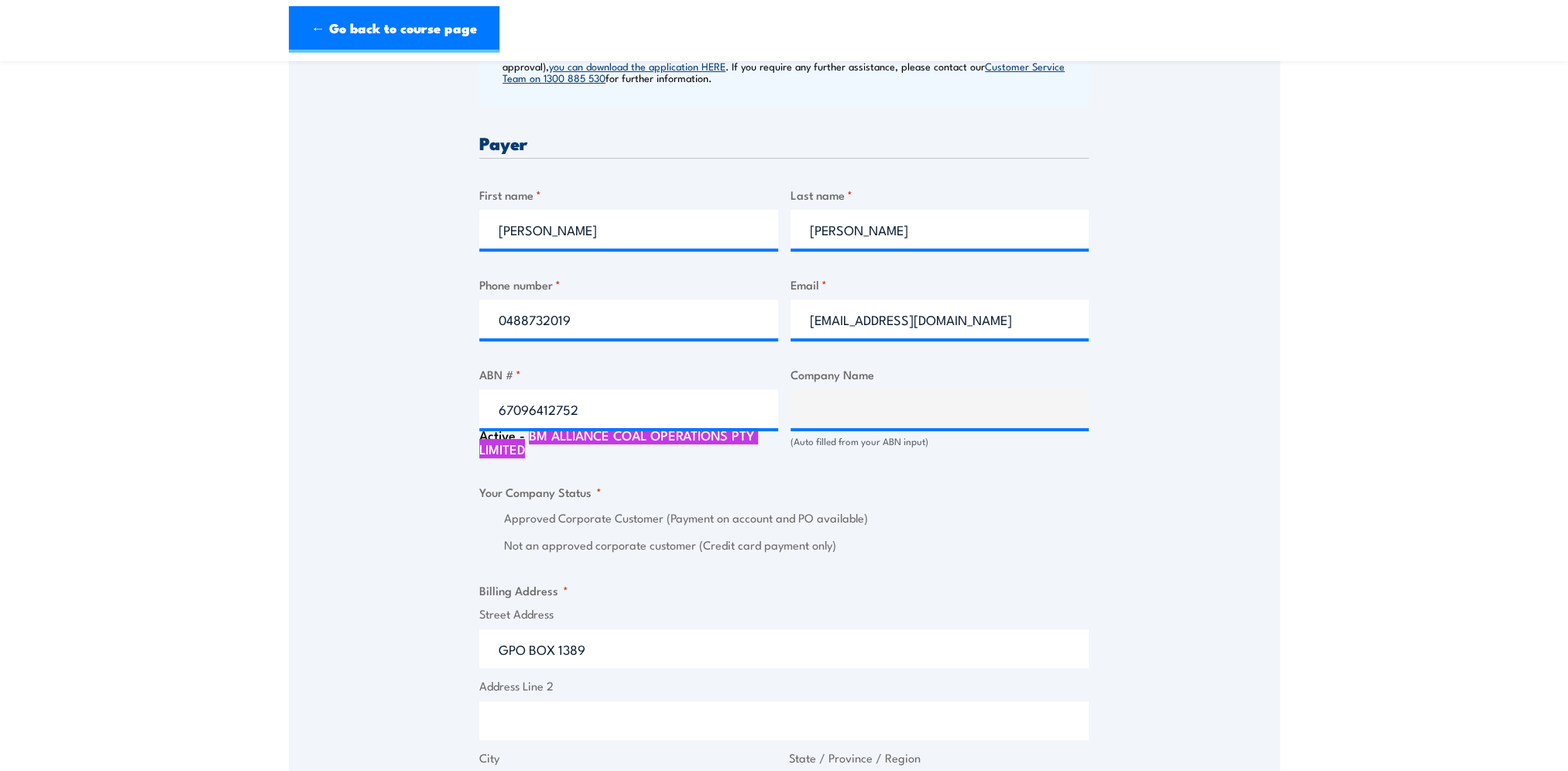
scroll to position [774, 0]
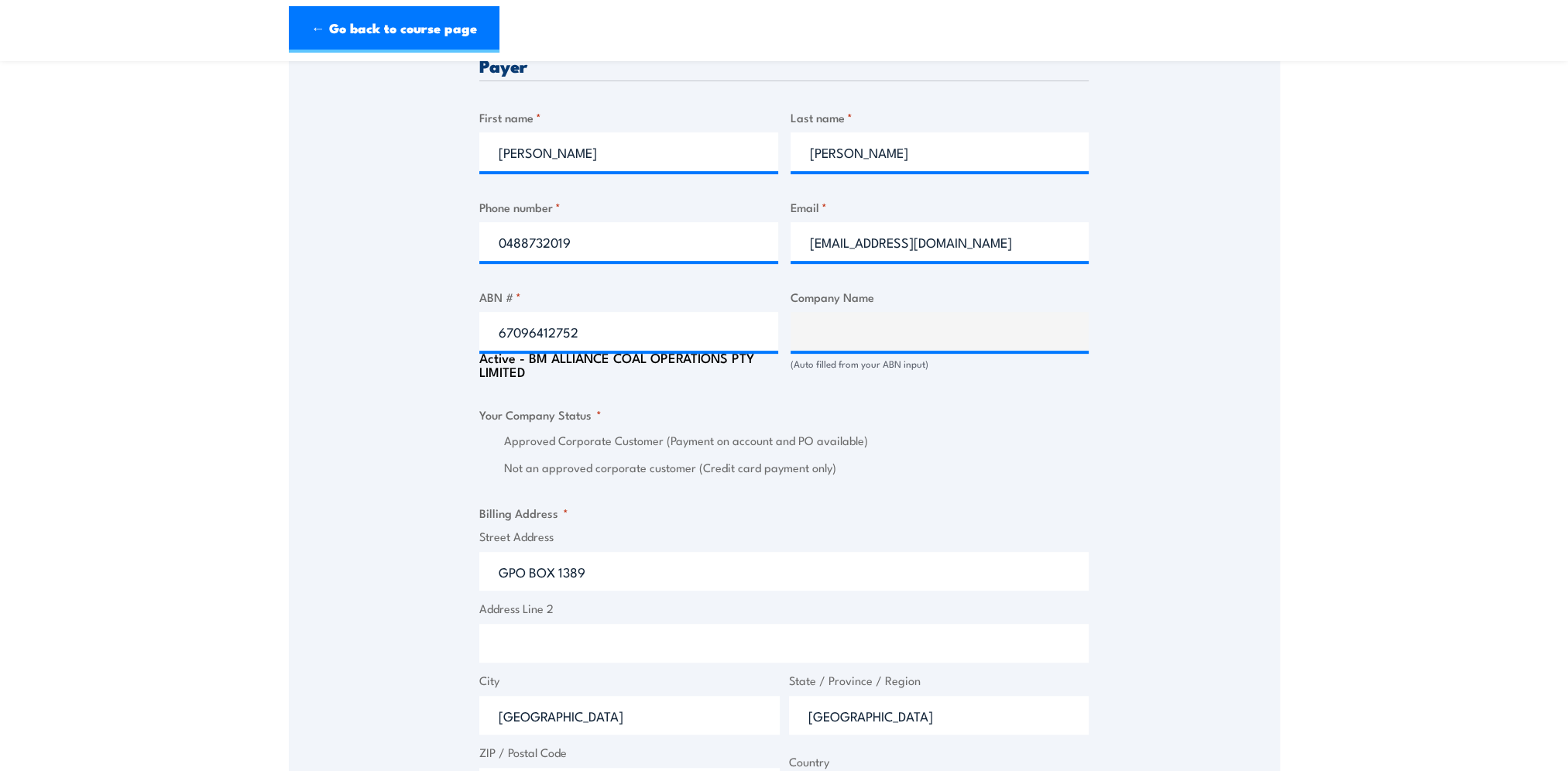
click at [796, 409] on div "Billing details I am enroling as: * An individual (I am paying for this myself)…" at bounding box center [784, 466] width 610 height 1595
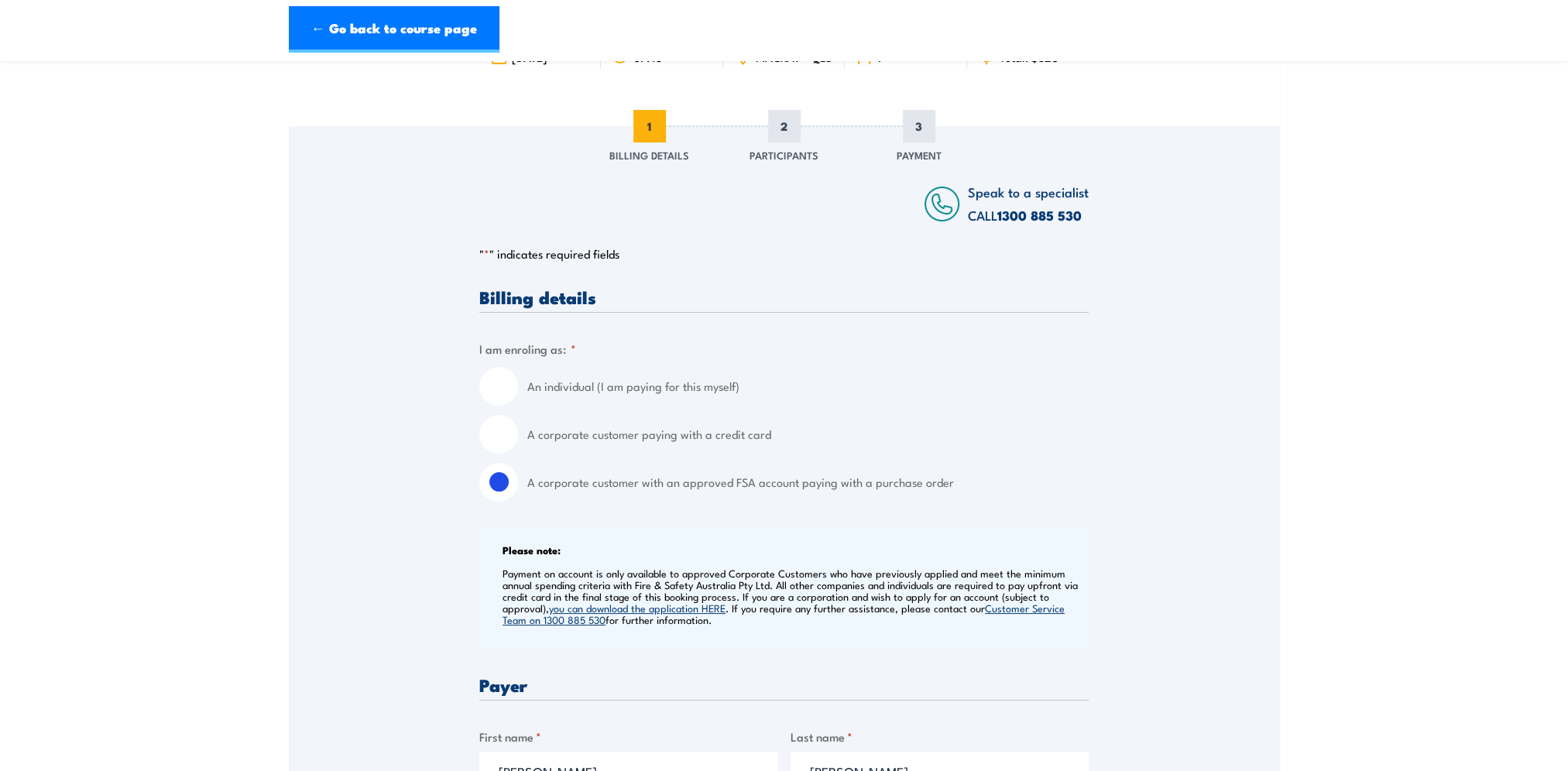
scroll to position [78, 0]
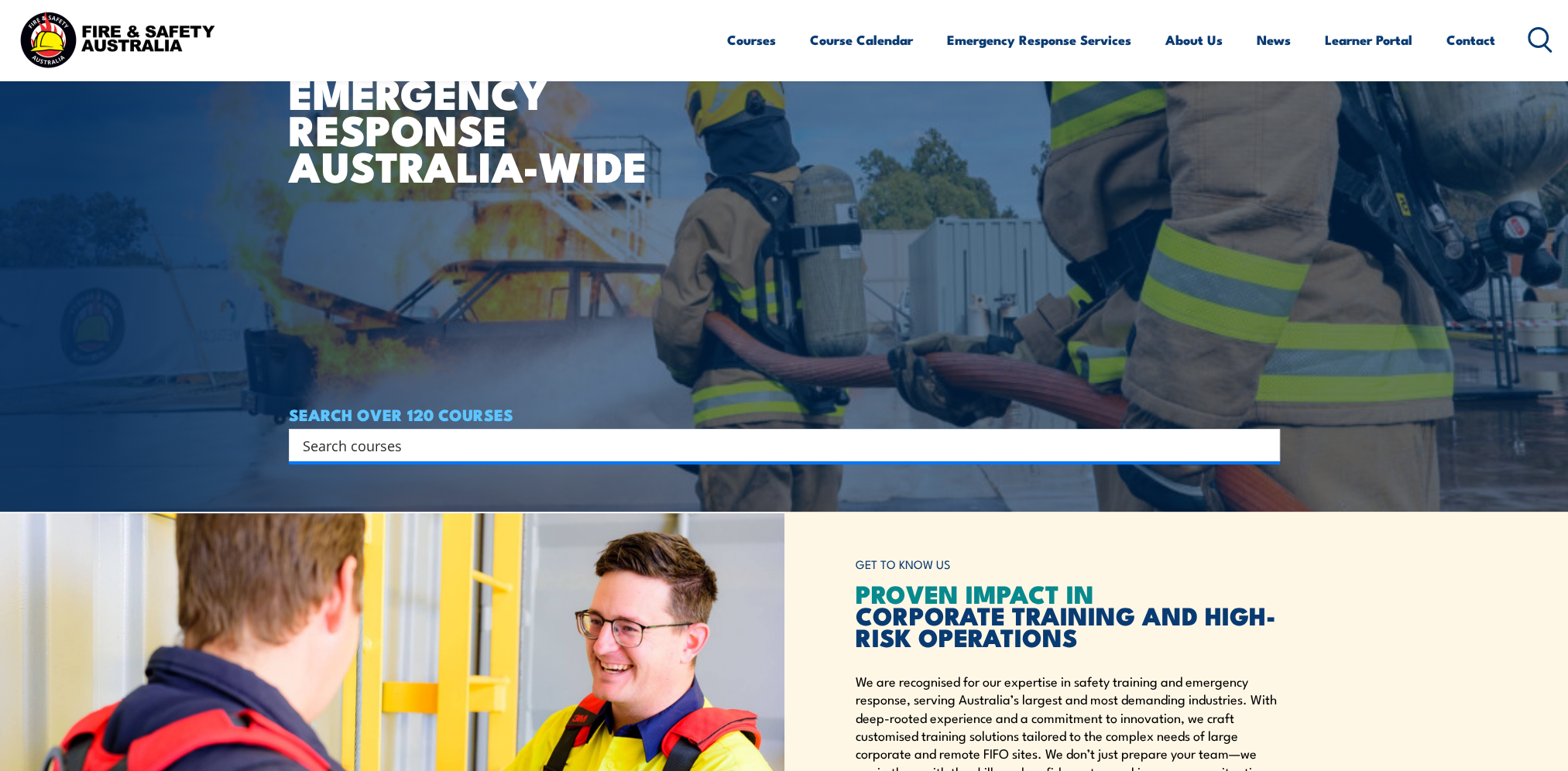
scroll to position [171, 0]
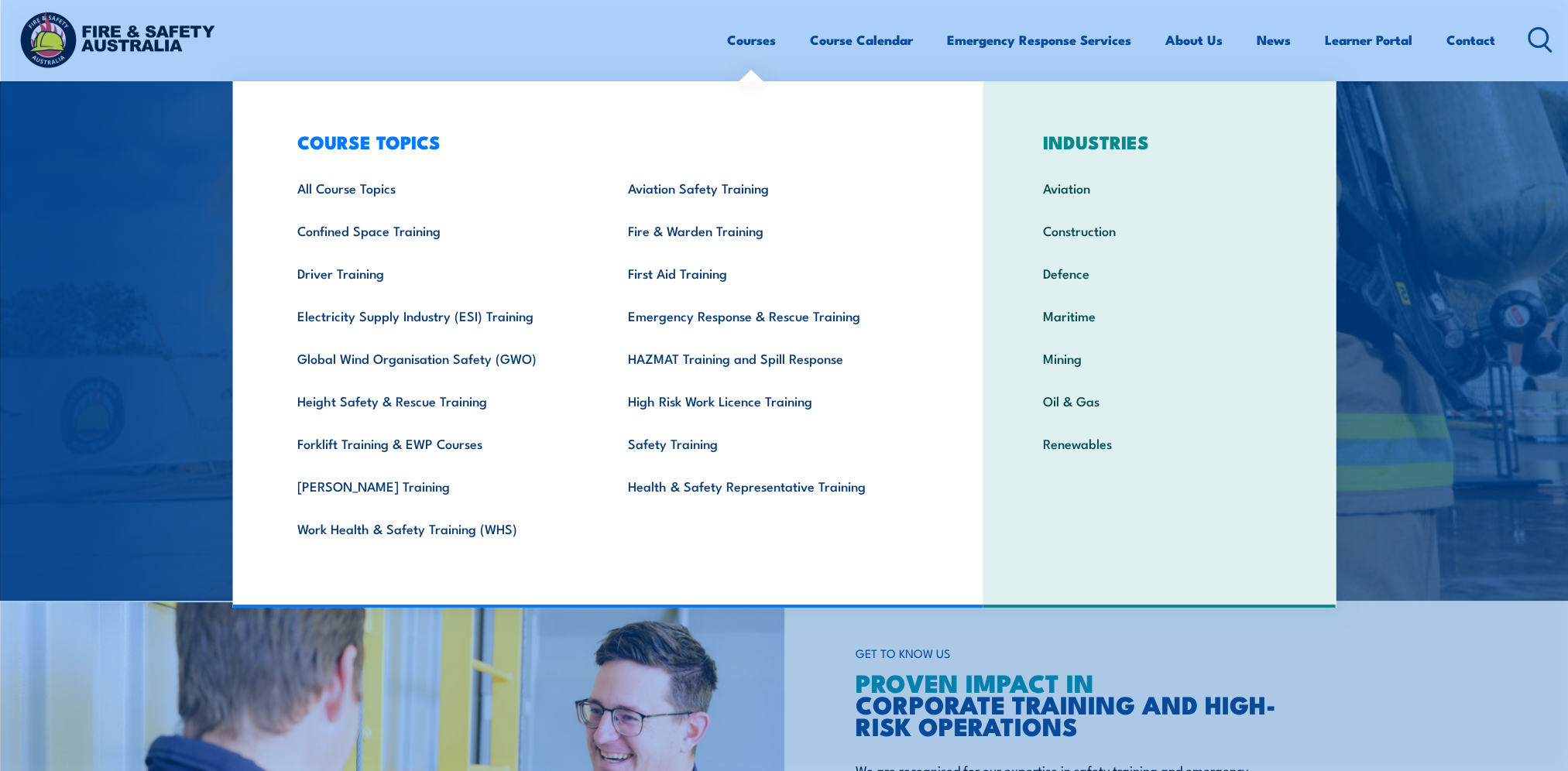
click at [748, 38] on link "Courses" at bounding box center [751, 40] width 49 height 41
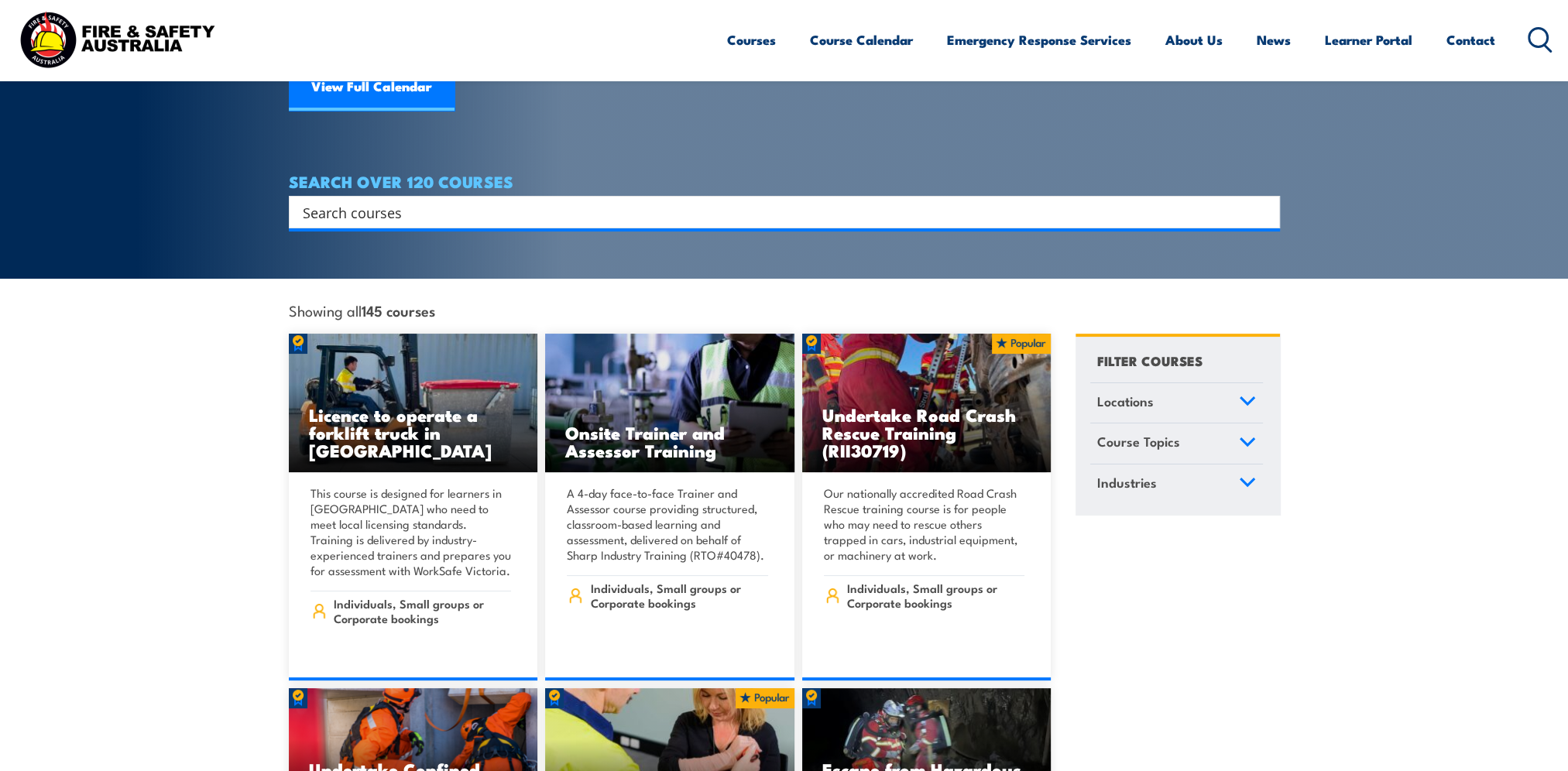
scroll to position [155, 0]
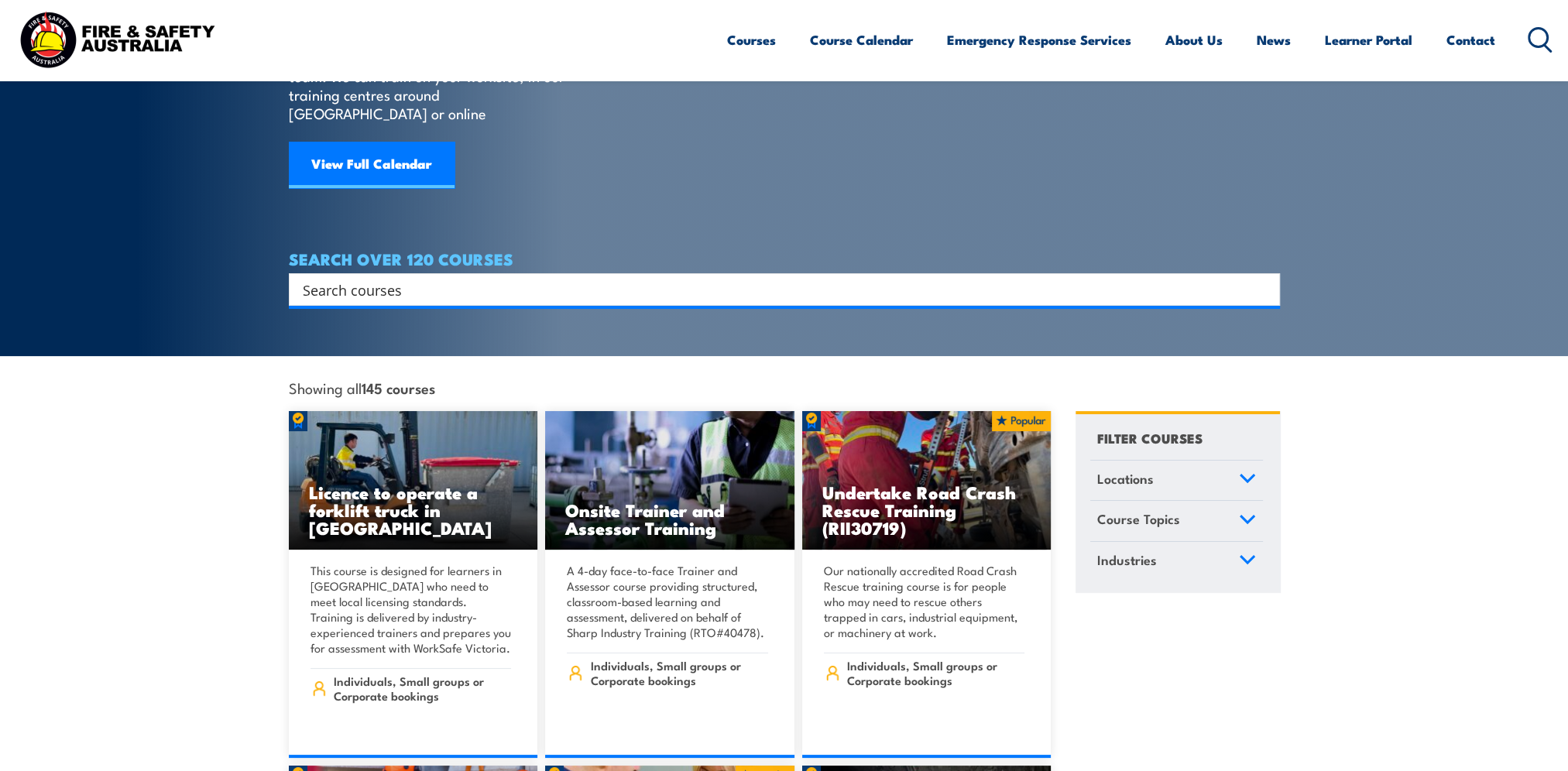
click at [443, 278] on input "Search input" at bounding box center [774, 289] width 943 height 23
paste input "HLTAID009"
type input "HLTAID009"
click at [443, 278] on input "HLTAID009" at bounding box center [774, 289] width 943 height 23
click at [449, 278] on input "HLTAID009" at bounding box center [774, 289] width 943 height 23
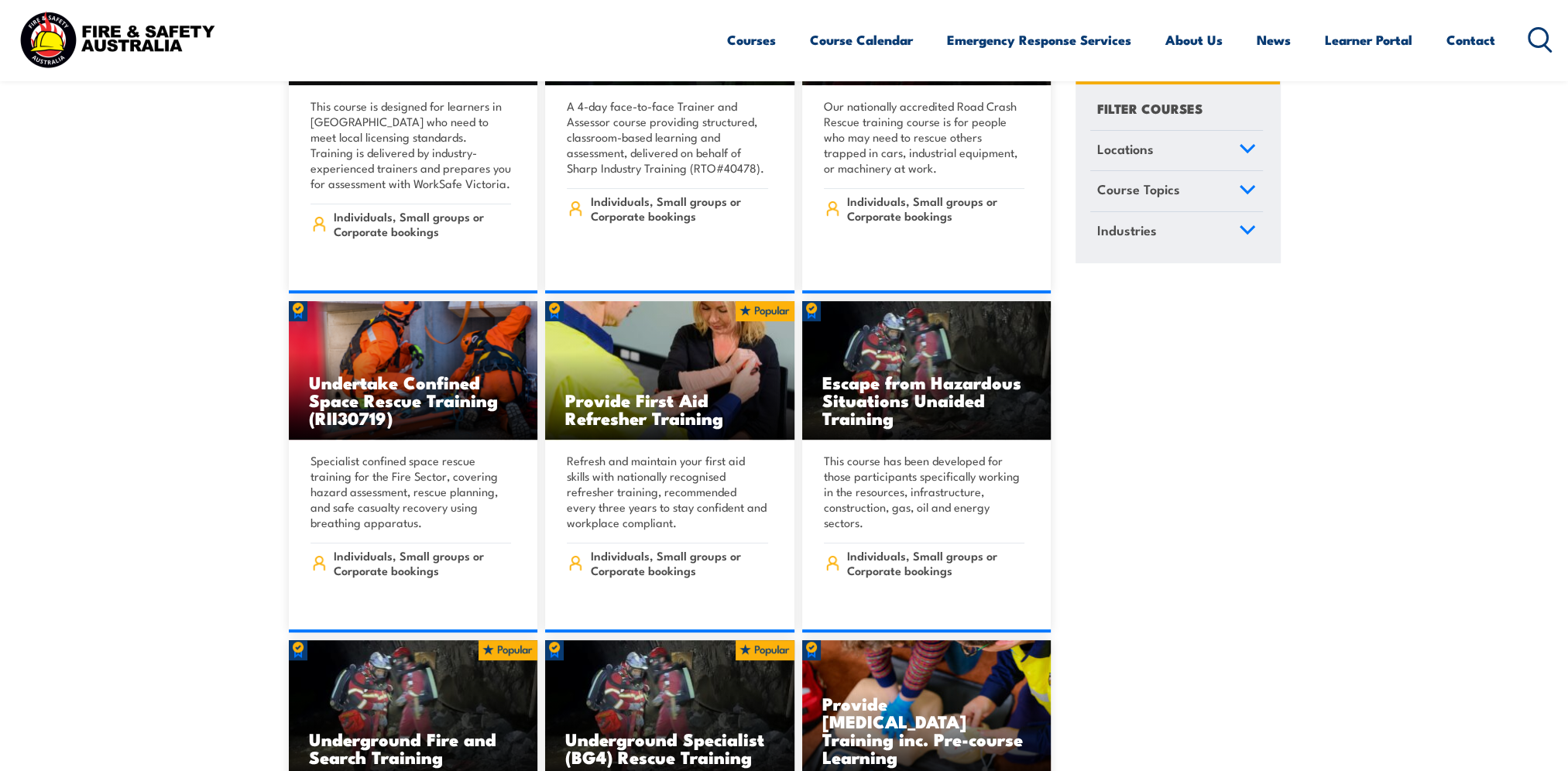
scroll to position [232, 0]
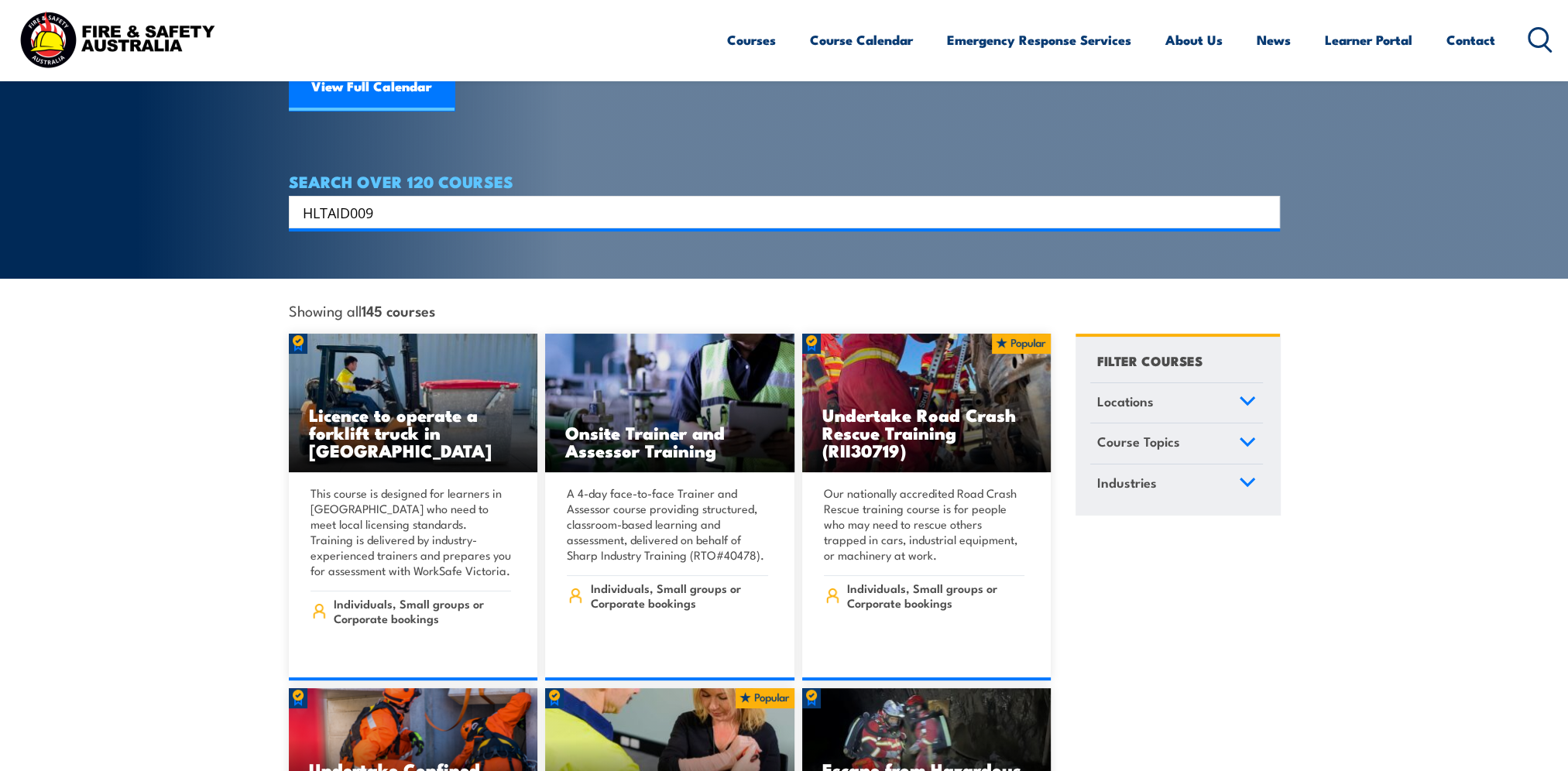
drag, startPoint x: 422, startPoint y: 199, endPoint x: 229, endPoint y: 195, distance: 193.0
click at [229, 195] on section "COURSES Find a course thats right for you and your team. We can train on your w…" at bounding box center [784, 23] width 1568 height 511
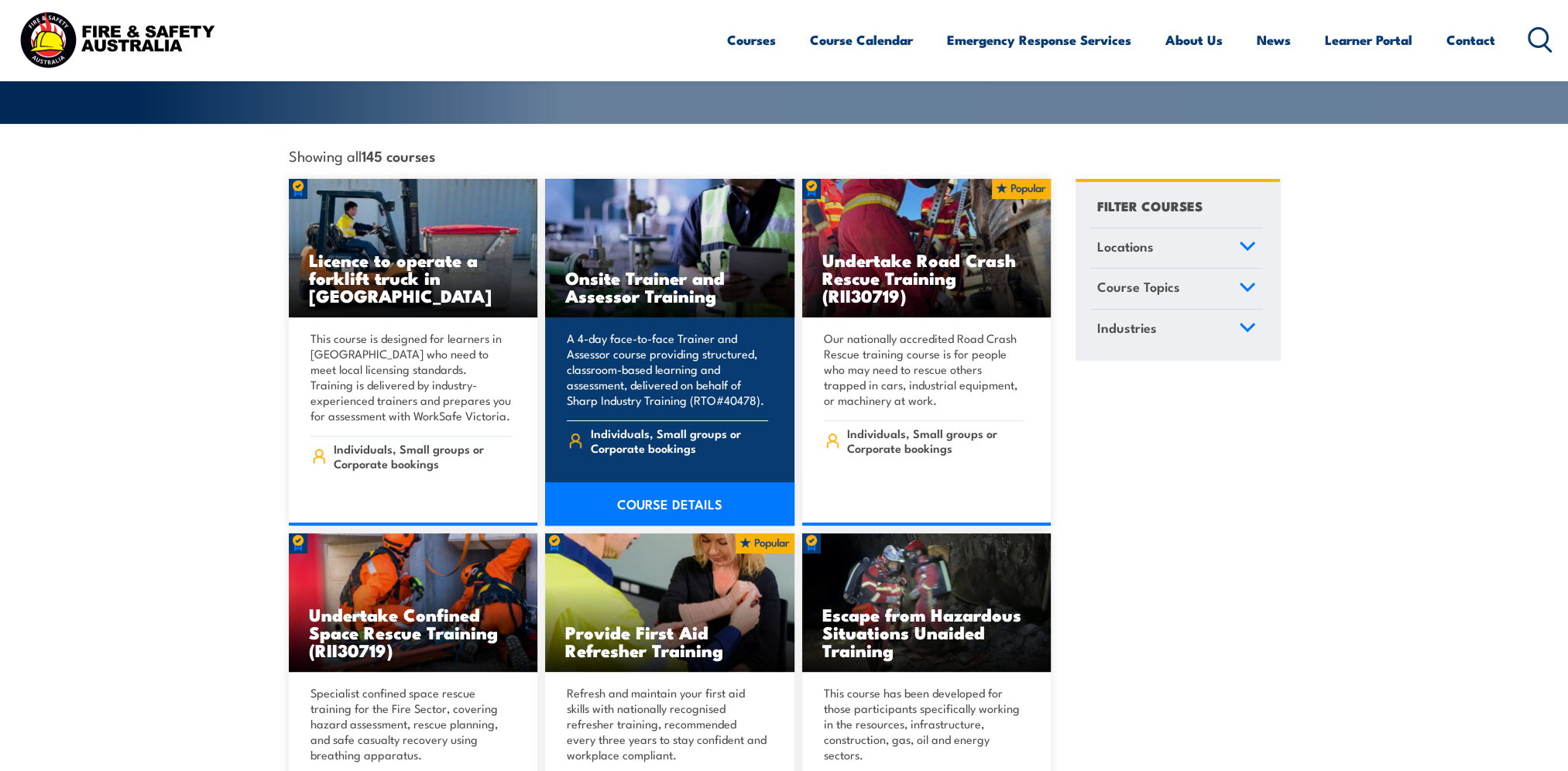
scroll to position [78, 0]
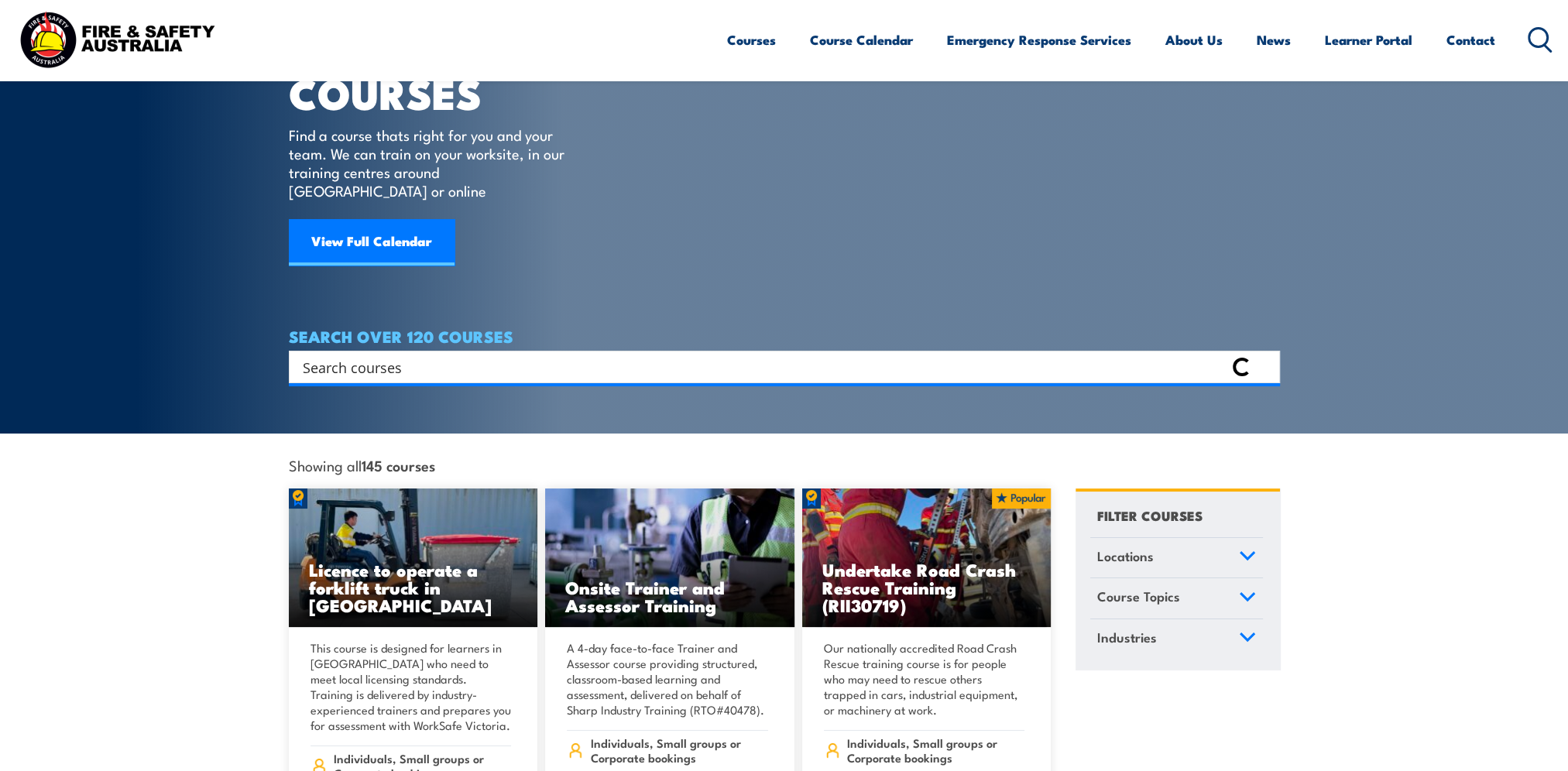
click at [433, 331] on div "SEARCH OVER 120 COURSES Search Filter by Locations Australian Capital Territory…" at bounding box center [784, 355] width 991 height 55
click at [434, 356] on input "Search input" at bounding box center [763, 367] width 922 height 23
paste input "Provide Cardiopulmonary Resuscitation"
type input "Provide Cardiopulmonary Resuscitation"
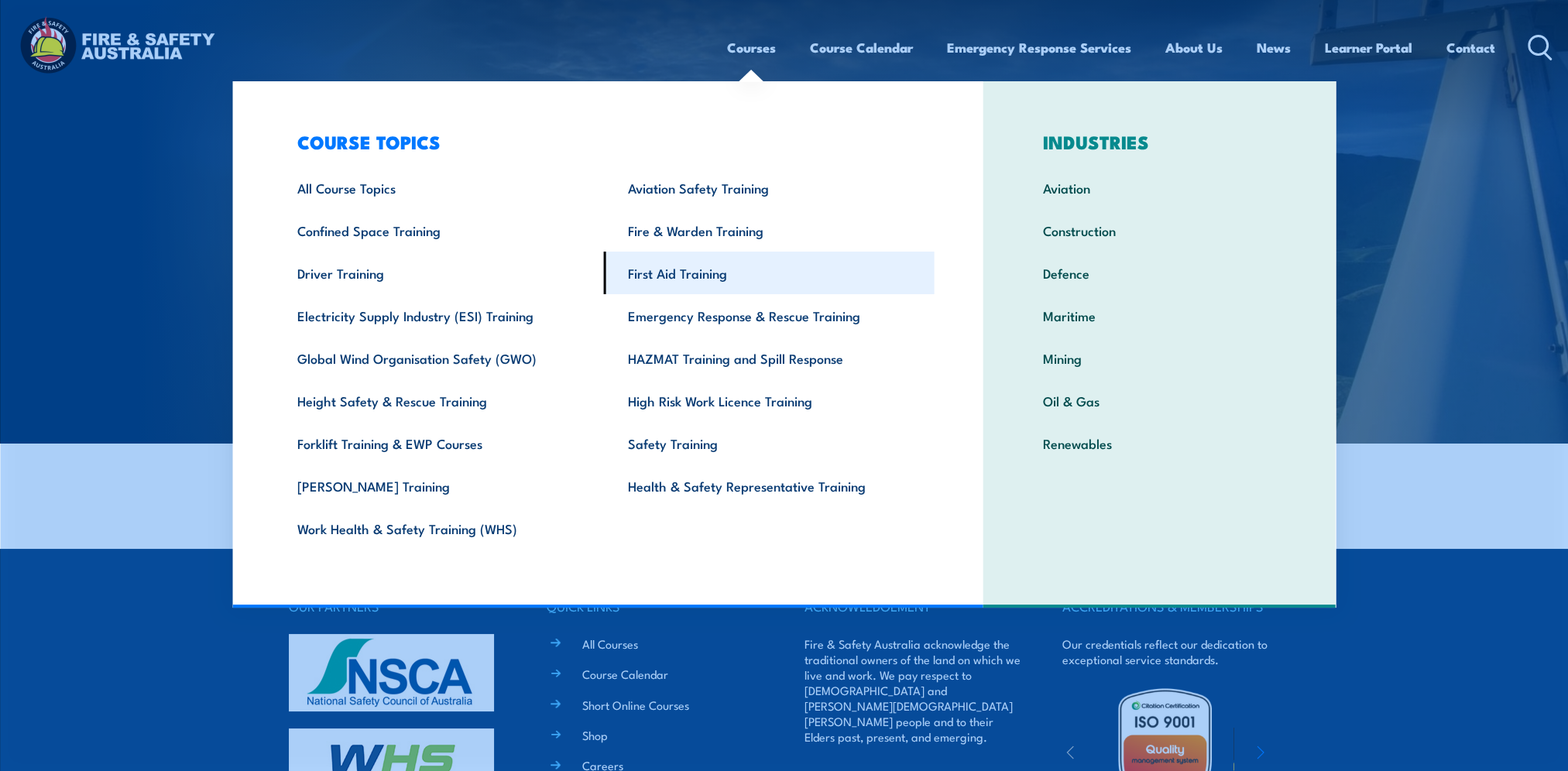
click at [719, 284] on link "First Aid Training" at bounding box center [769, 273] width 331 height 43
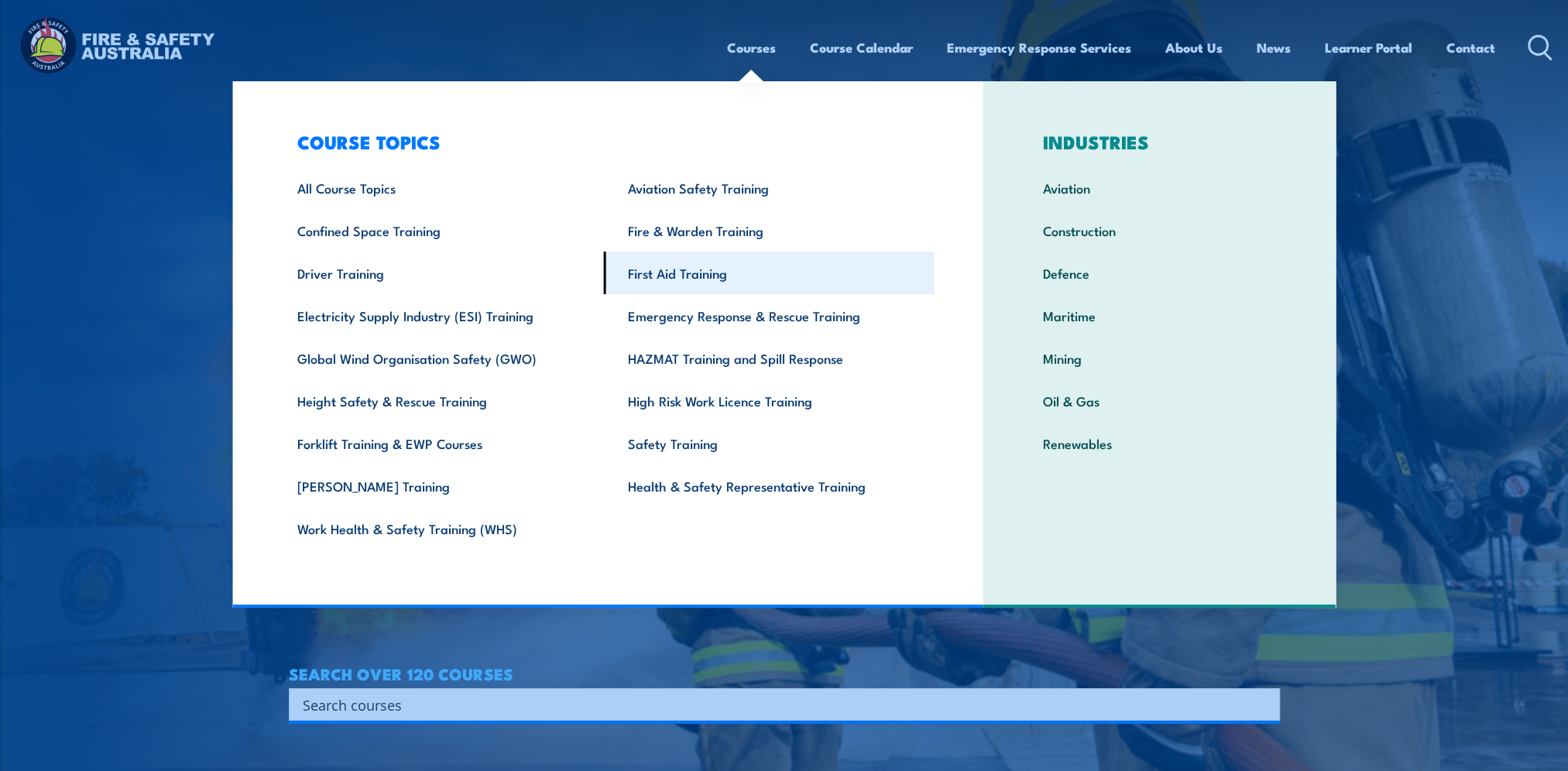
click at [709, 273] on link "First Aid Training" at bounding box center [769, 273] width 331 height 43
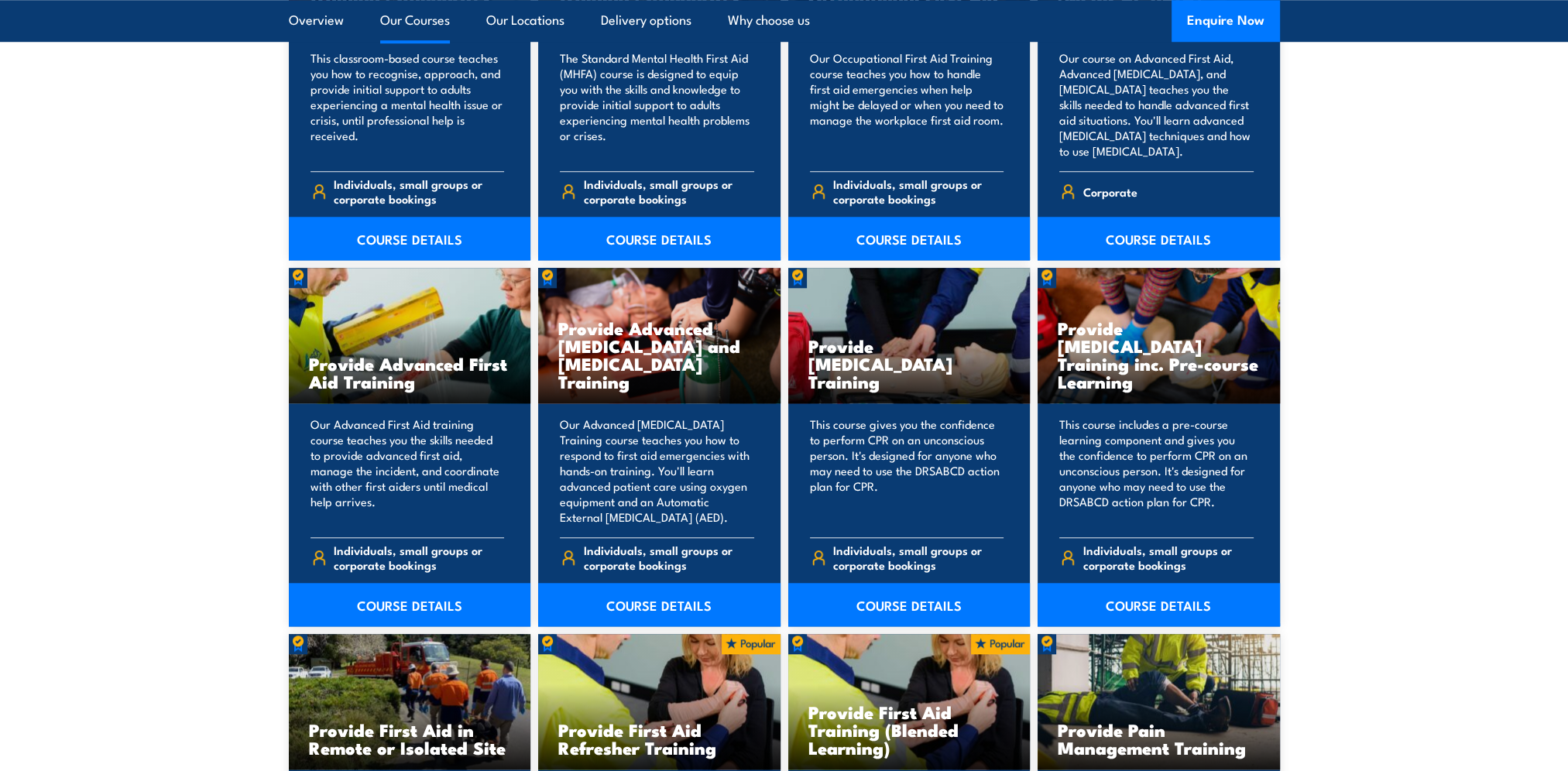
scroll to position [1704, 0]
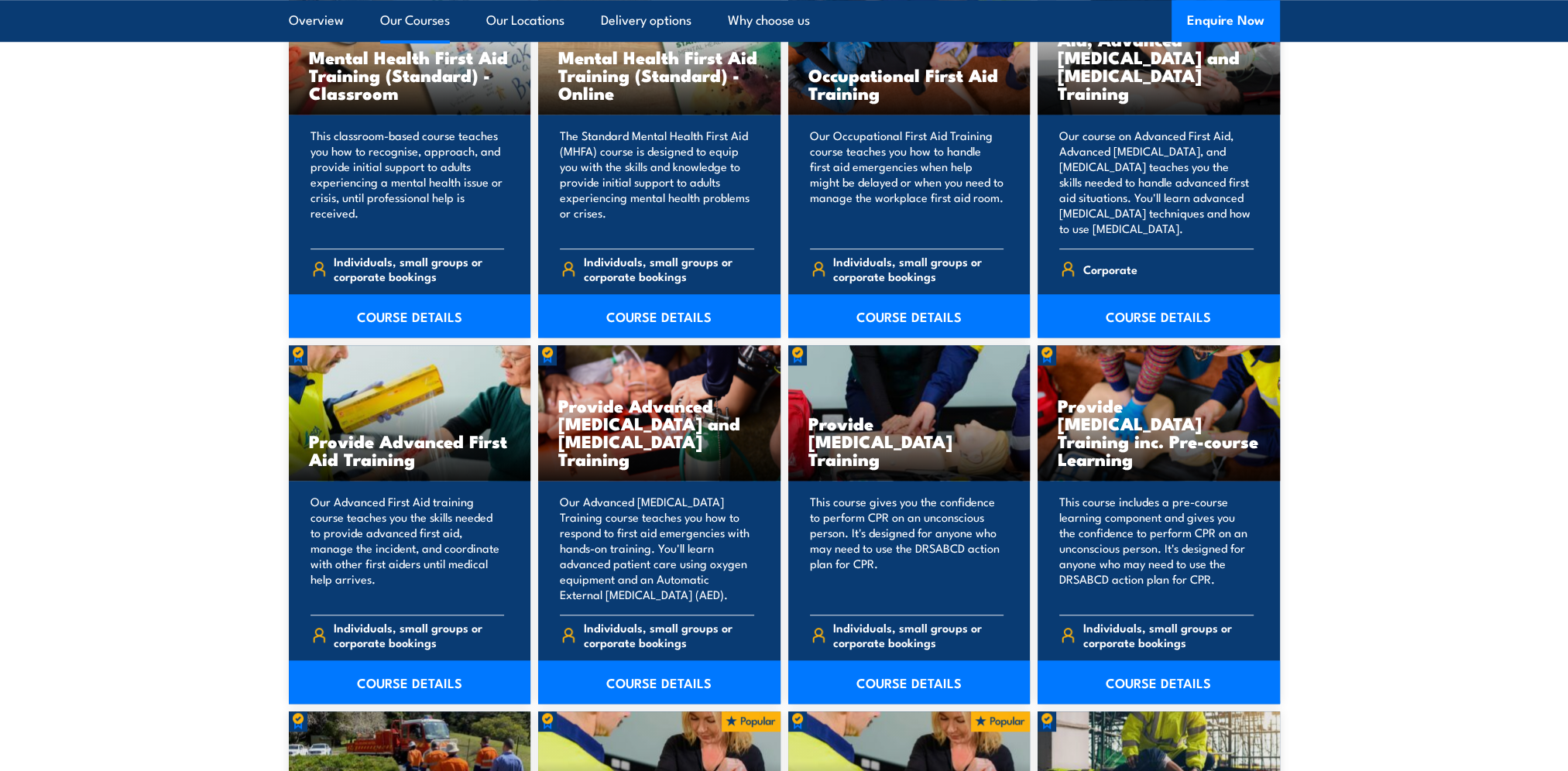
drag, startPoint x: 913, startPoint y: 684, endPoint x: 1285, endPoint y: 531, distance: 402.2
click at [913, 684] on link "COURSE DETAILS" at bounding box center [909, 682] width 242 height 43
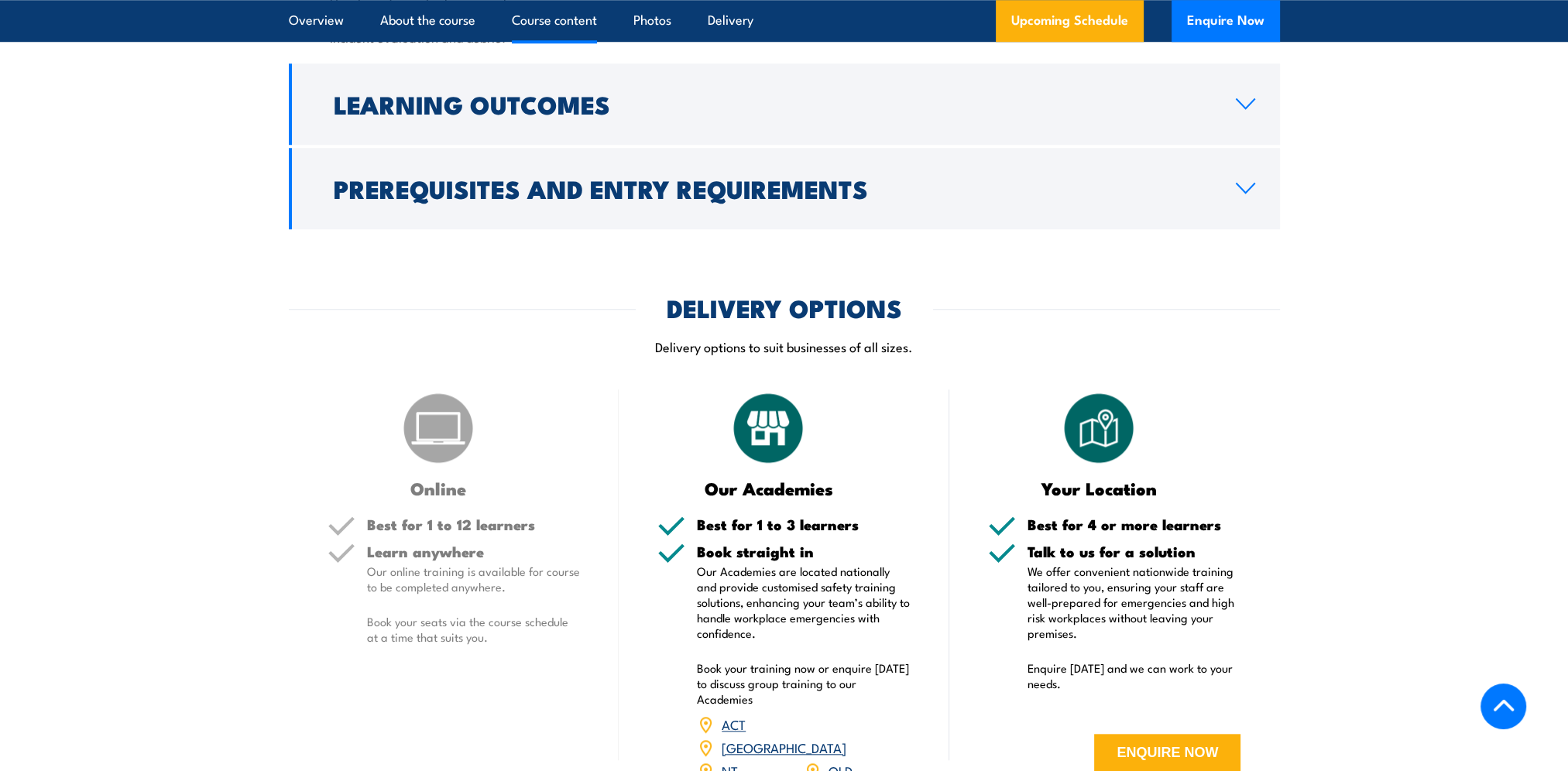
scroll to position [1704, 0]
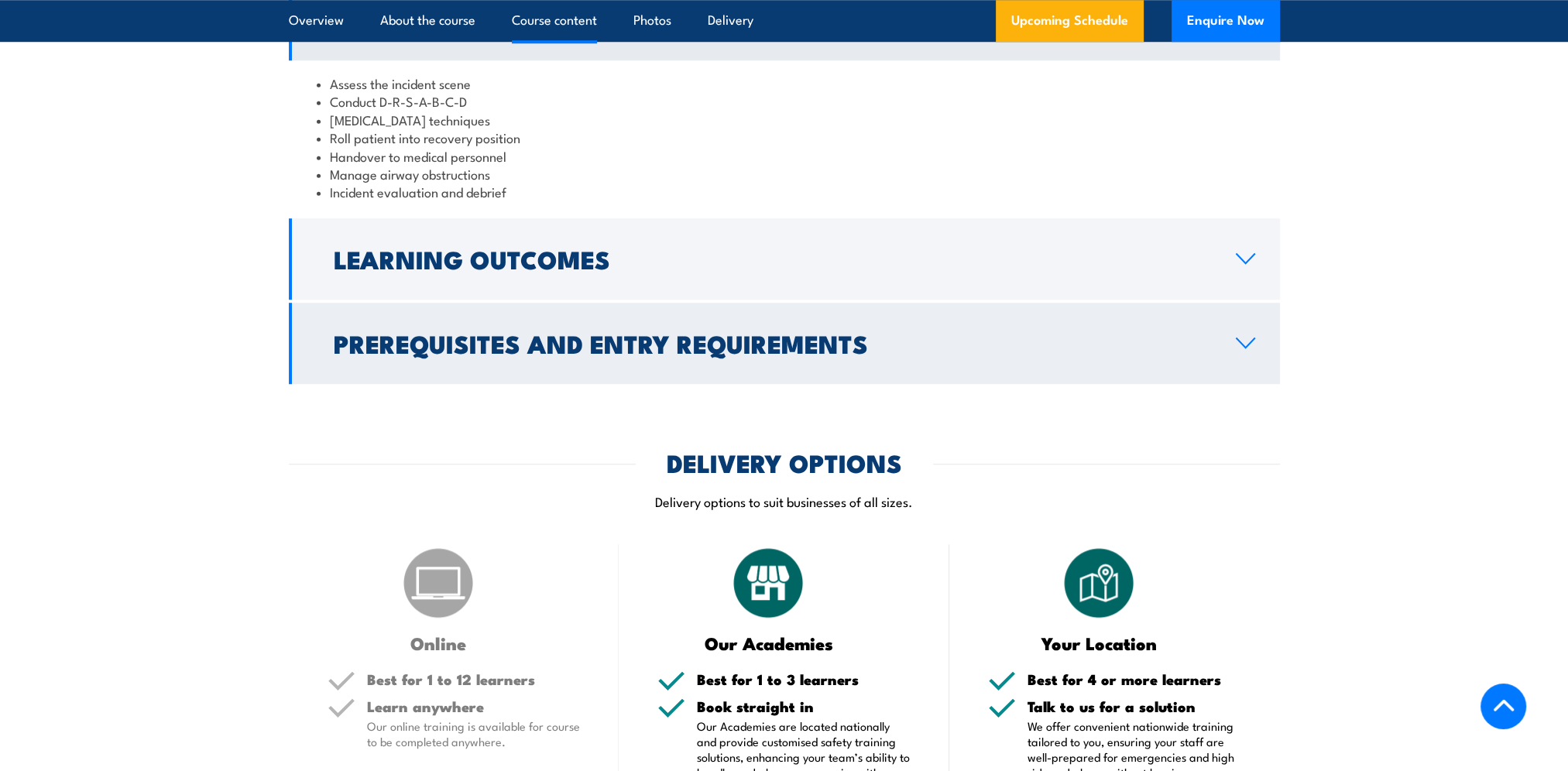
click at [1250, 350] on icon at bounding box center [1245, 343] width 21 height 13
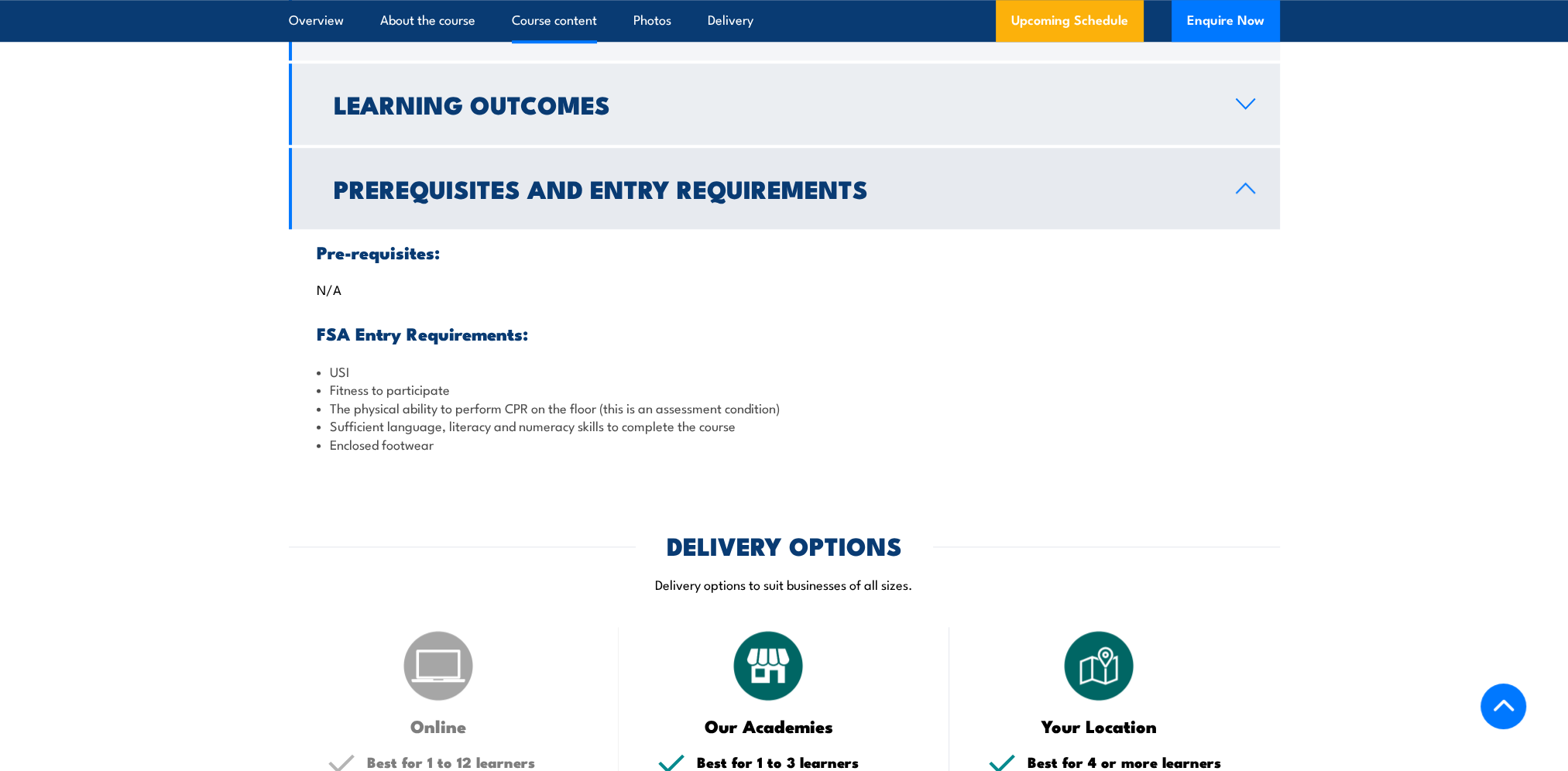
click at [1249, 110] on icon at bounding box center [1245, 103] width 21 height 13
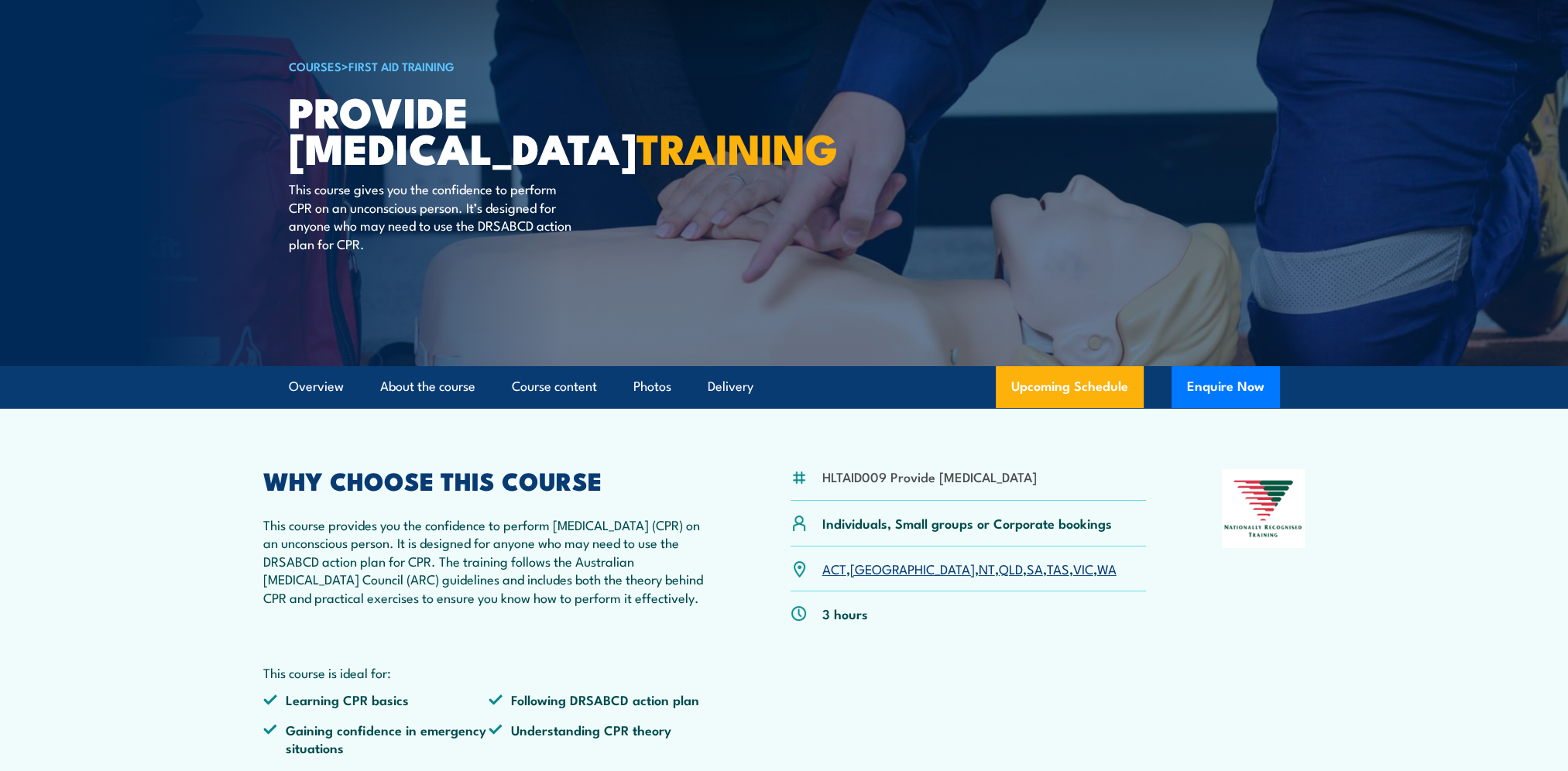
scroll to position [0, 0]
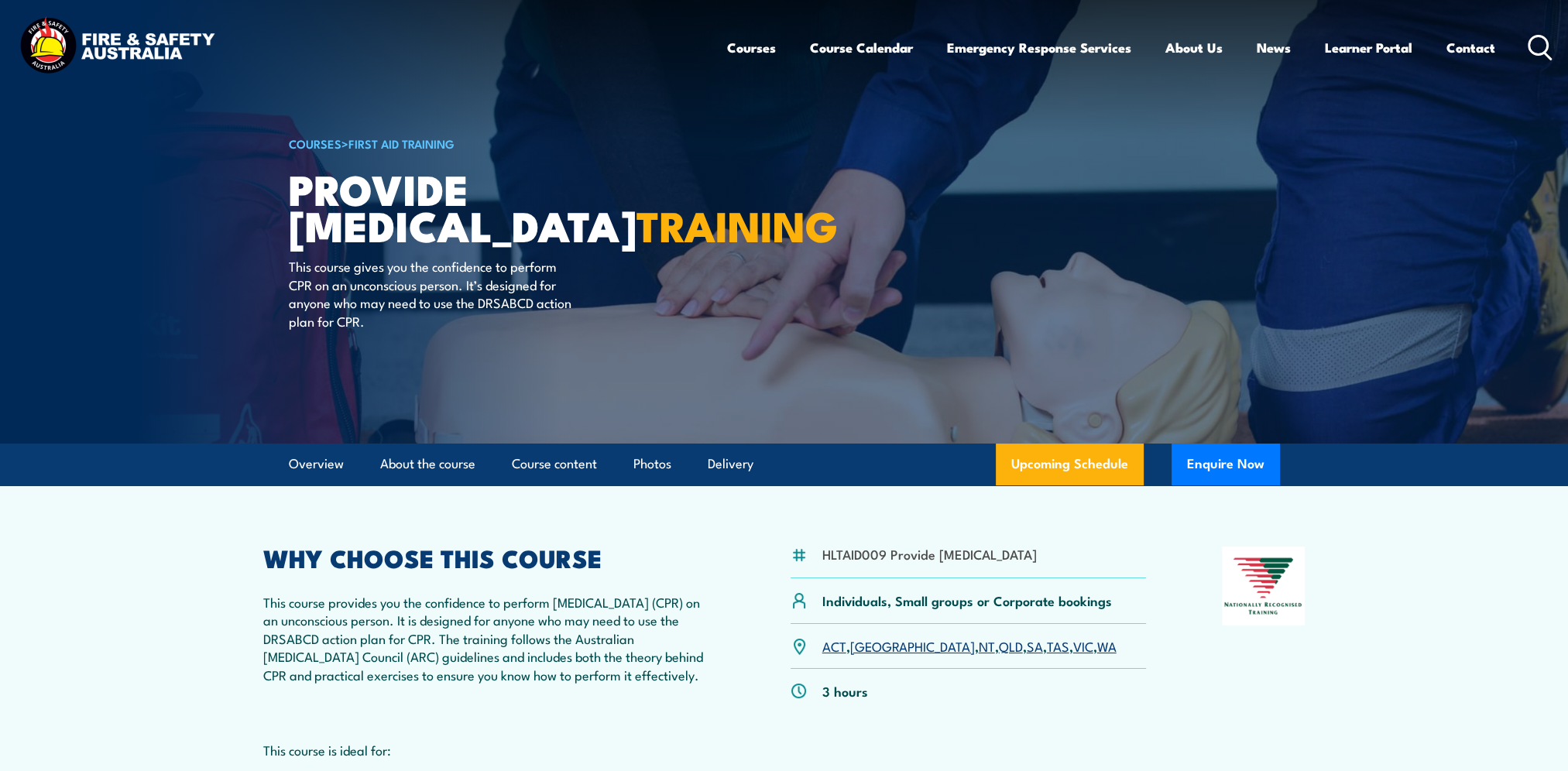
click at [728, 46] on link "Courses" at bounding box center [751, 48] width 49 height 41
